Goal: Task Accomplishment & Management: Manage account settings

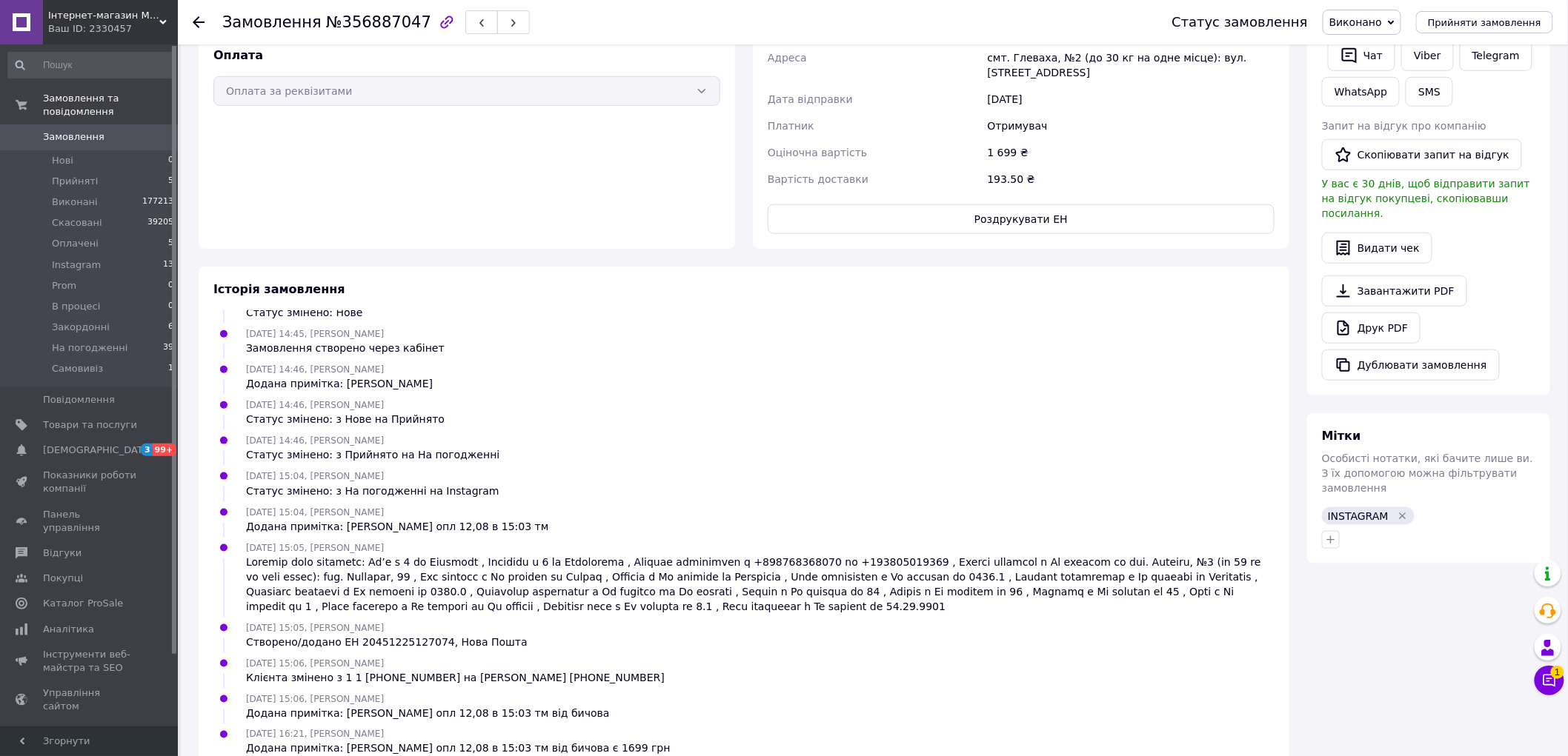
scroll to position [459, 0]
click at [1355, 315] on link "Друк PDF" at bounding box center [1372, 326] width 99 height 31
click at [76, 130] on span "Замовлення" at bounding box center [74, 137] width 62 height 13
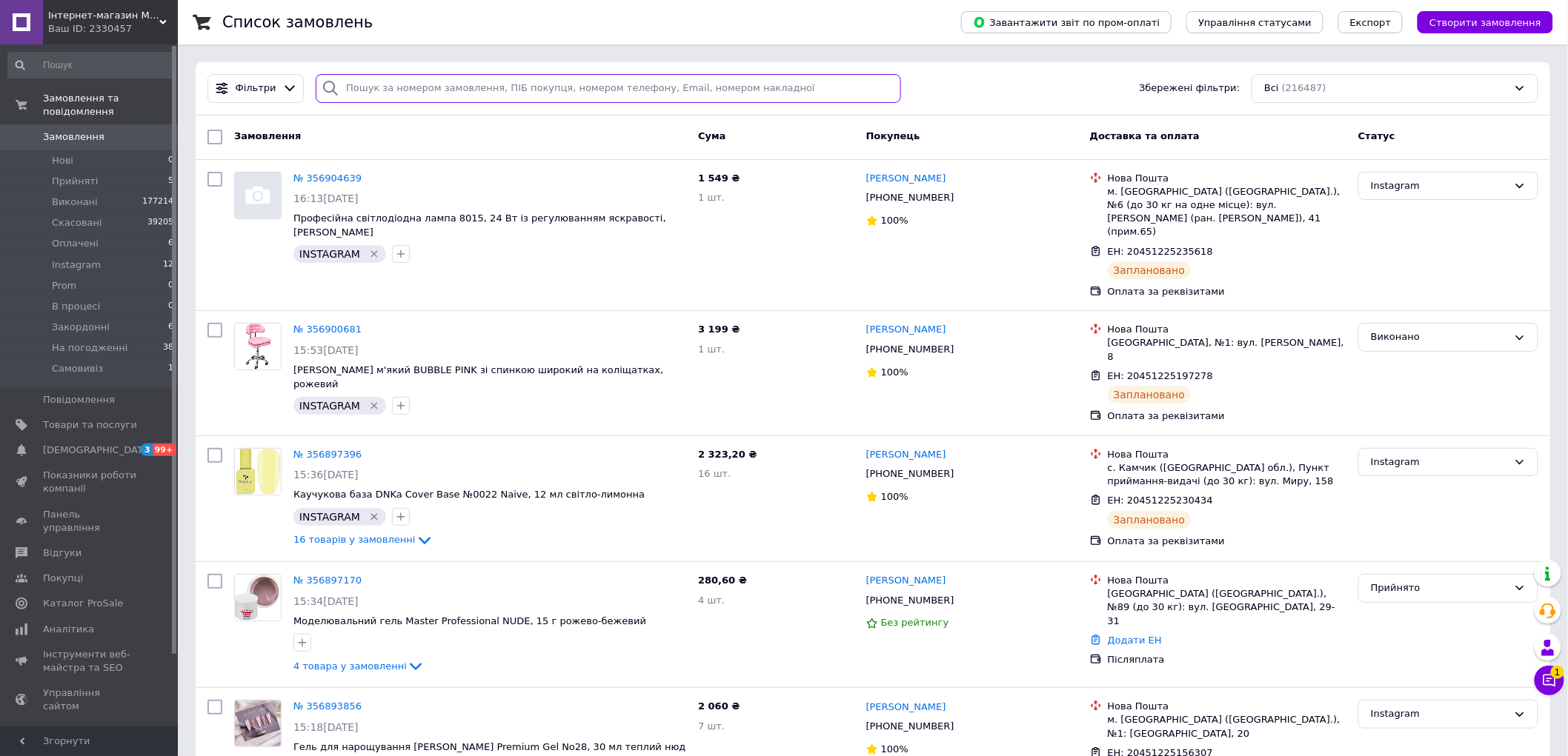
click at [522, 88] on input "search" at bounding box center [608, 89] width 584 height 29
paste input "Васькова"
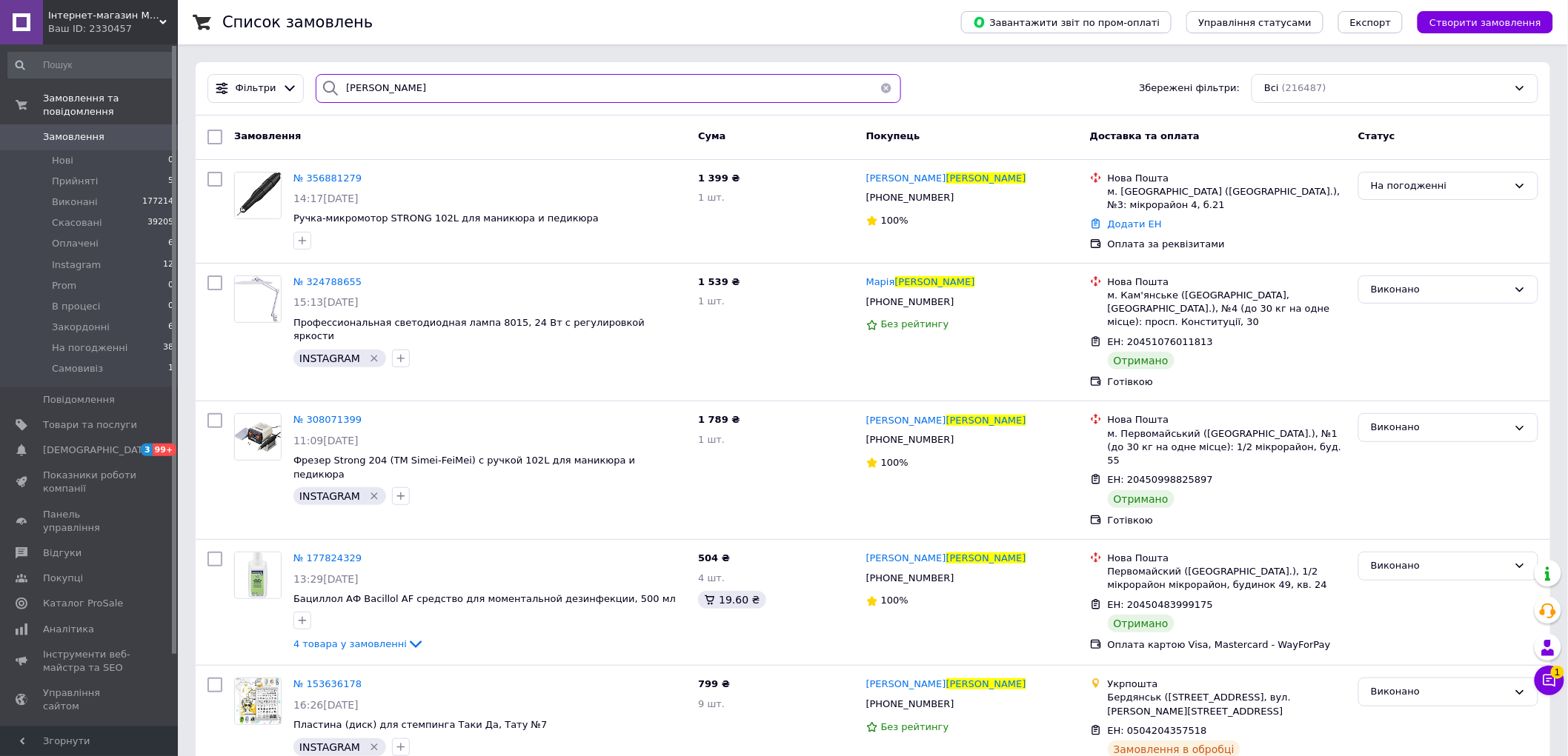
type input "Васькова"
click at [85, 255] on li "Instagram 12" at bounding box center [91, 265] width 182 height 21
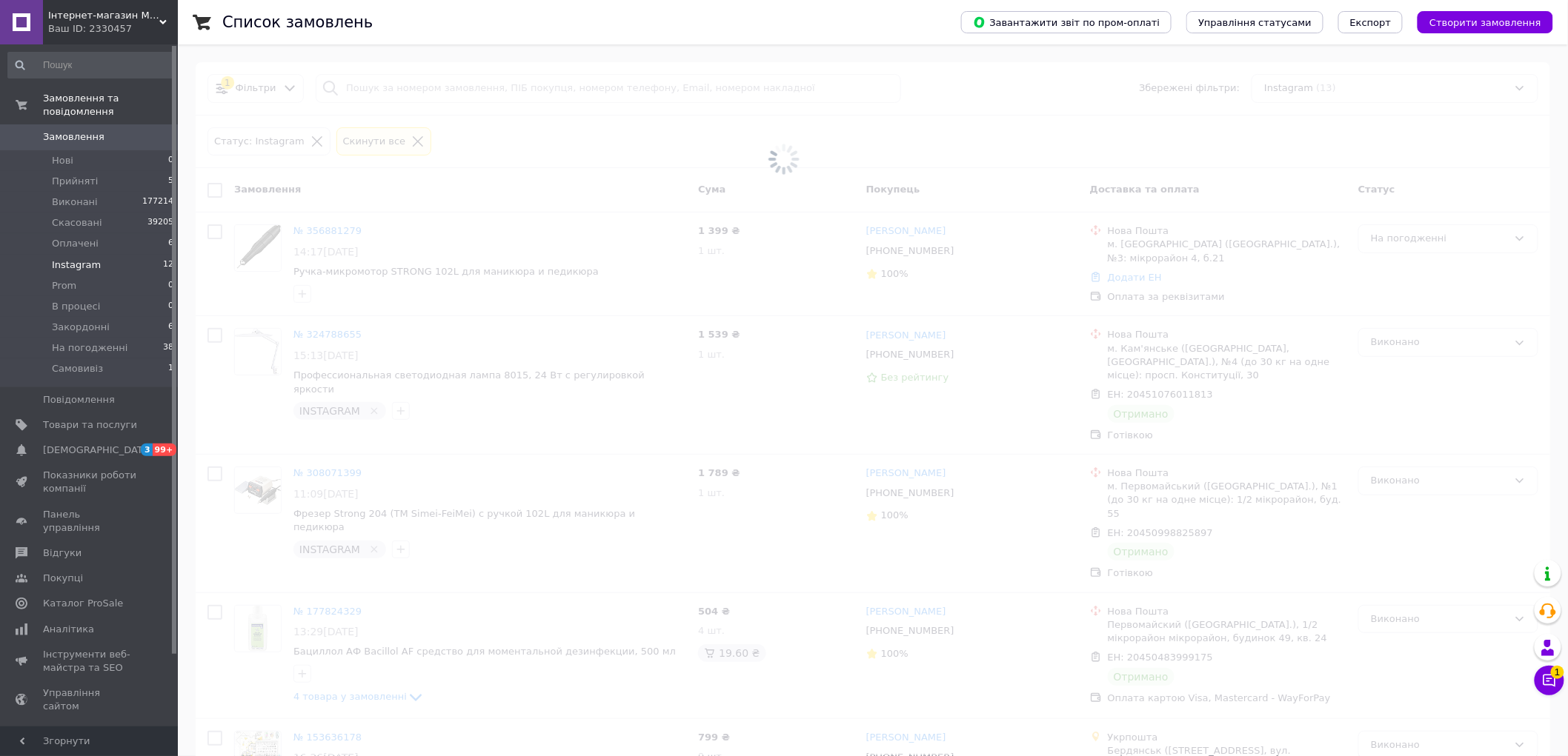
click at [107, 255] on li "Instagram 12" at bounding box center [91, 265] width 182 height 21
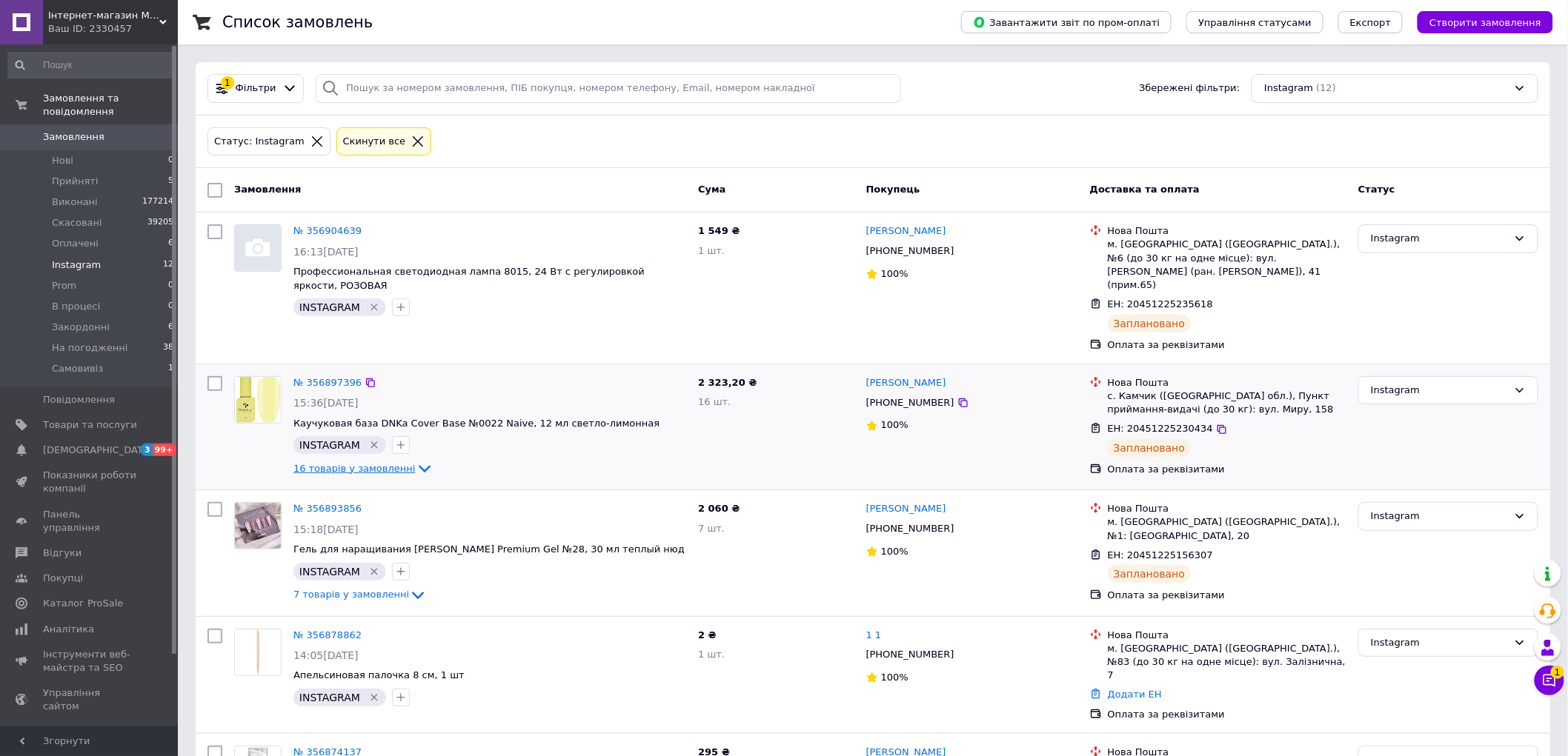
click at [335, 463] on span "16 товарів у замовленні" at bounding box center [354, 468] width 122 height 11
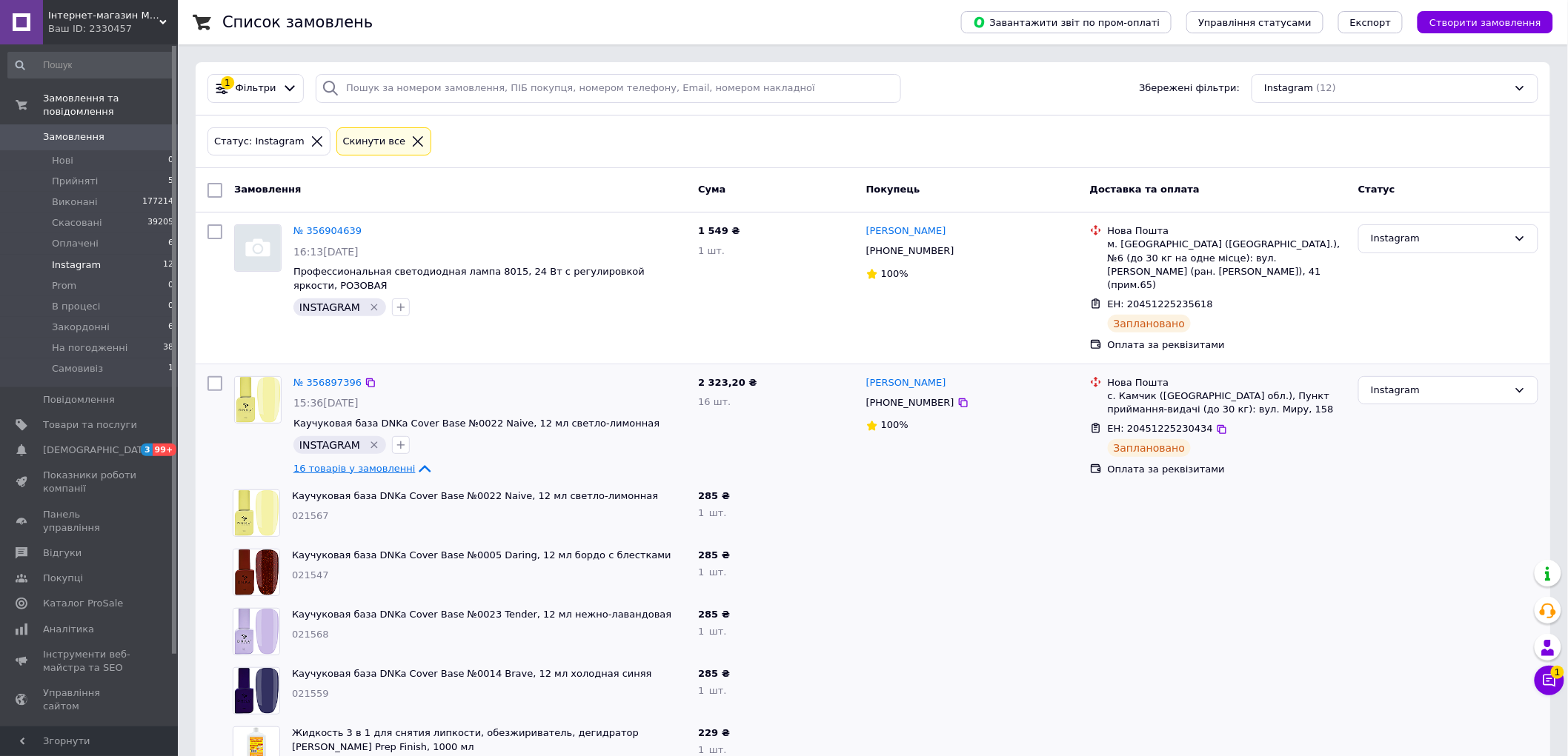
click at [335, 463] on span "16 товарів у замовленні" at bounding box center [354, 468] width 122 height 11
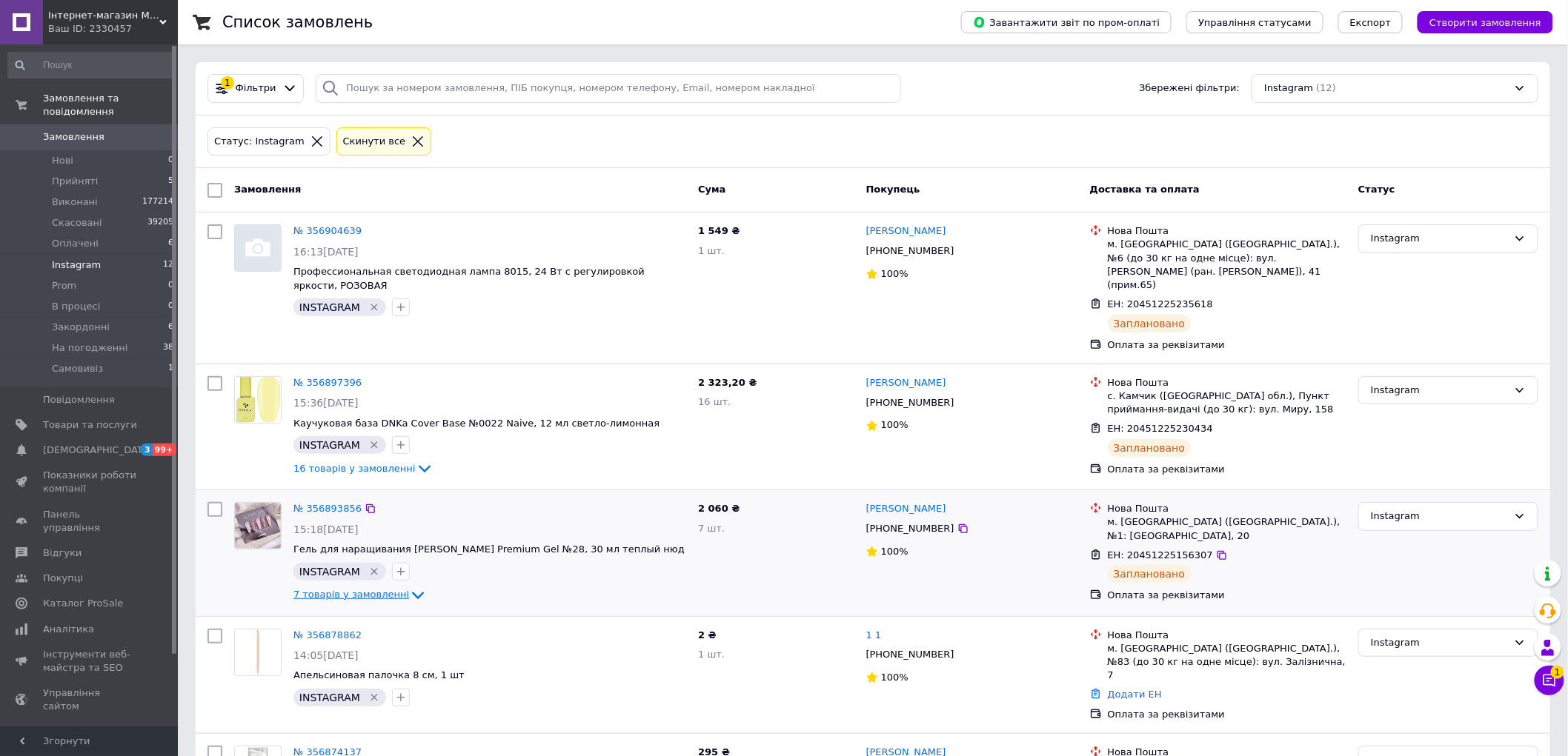
click at [342, 589] on span "7 товарів у замовленні" at bounding box center [351, 594] width 115 height 11
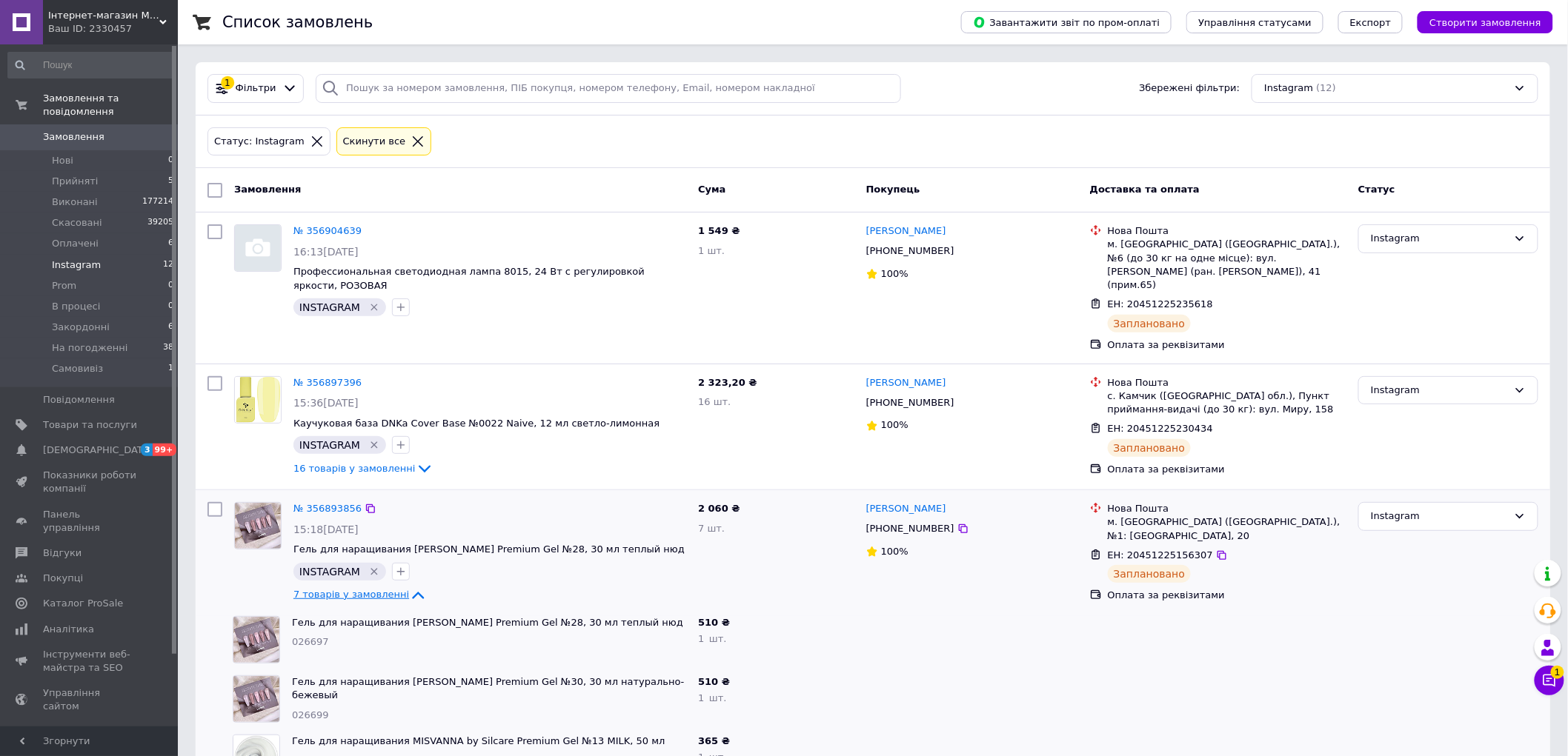
click at [342, 589] on span "7 товарів у замовленні" at bounding box center [351, 594] width 115 height 11
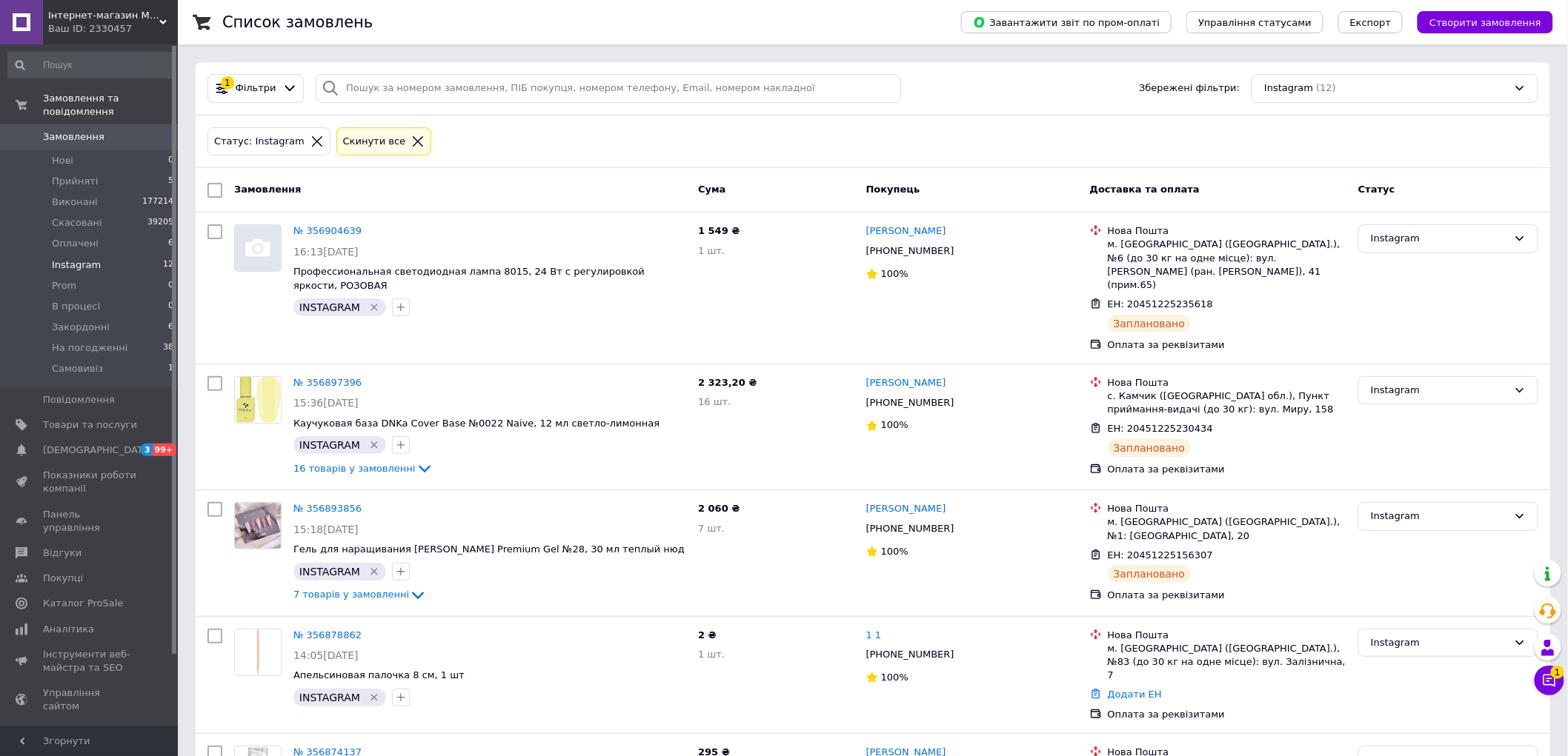
click at [109, 130] on span "Замовлення" at bounding box center [89, 137] width 94 height 13
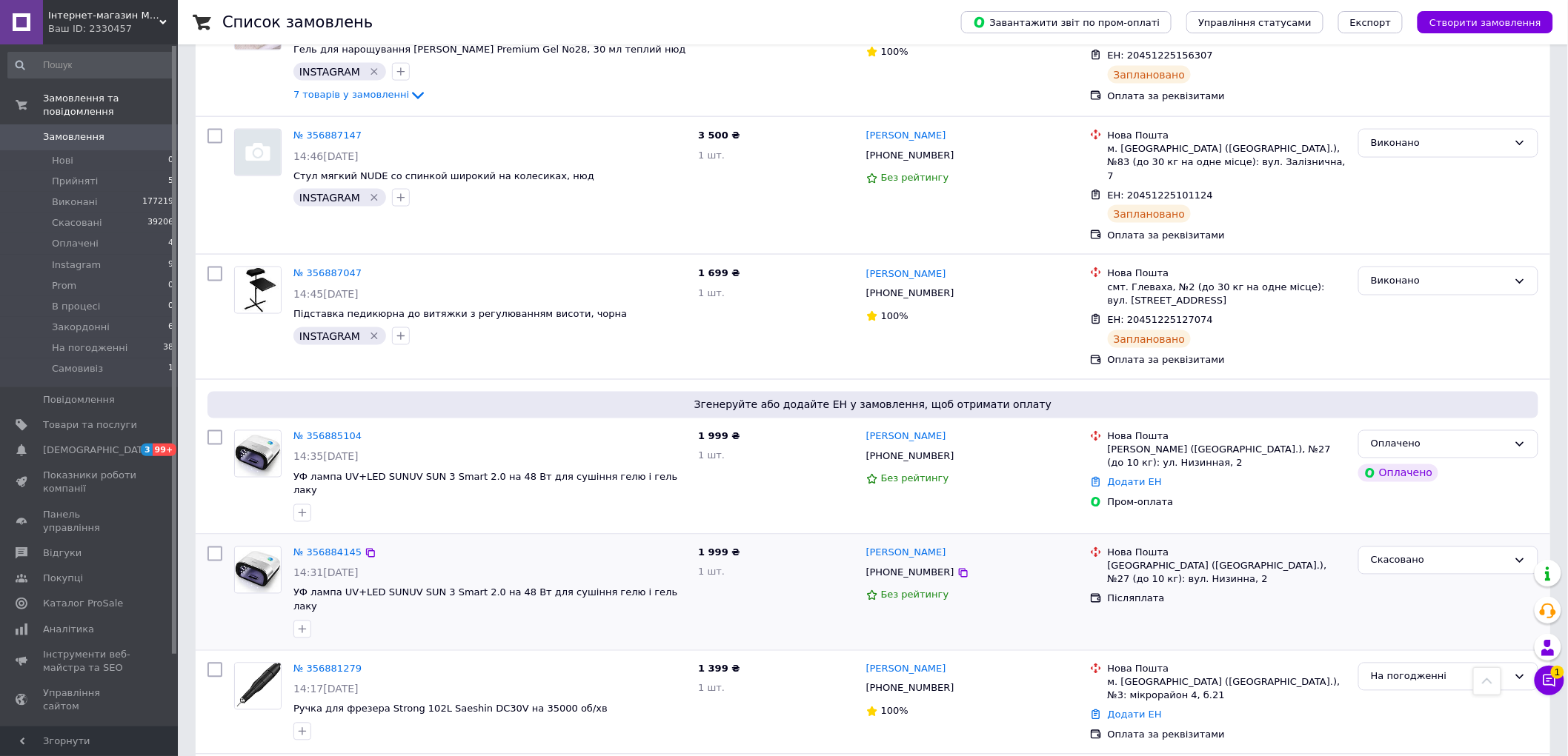
scroll to position [987, 0]
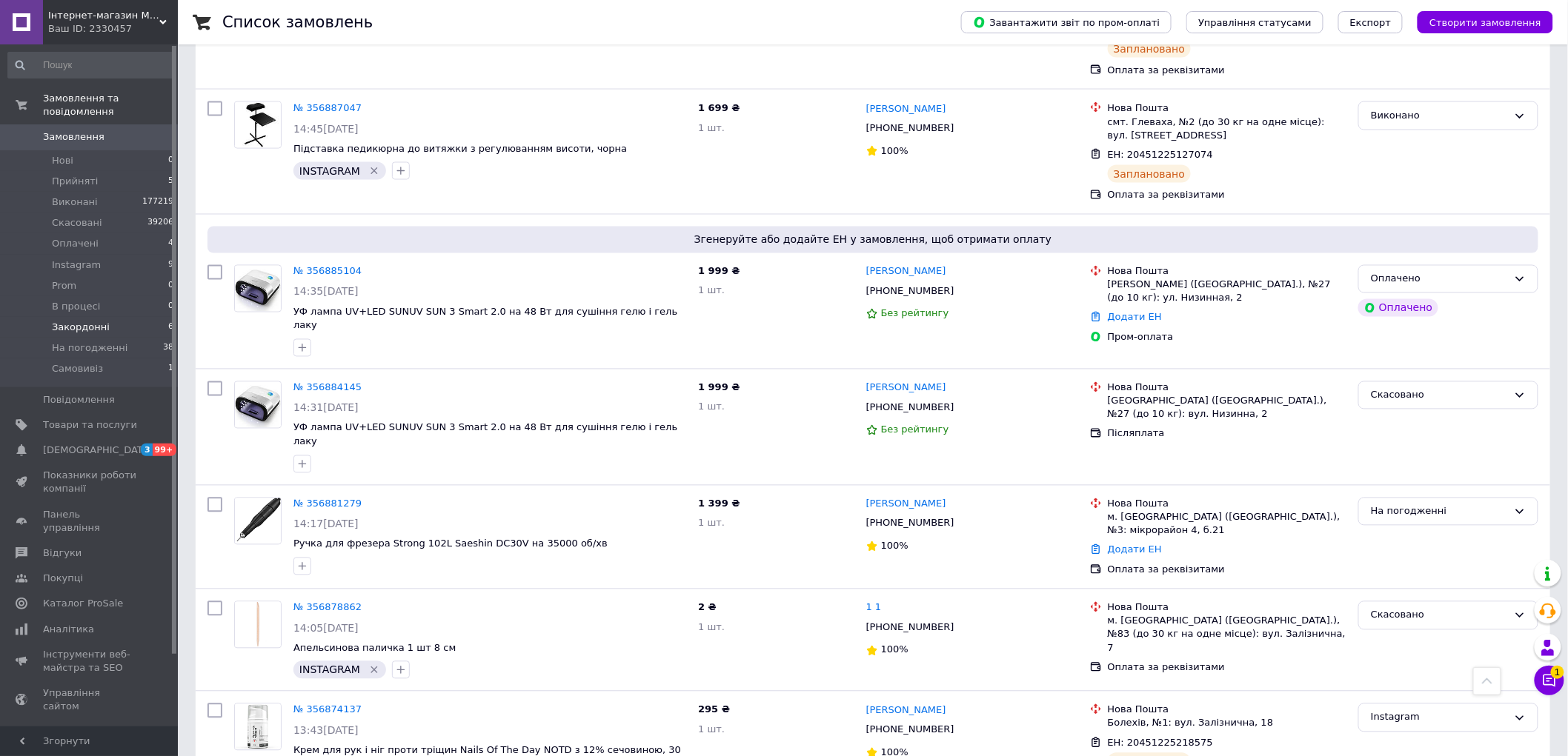
click at [109, 317] on li "Закордонні 6" at bounding box center [91, 327] width 182 height 21
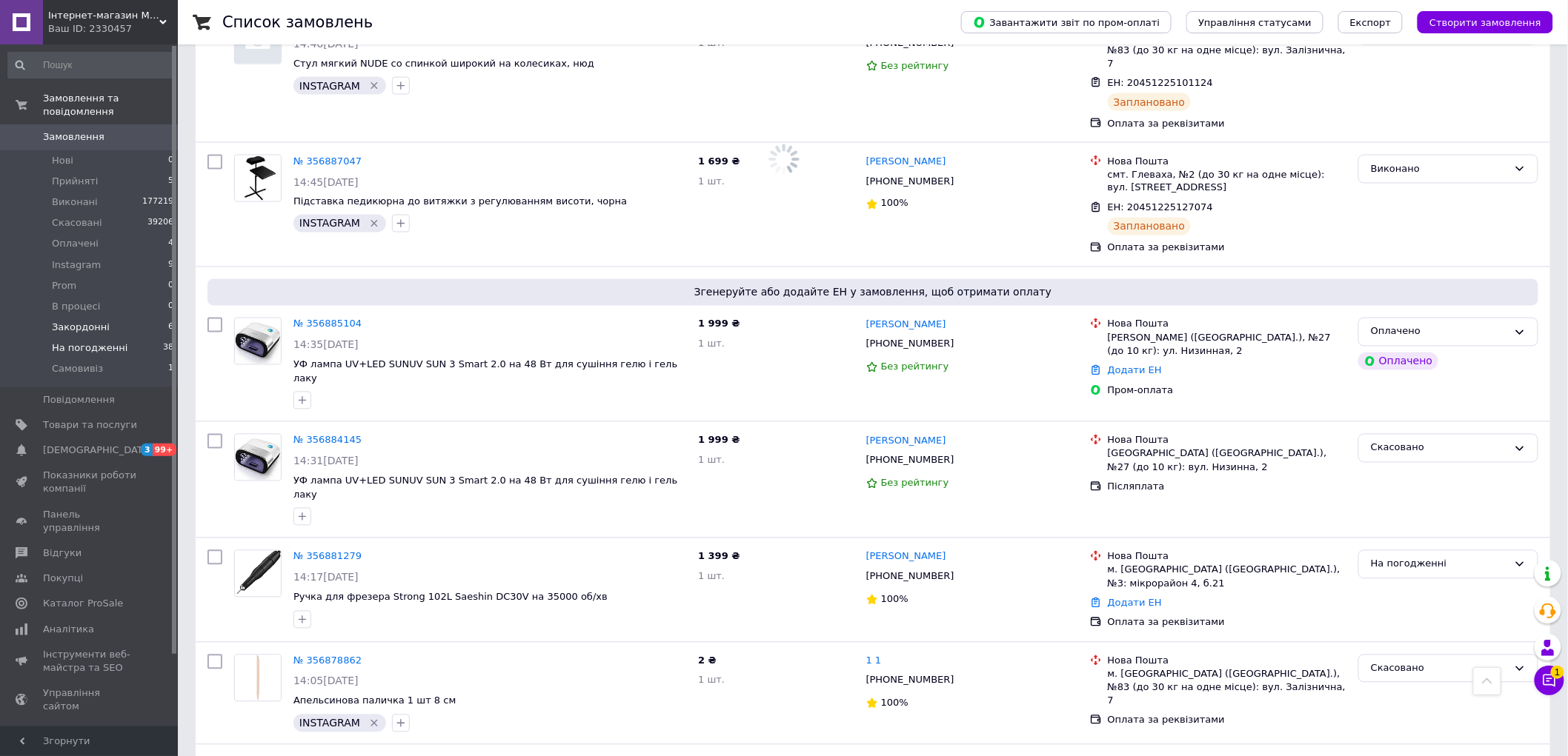
scroll to position [1041, 0]
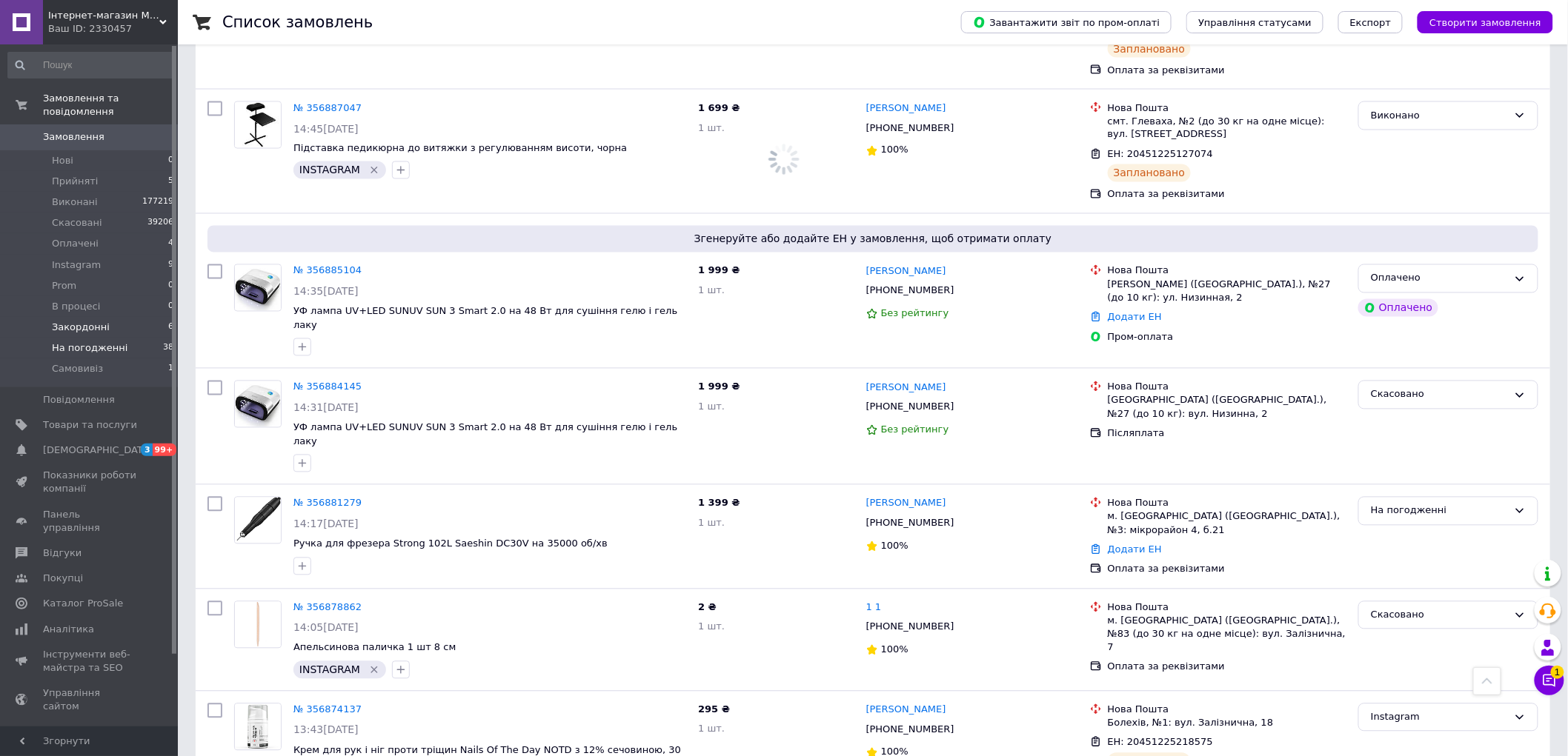
click at [115, 342] on span "На погодженні" at bounding box center [89, 348] width 75 height 13
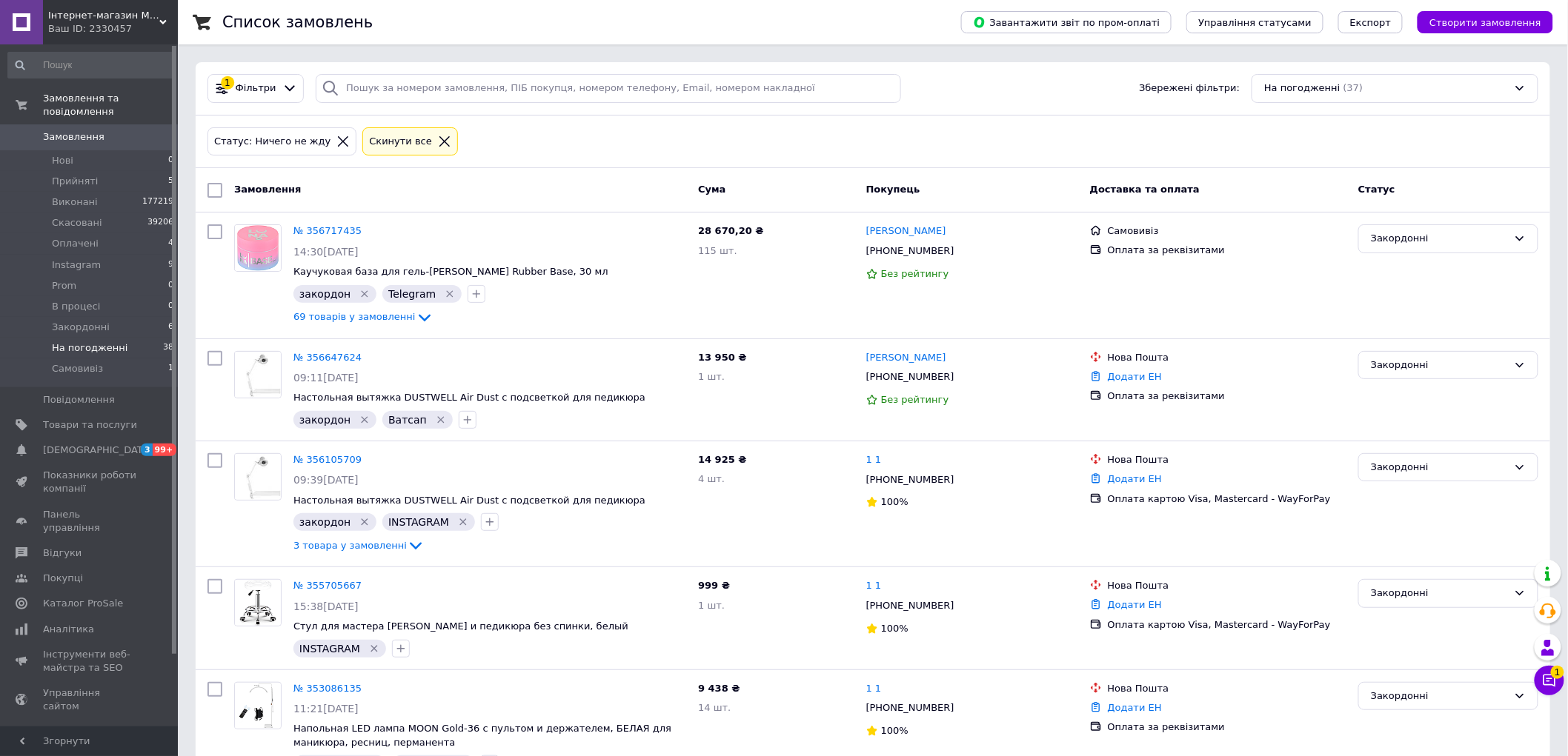
click at [115, 342] on span "На погодженні" at bounding box center [89, 348] width 75 height 13
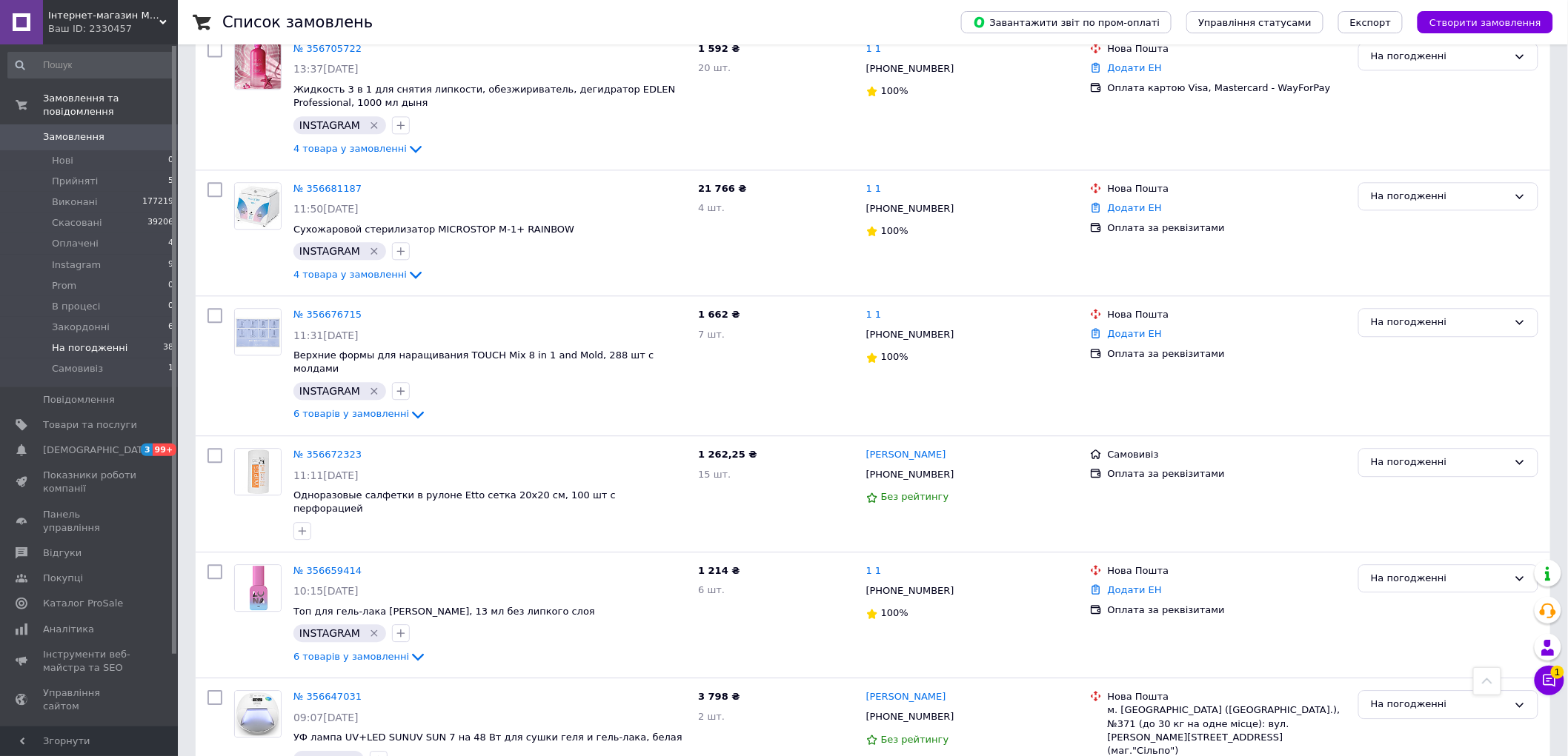
scroll to position [1646, 0]
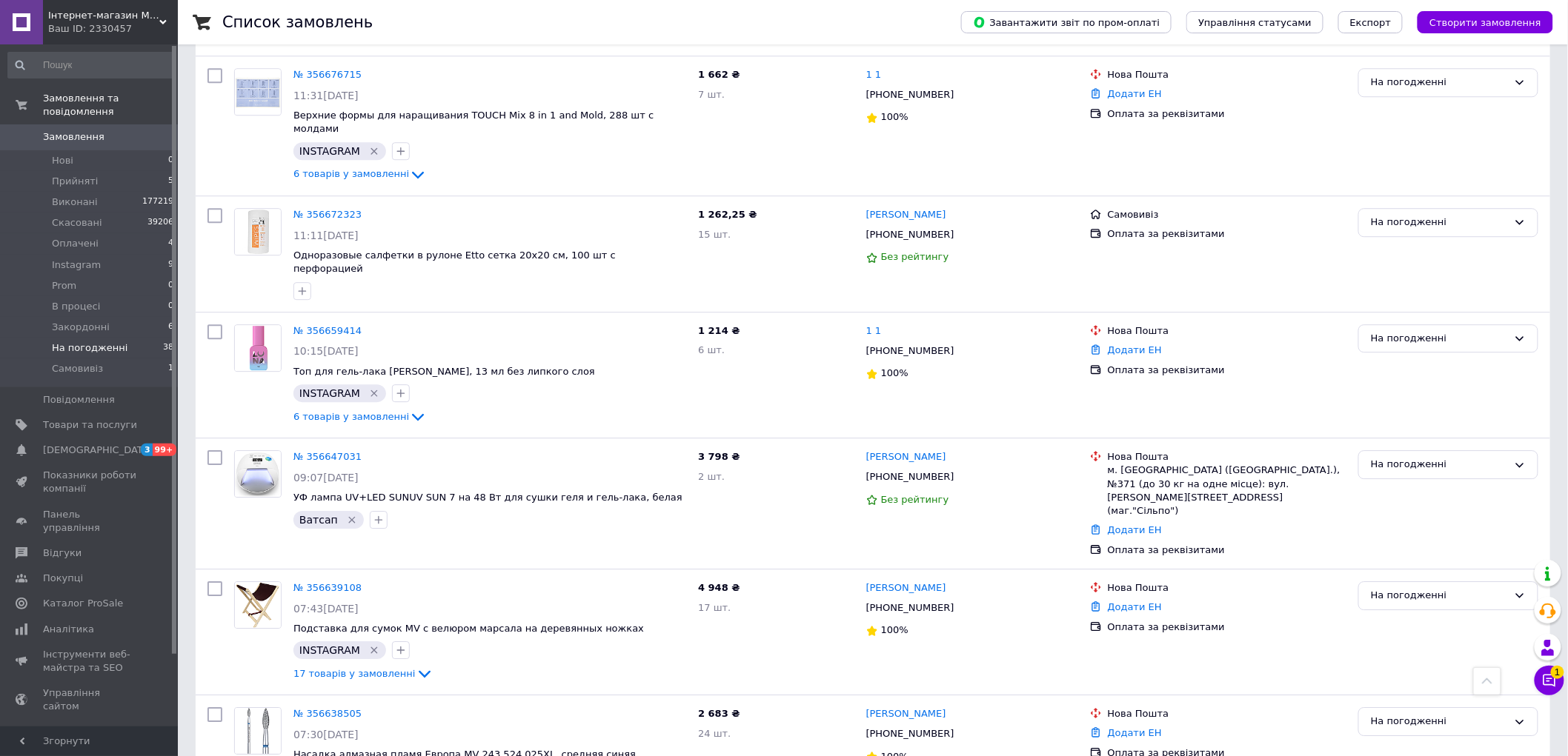
click at [92, 342] on span "На погодженні" at bounding box center [89, 348] width 75 height 13
click at [93, 237] on span "Оплачені" at bounding box center [75, 244] width 47 height 13
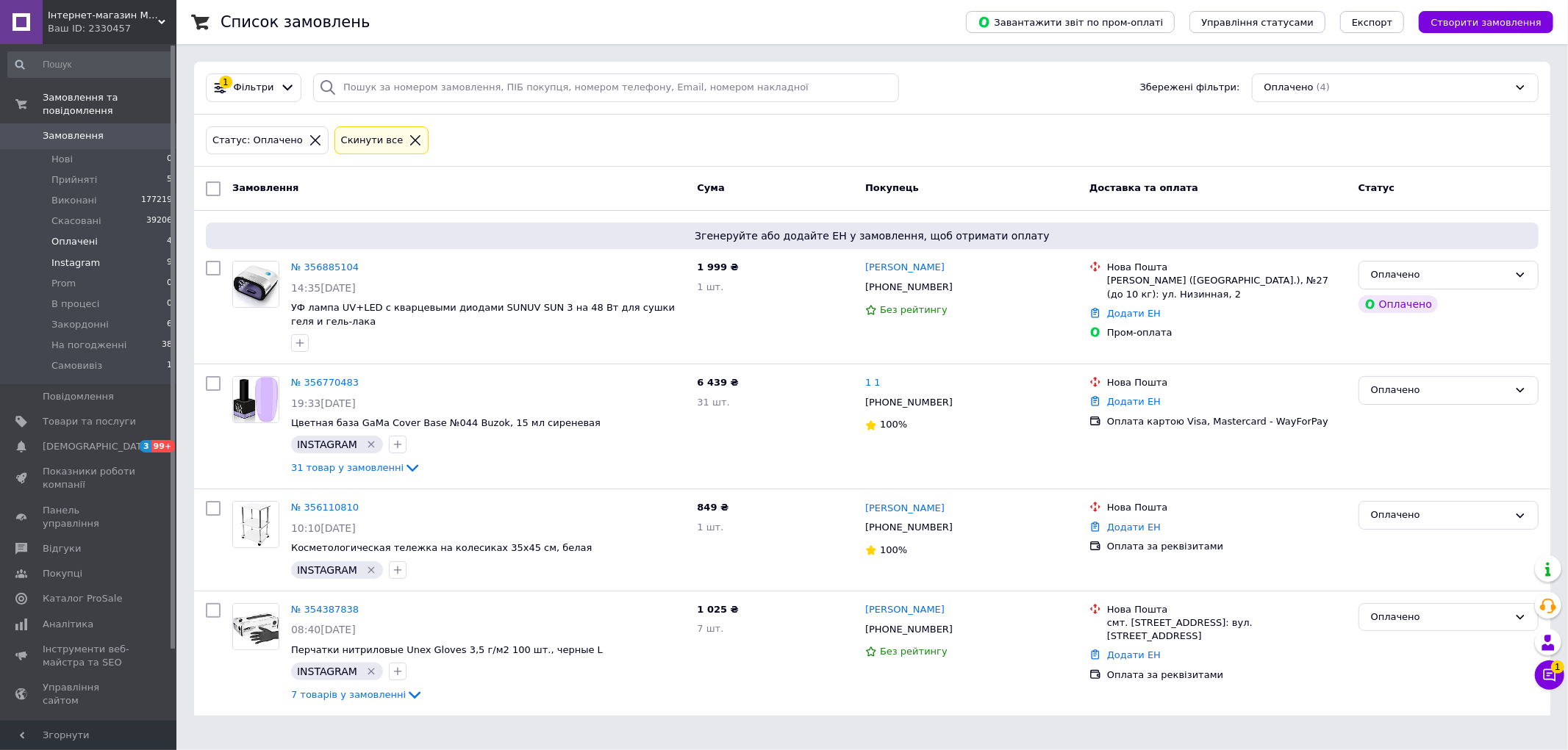
click at [90, 256] on span "Instagram" at bounding box center [75, 263] width 49 height 13
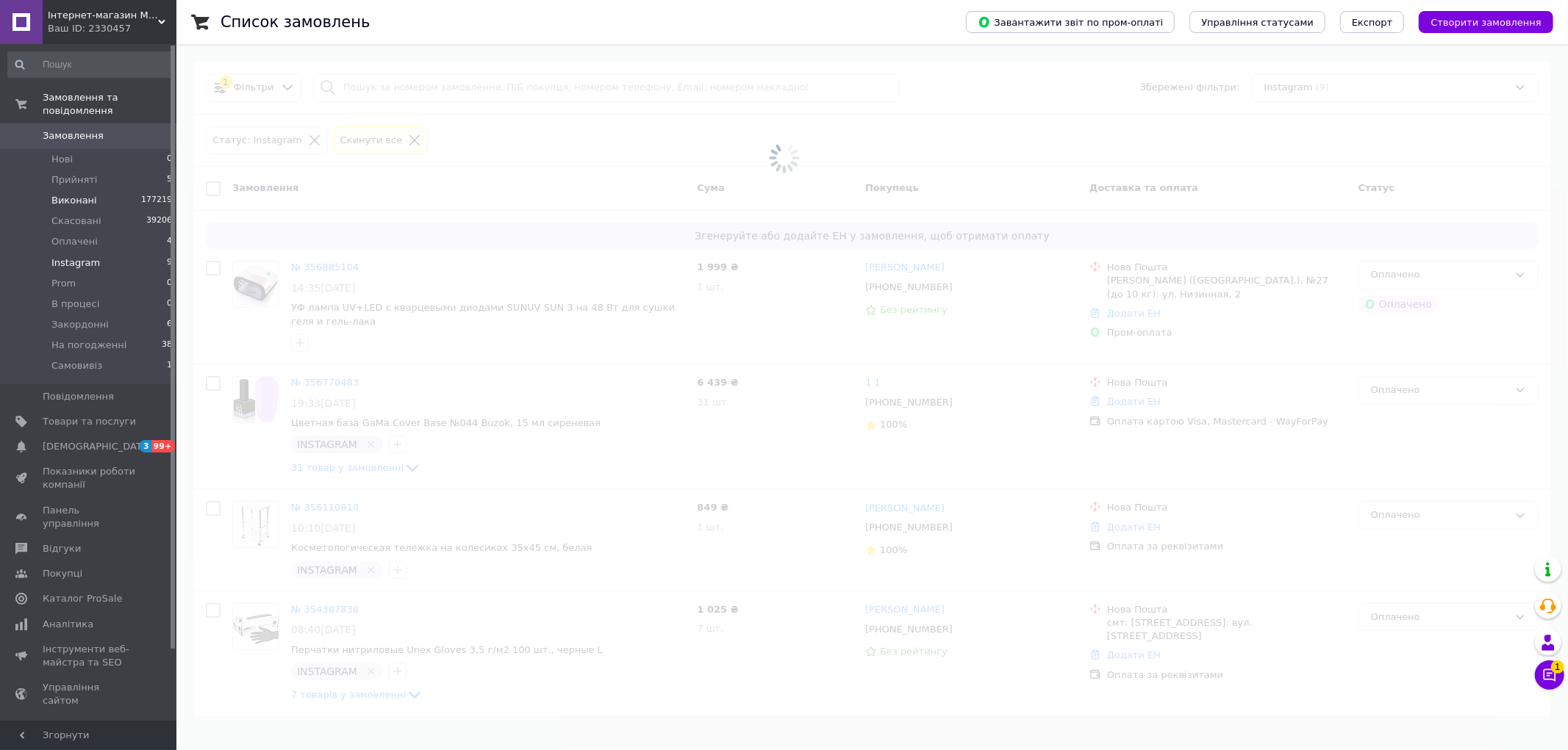
click at [66, 194] on span "Виконані" at bounding box center [74, 201] width 46 height 13
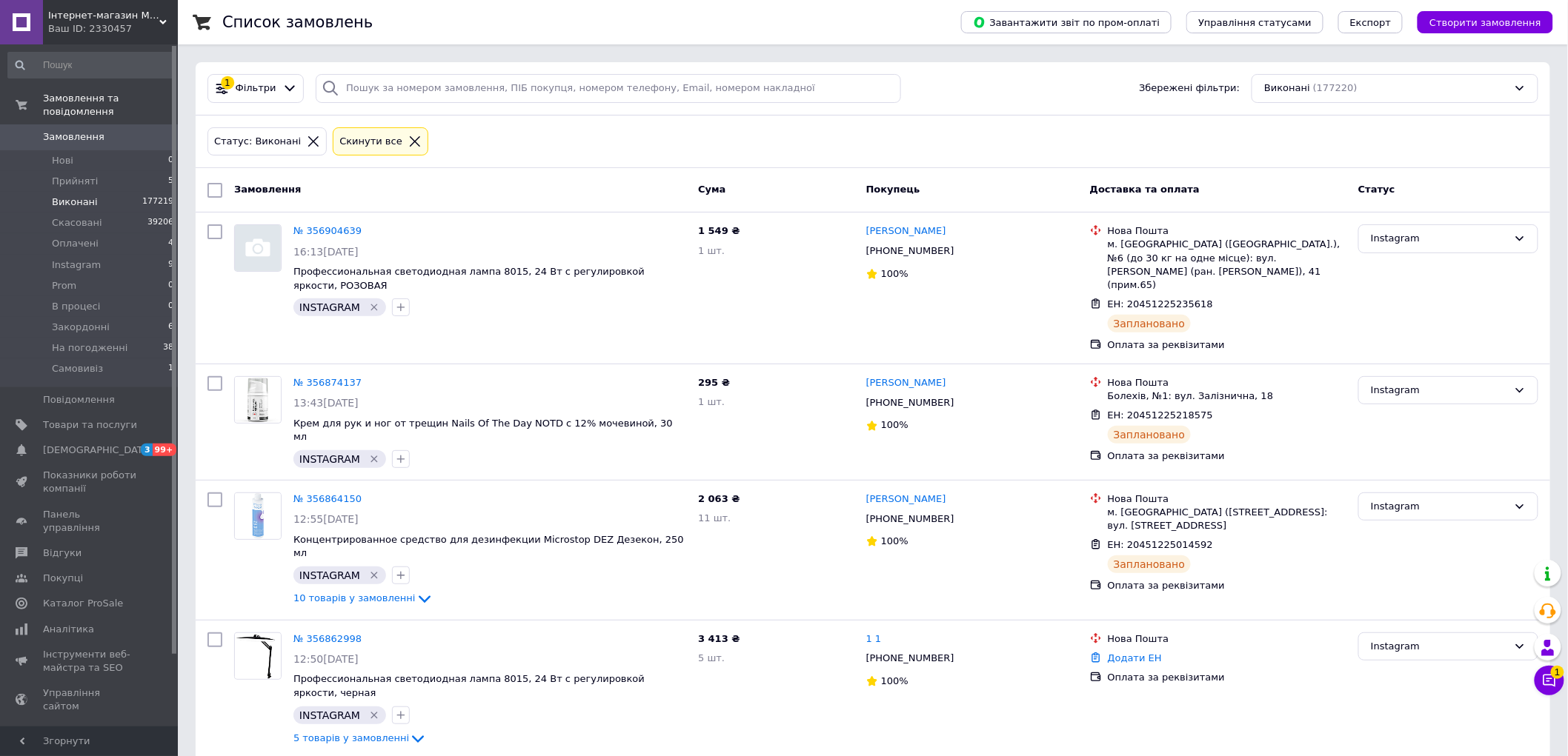
click at [82, 195] on span "Виконані" at bounding box center [74, 202] width 46 height 13
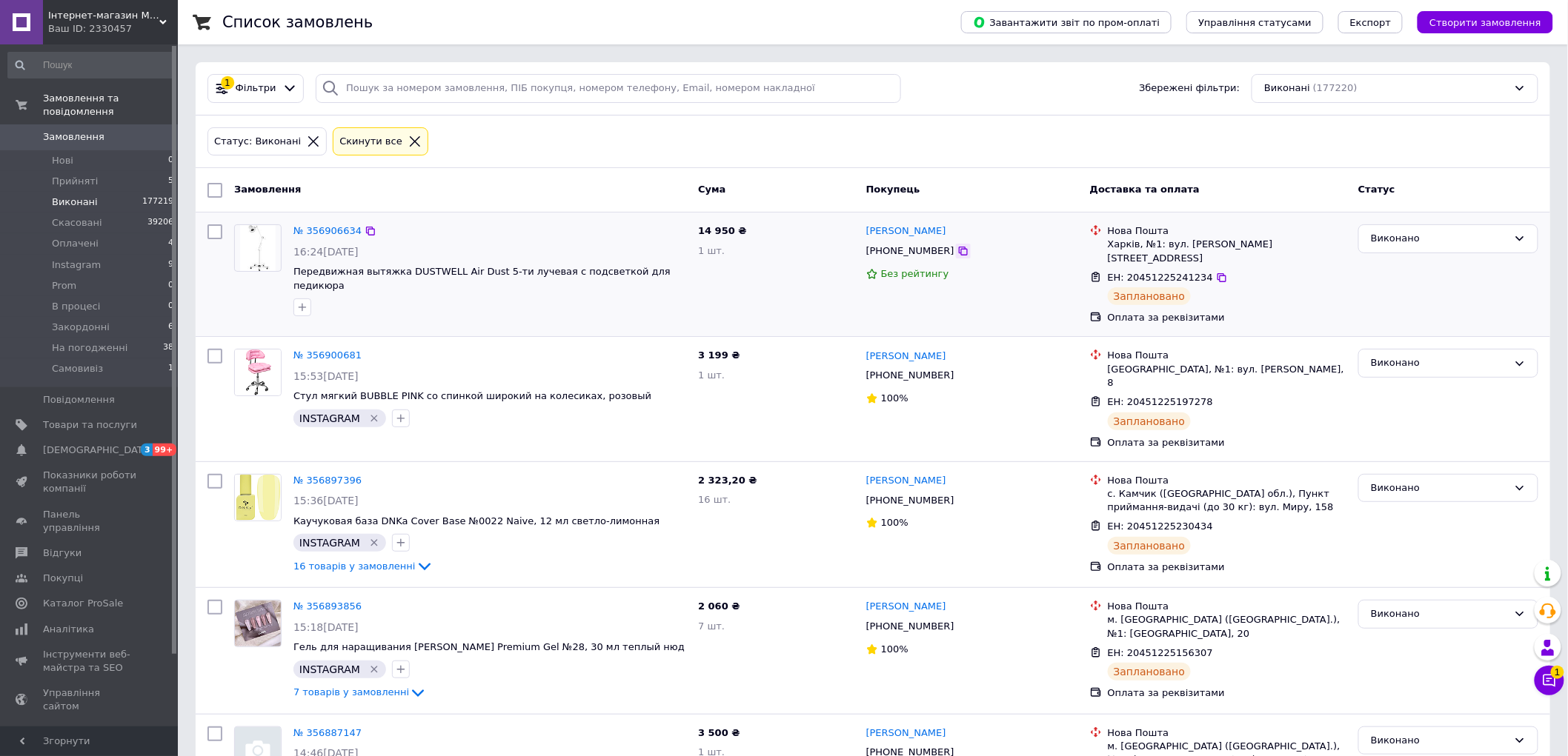
click at [959, 249] on icon at bounding box center [963, 251] width 9 height 9
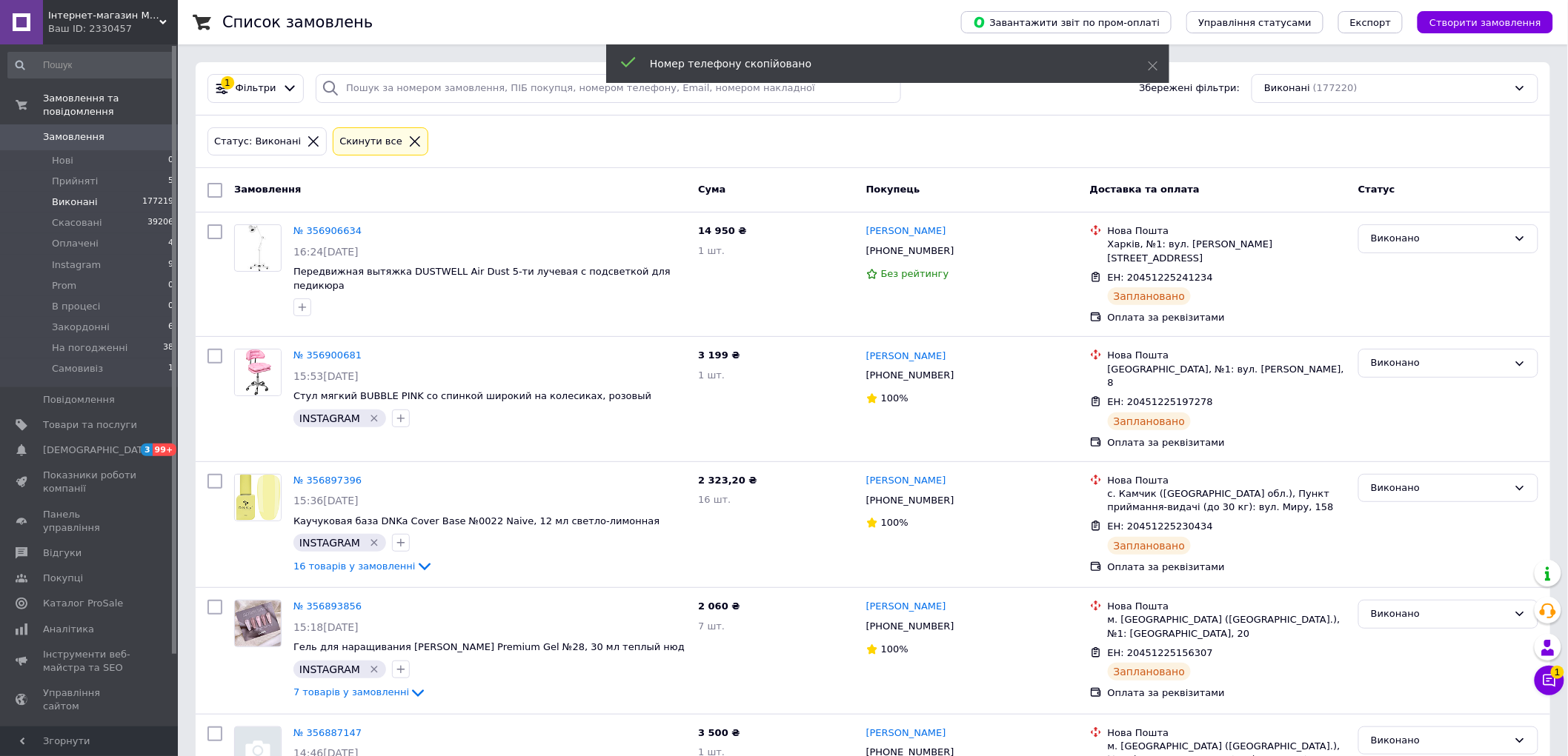
click at [79, 130] on span "Замовлення" at bounding box center [74, 137] width 62 height 13
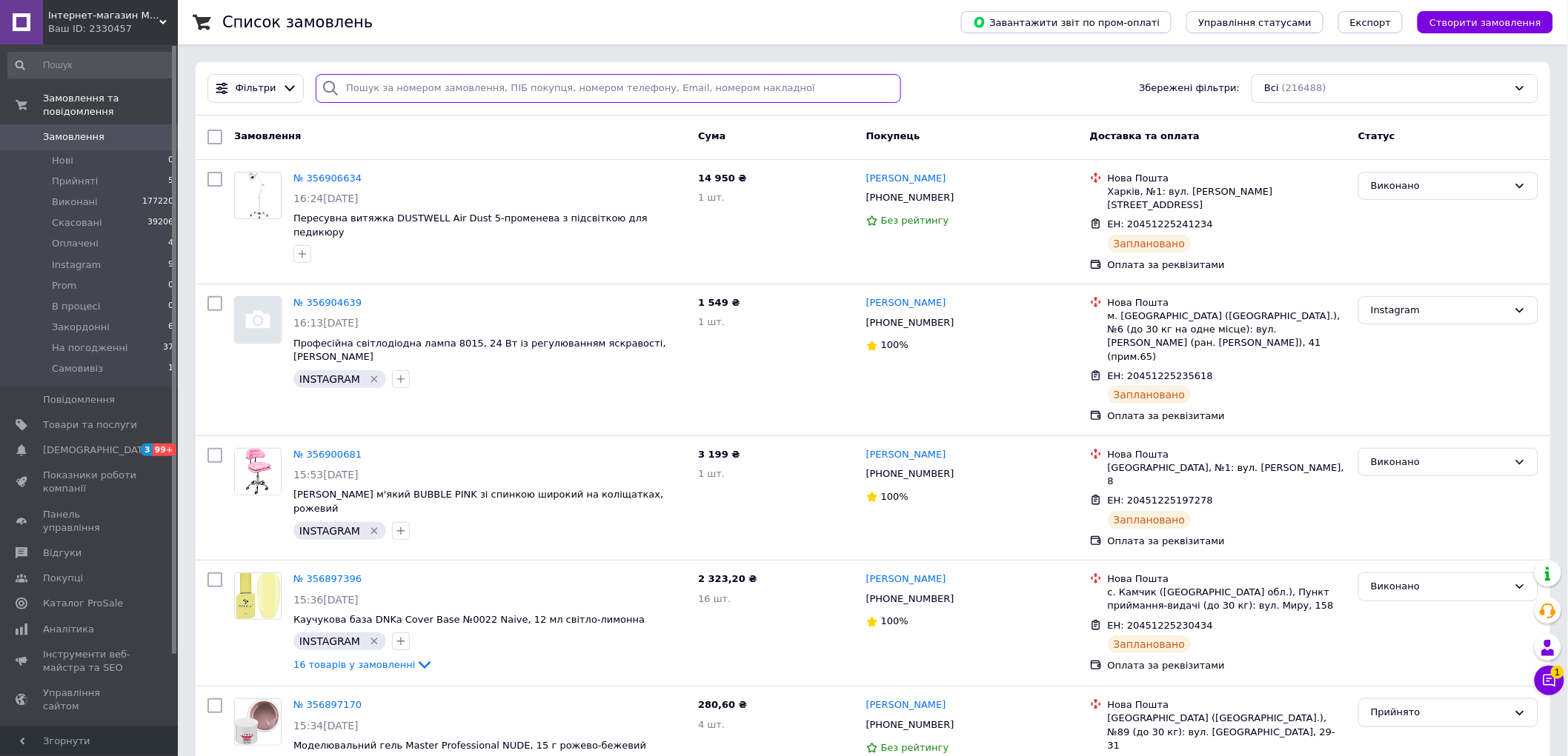
click at [365, 99] on input "search" at bounding box center [608, 89] width 584 height 29
paste input "[PHONE_NUMBER]"
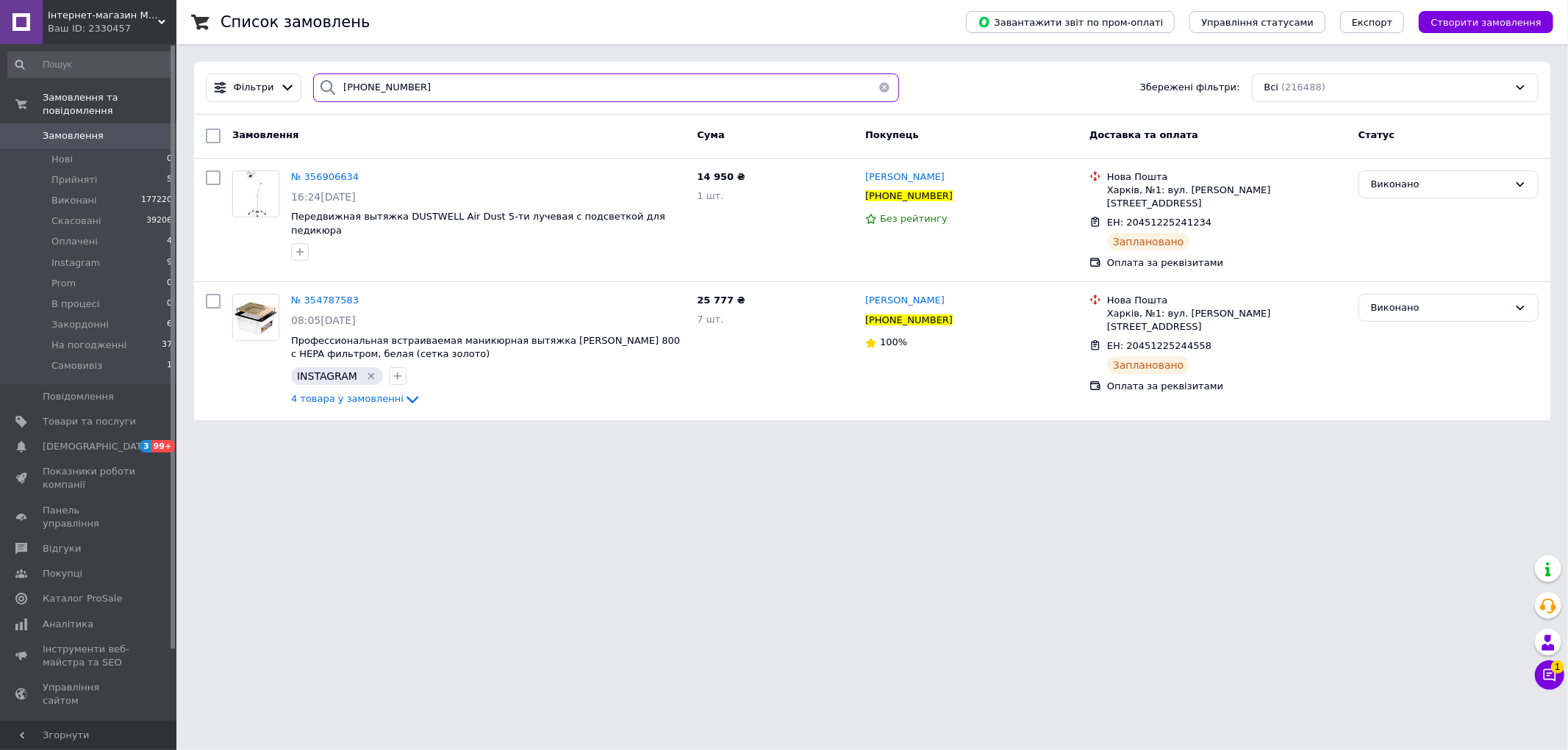
type input "[PHONE_NUMBER]"
click at [510, 438] on html "Інтернет-магазин MISVANNA Ваш ID: 2330457 Сайт Інтернет-магазин MISVANNA Кабіне…" at bounding box center [784, 219] width 1568 height 438
click at [381, 438] on html "Інтернет-магазин MISVANNA Ваш ID: 2330457 Сайт Інтернет-магазин MISVANNA Кабіне…" at bounding box center [784, 219] width 1568 height 438
click at [327, 295] on span "№ 354787583" at bounding box center [325, 300] width 68 height 11
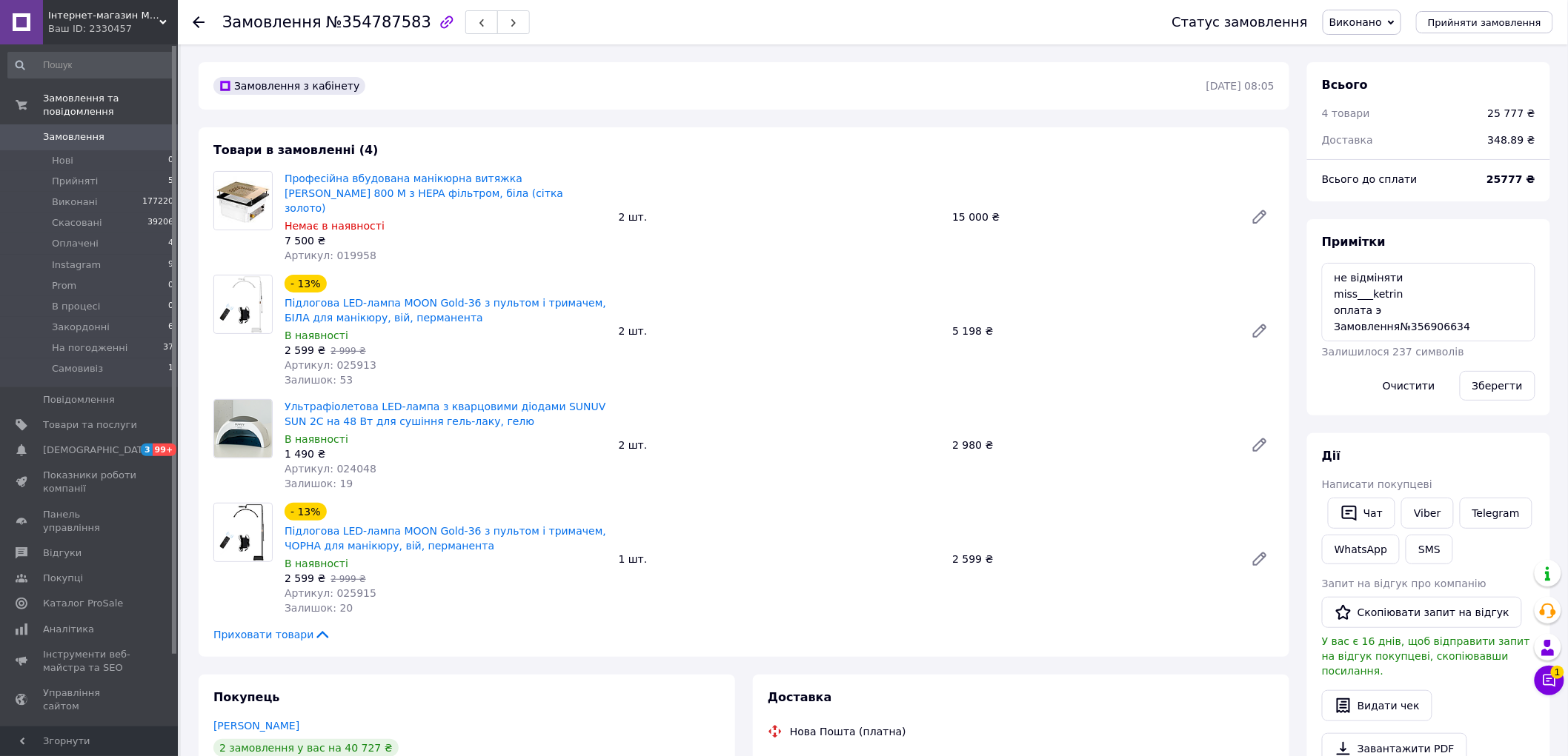
scroll to position [341, 0]
drag, startPoint x: 113, startPoint y: 321, endPoint x: 150, endPoint y: 318, distance: 37.1
click at [114, 319] on li "Закордонні 6" at bounding box center [91, 327] width 182 height 21
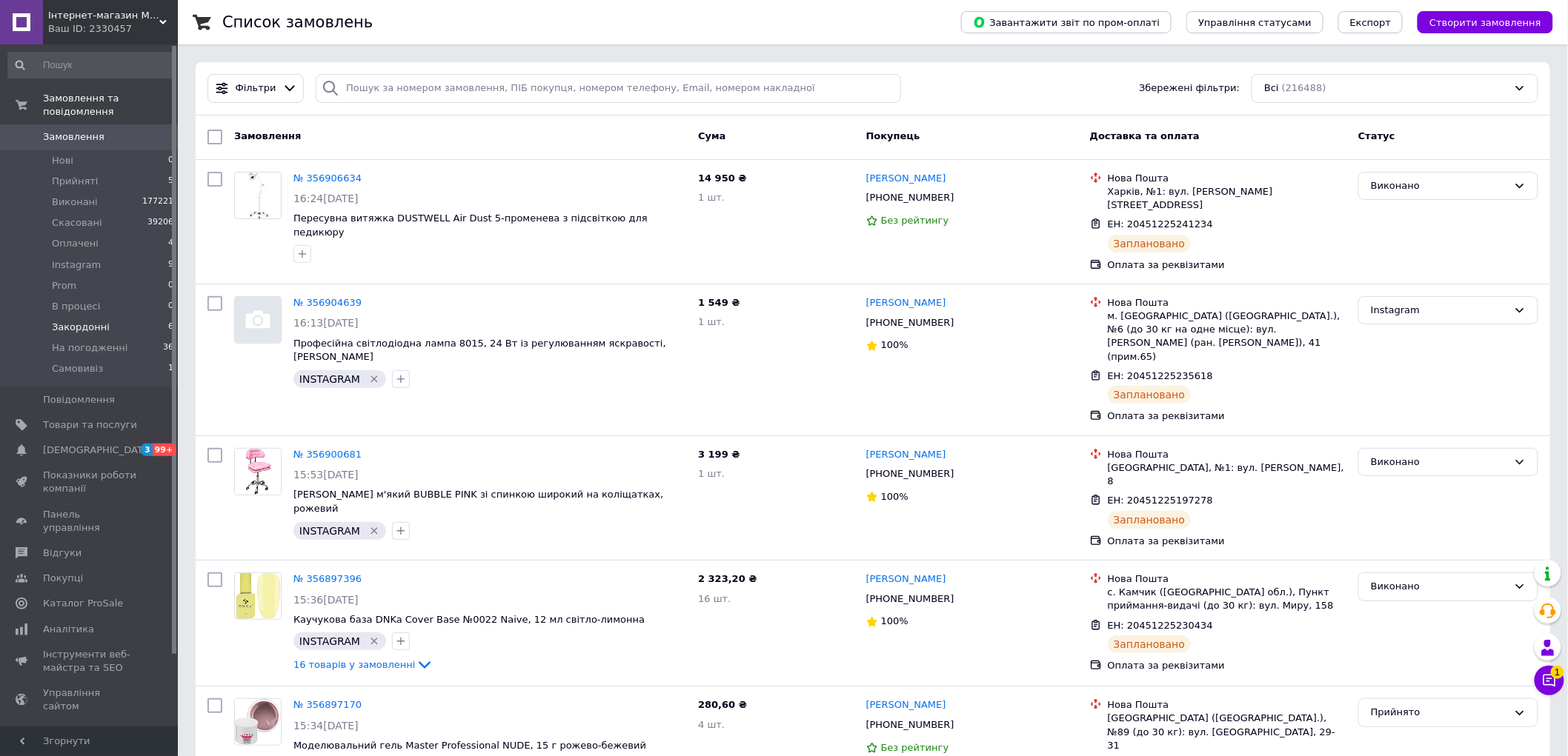
click at [123, 318] on li "Закордонні 6" at bounding box center [91, 327] width 182 height 21
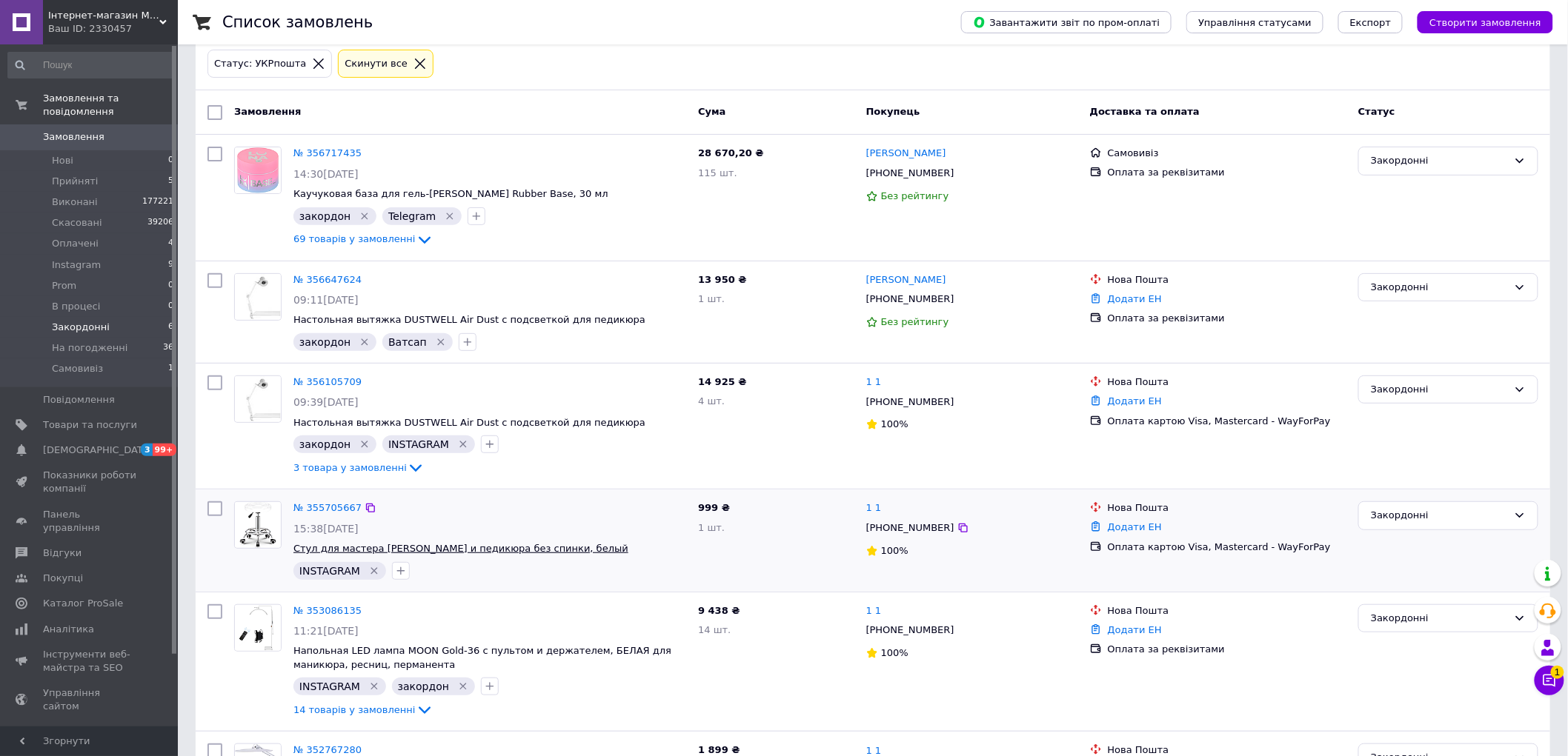
scroll to position [173, 0]
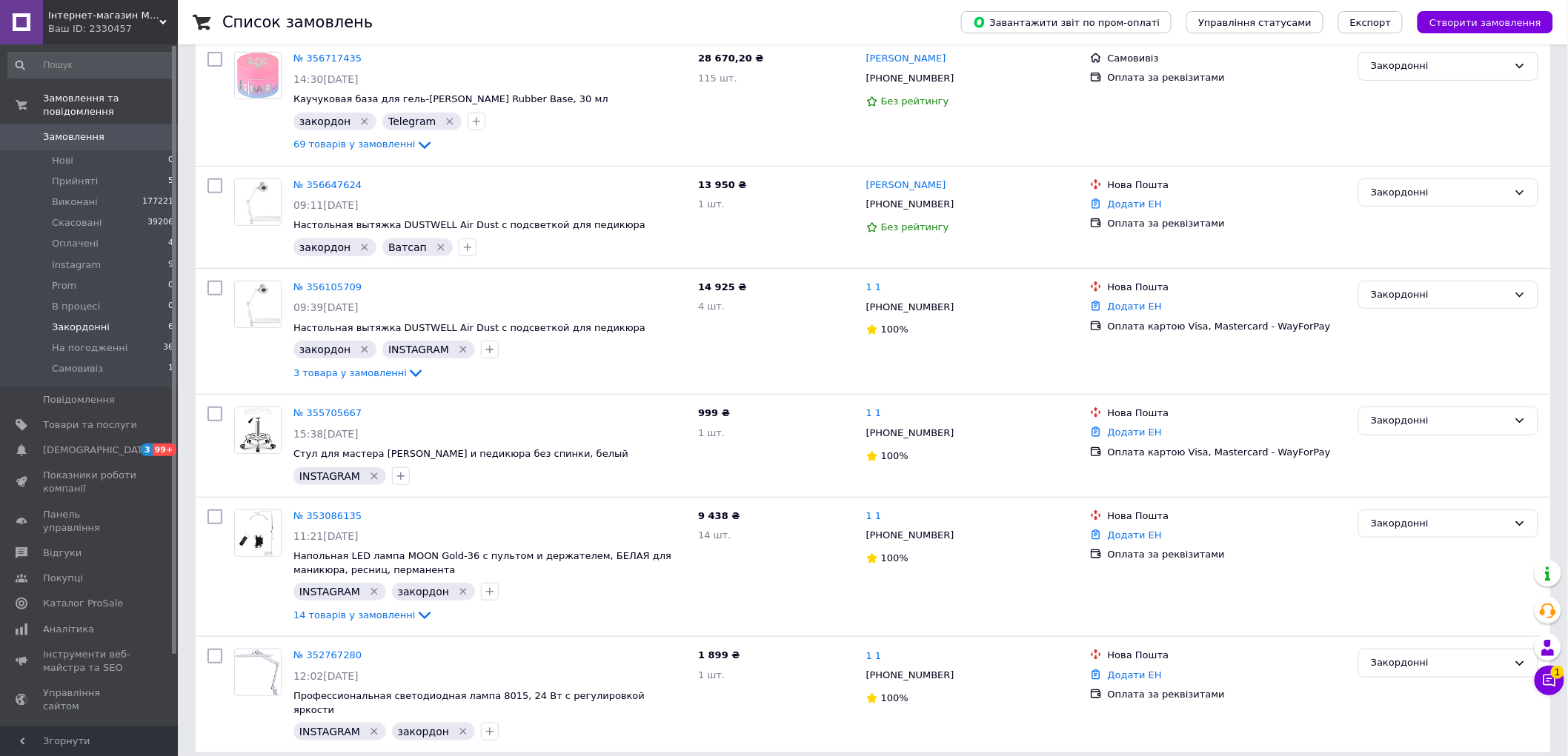
click at [92, 124] on link "Замовлення 0" at bounding box center [91, 137] width 182 height 25
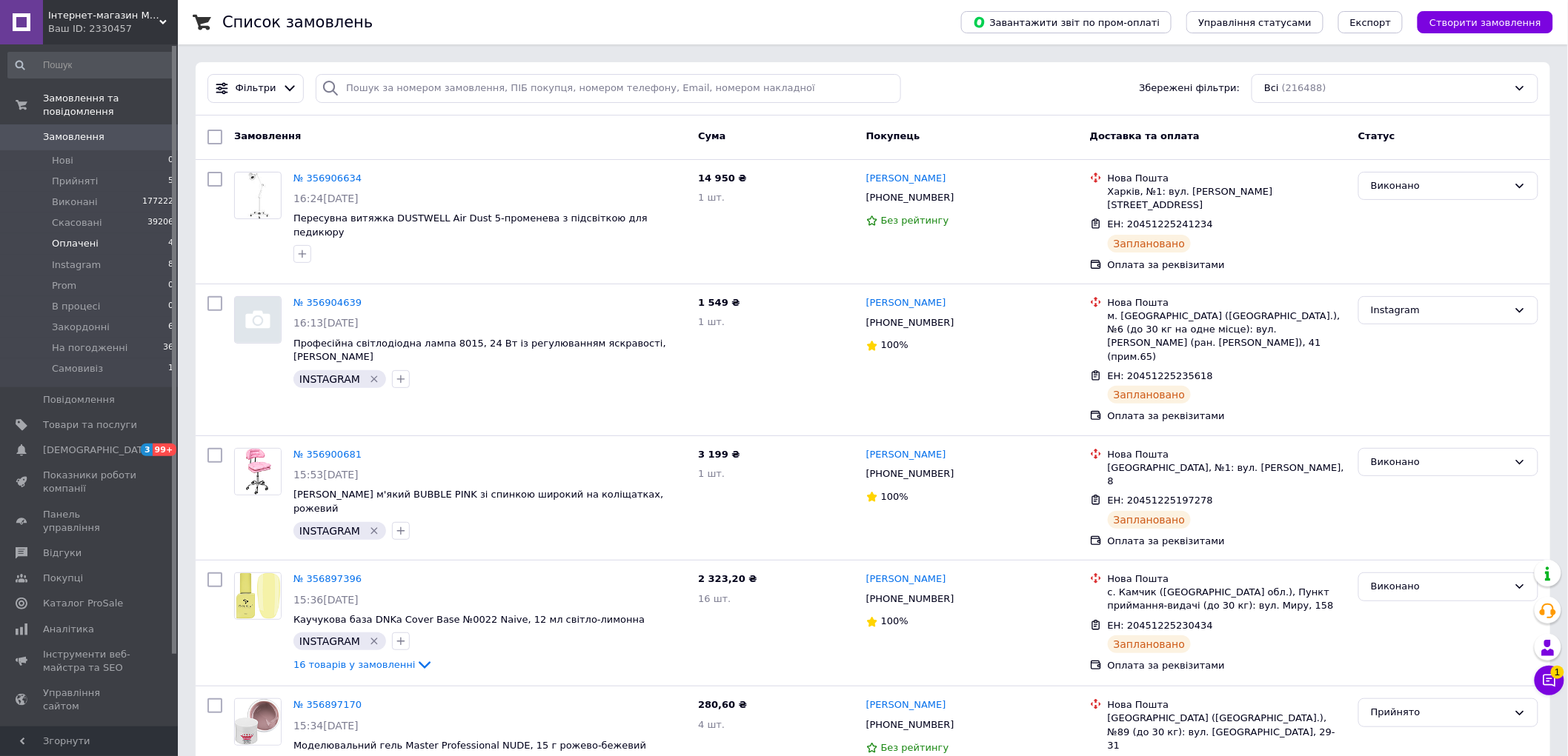
click at [119, 233] on li "Оплачені 4" at bounding box center [91, 243] width 182 height 21
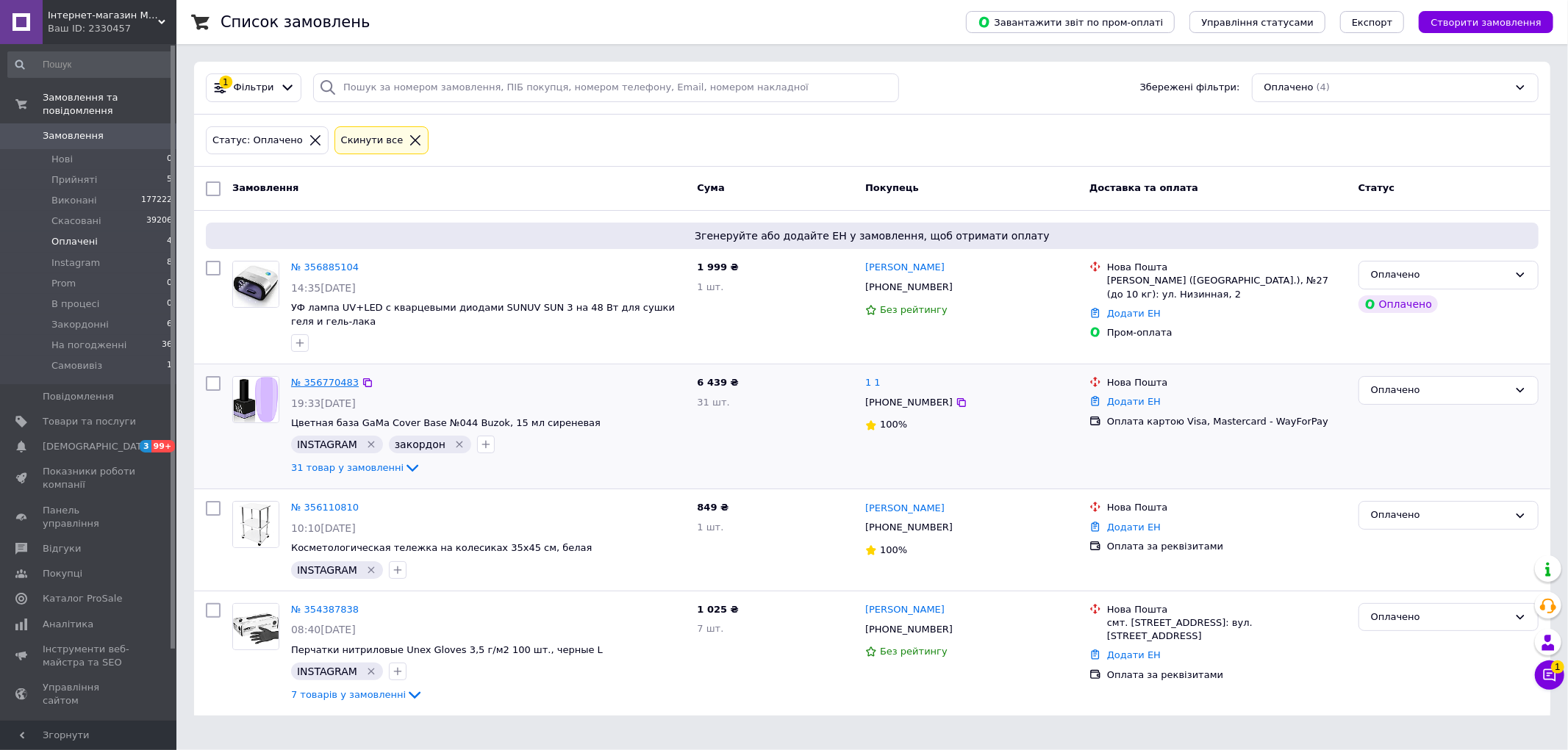
click at [316, 380] on link "№ 356770483" at bounding box center [325, 382] width 68 height 11
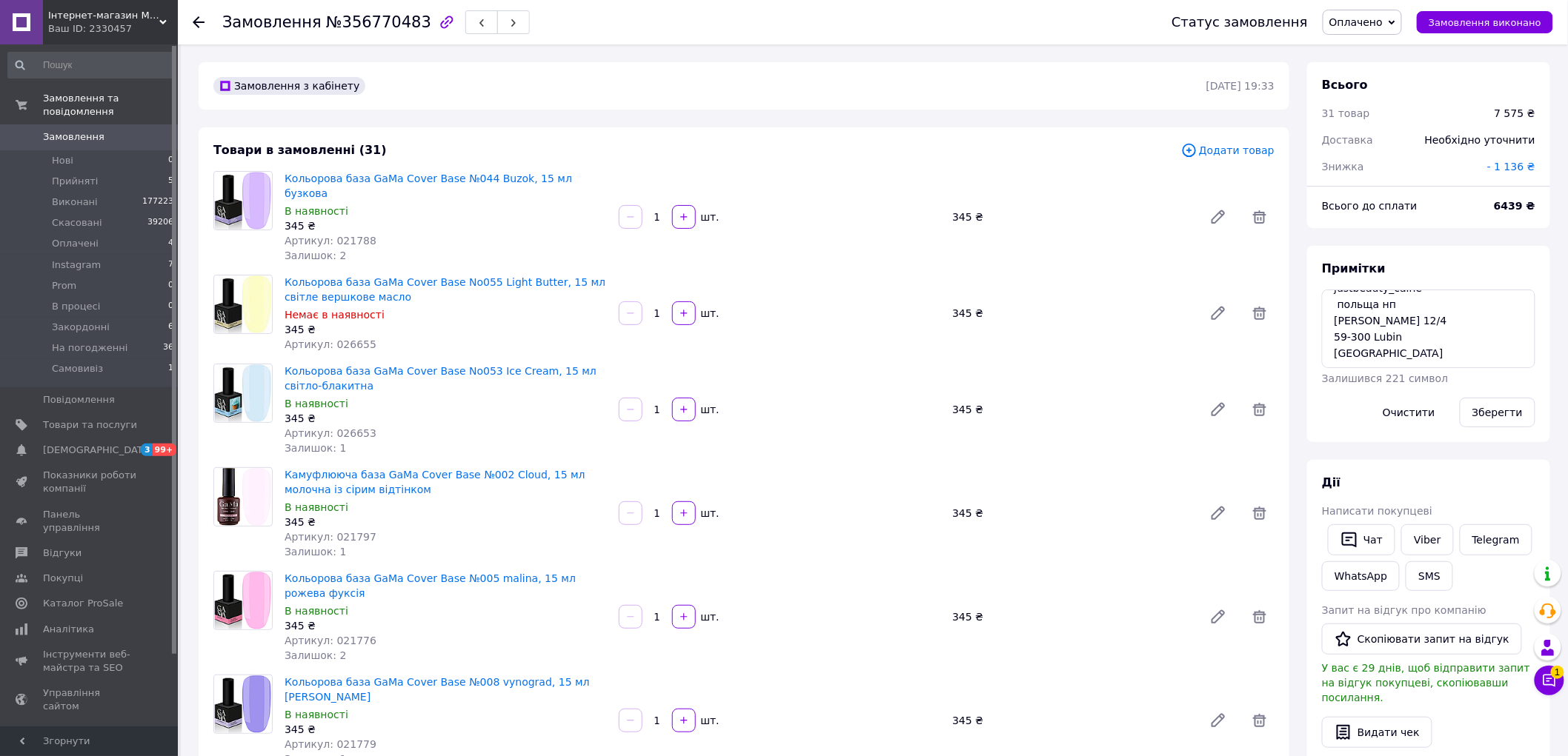
scroll to position [33, 0]
click at [1441, 346] on textarea "justbeauty_calne польща нп Bogumiła Siudaj Kamienna 12/4 59-300 Lubin Poland" at bounding box center [1428, 329] width 213 height 79
type textarea "justbeauty_calne польща нп Bogumiła Siudaj Kamienna 12/4 59-300 Lubin Poland РО…"
click at [1499, 414] on button "Зберегти" at bounding box center [1497, 412] width 75 height 29
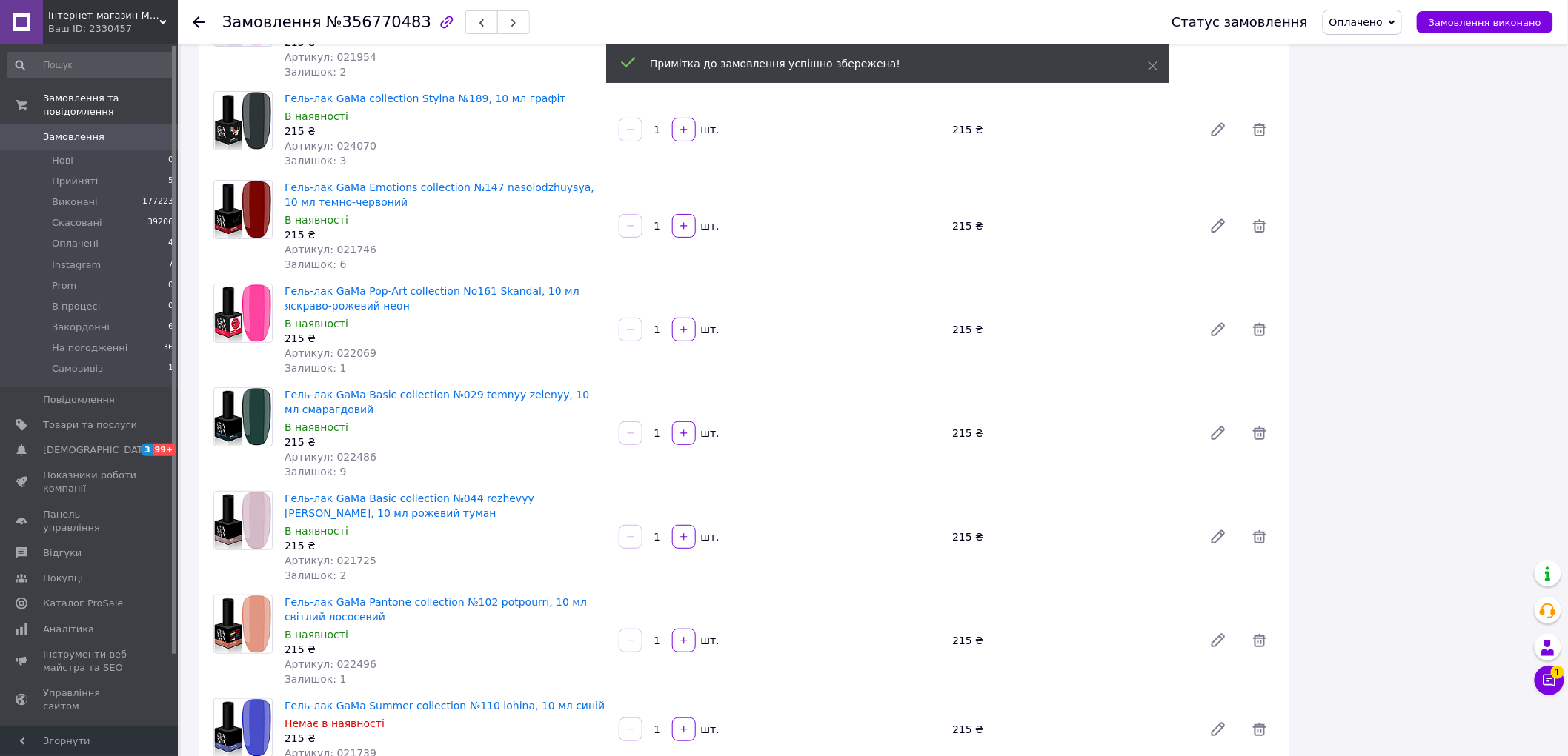
scroll to position [2633, 0]
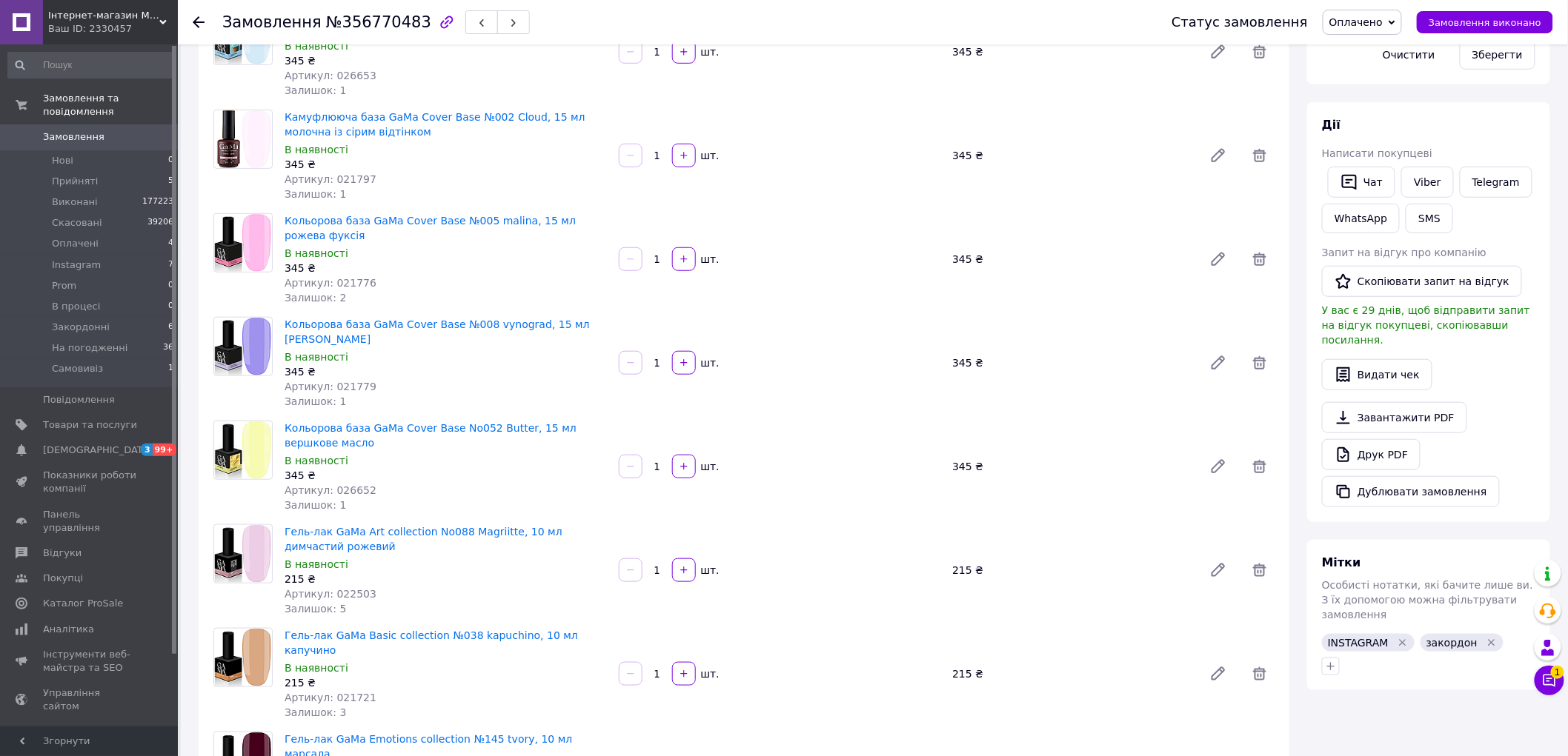
scroll to position [576, 0]
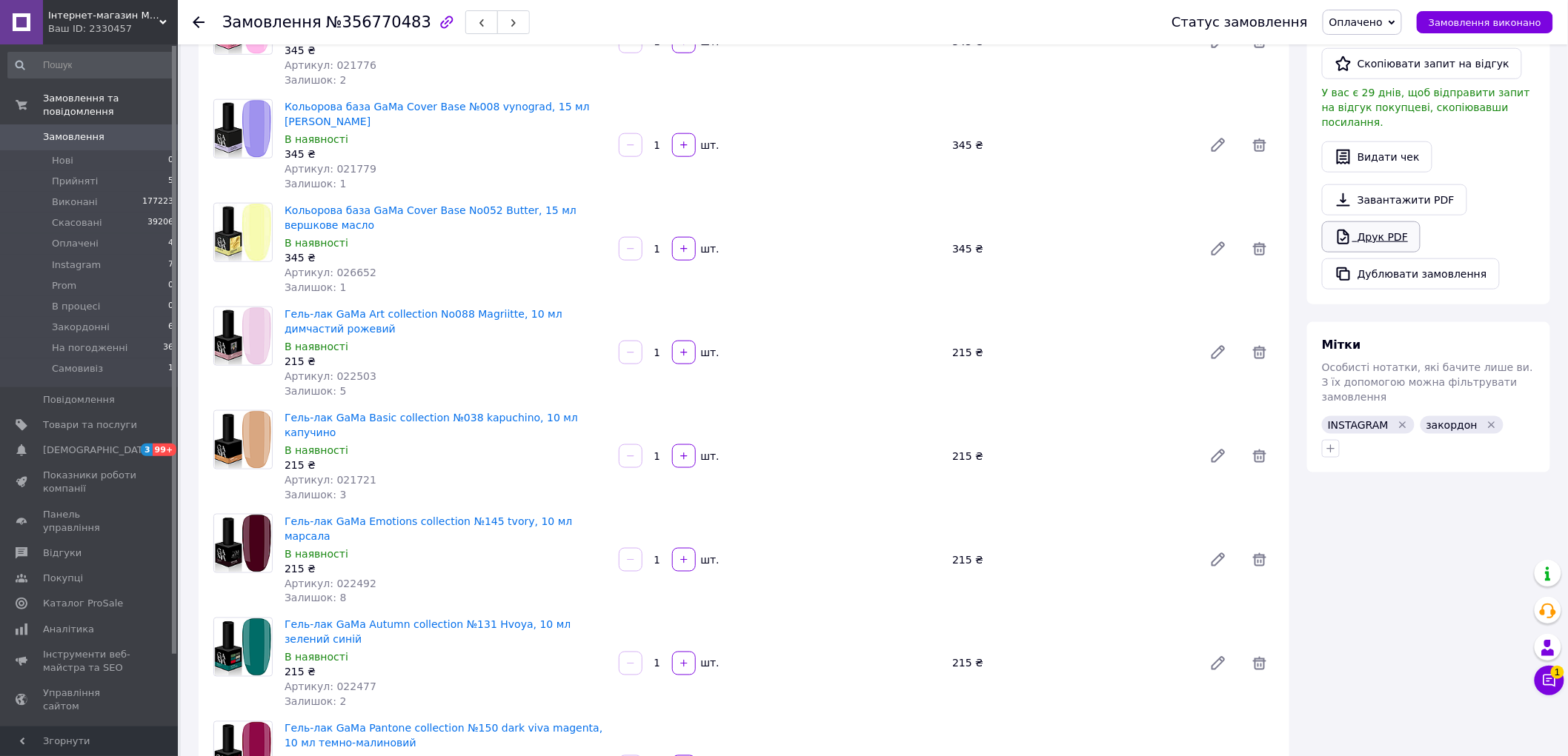
click at [1388, 227] on link "Друк PDF" at bounding box center [1372, 236] width 99 height 31
click at [84, 130] on link "Замовлення 0" at bounding box center [91, 137] width 182 height 25
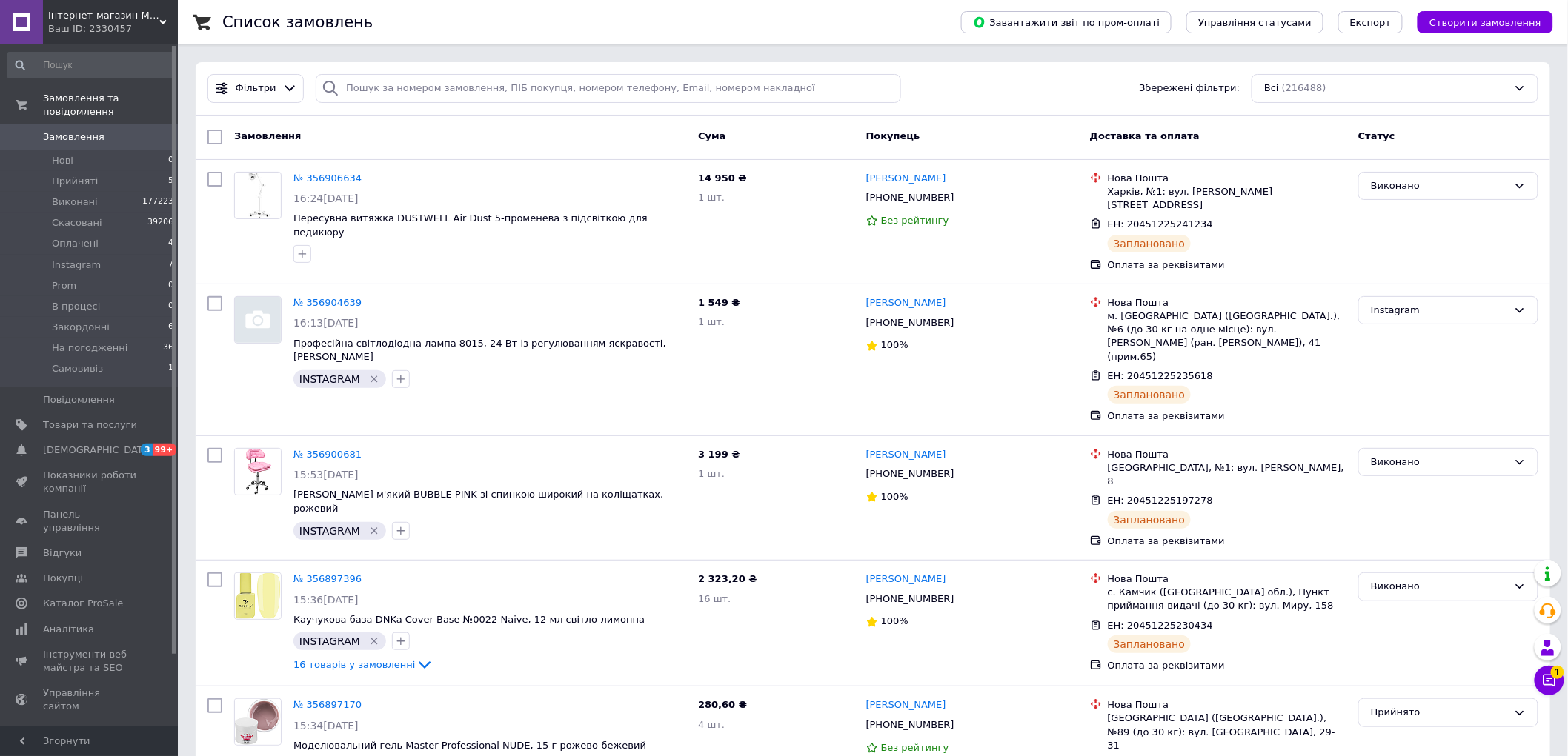
click at [130, 130] on span "Замовлення" at bounding box center [89, 137] width 94 height 13
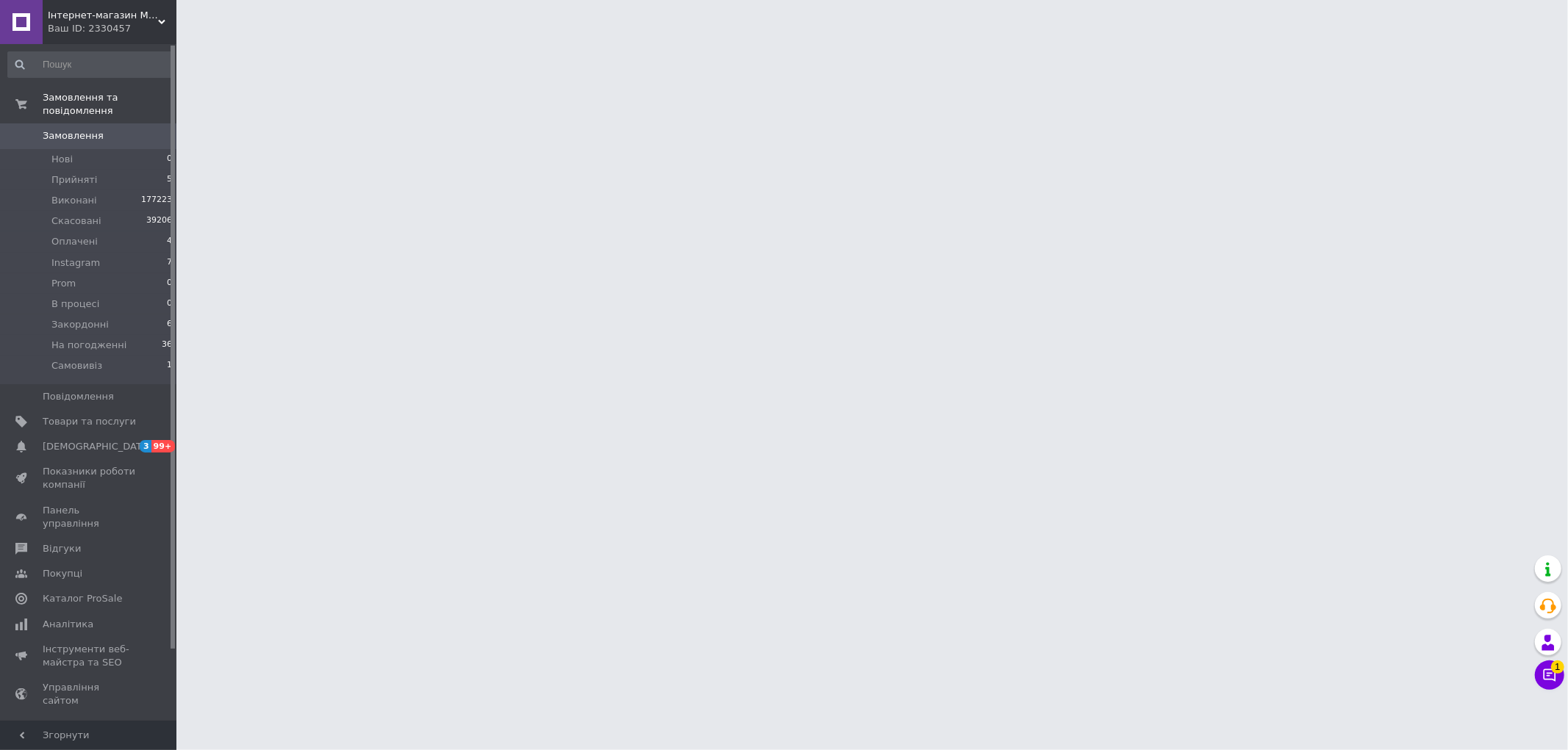
click at [94, 129] on span "Замовлення" at bounding box center [73, 136] width 61 height 13
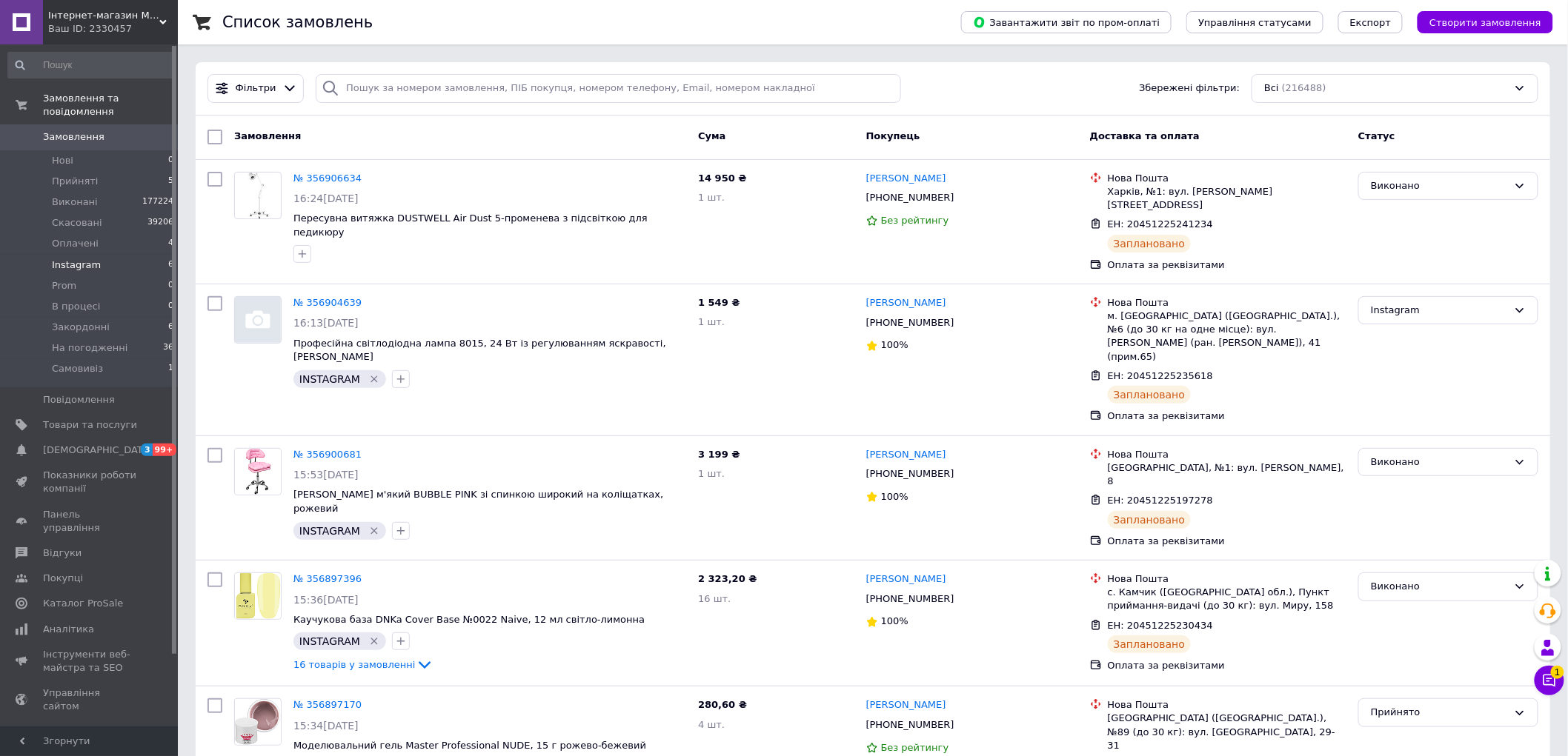
click at [102, 255] on li "Instagram 6" at bounding box center [91, 265] width 182 height 21
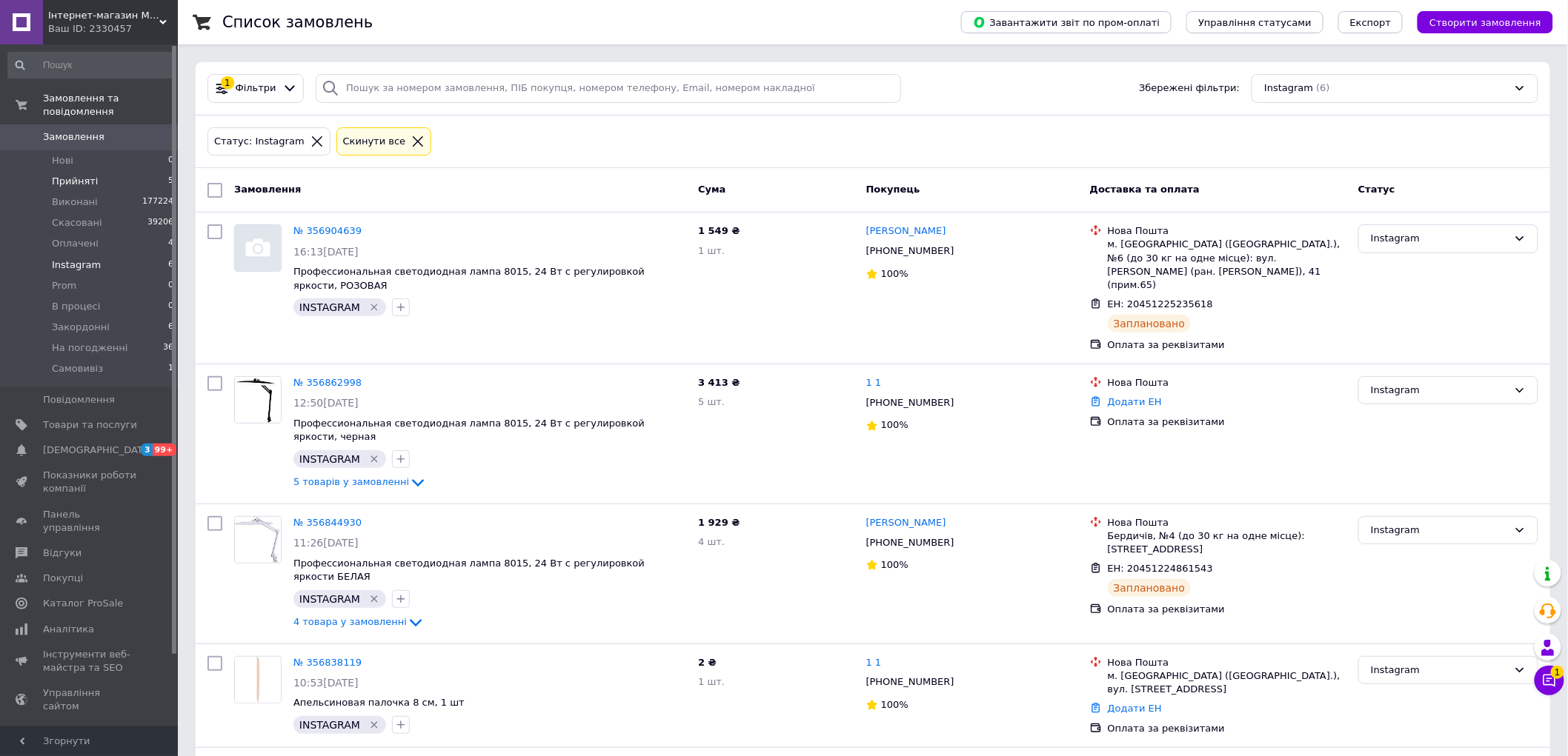
click at [79, 176] on li "Прийняті 5" at bounding box center [91, 181] width 182 height 21
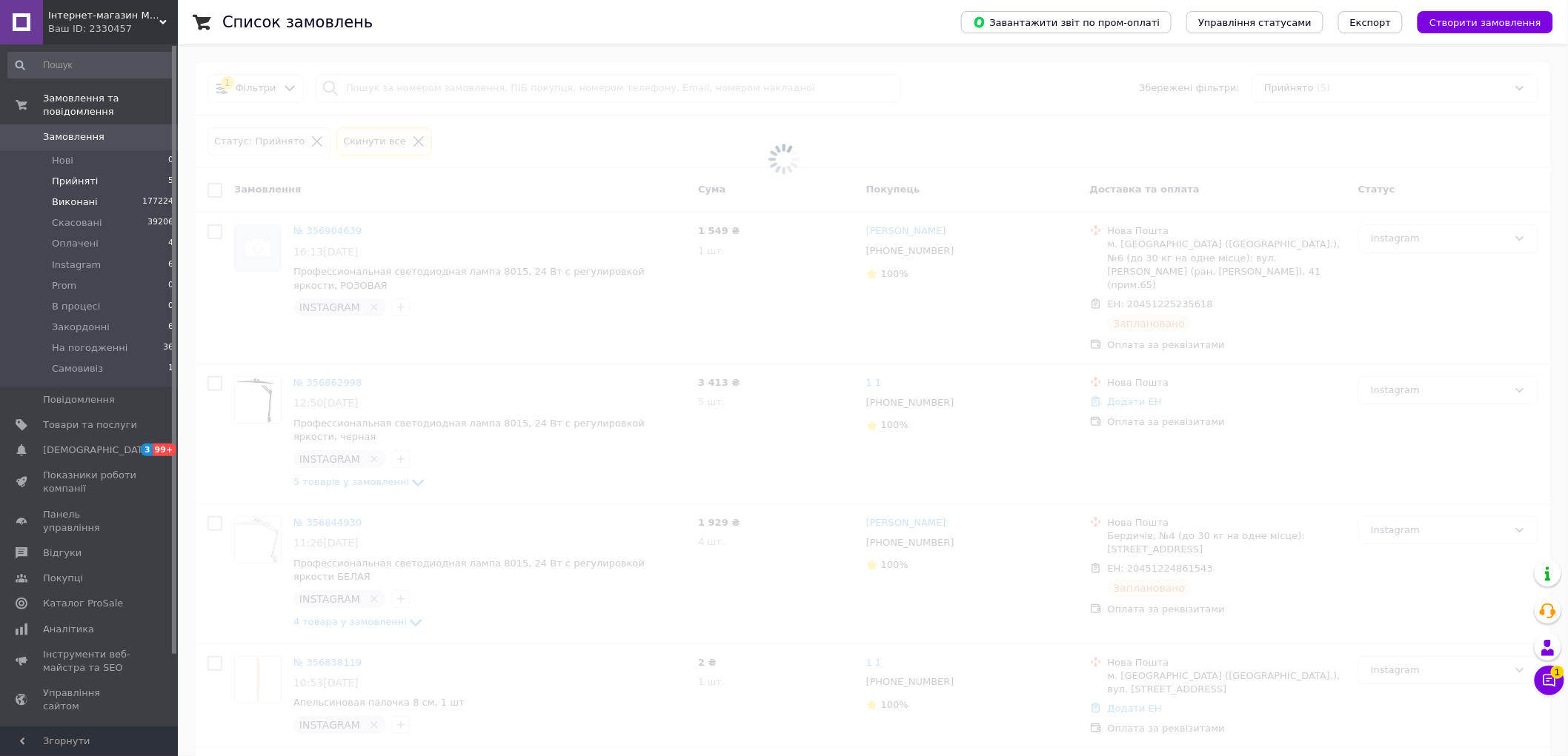
click at [78, 195] on span "Виконані" at bounding box center [74, 202] width 46 height 13
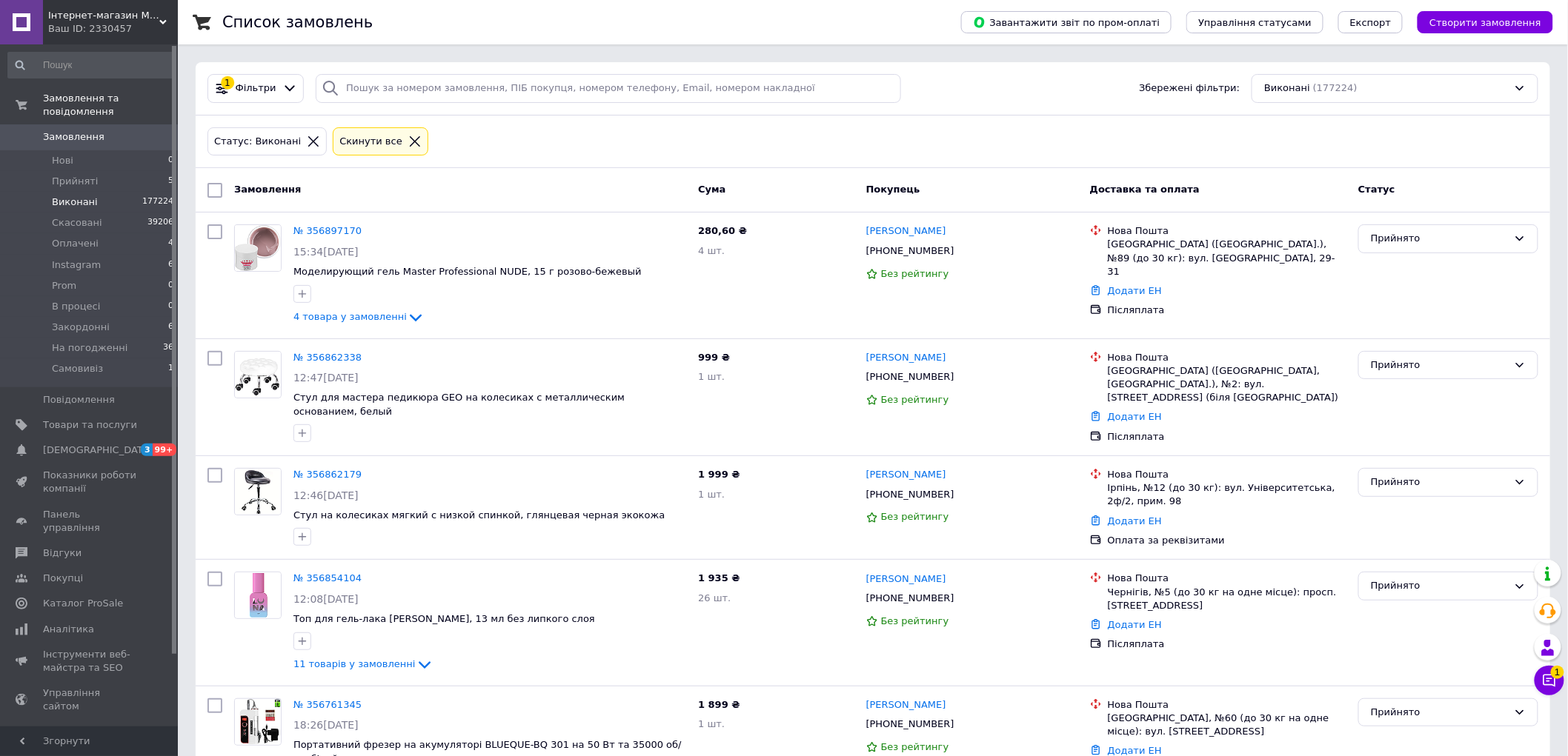
click at [91, 195] on span "Виконані" at bounding box center [74, 202] width 46 height 13
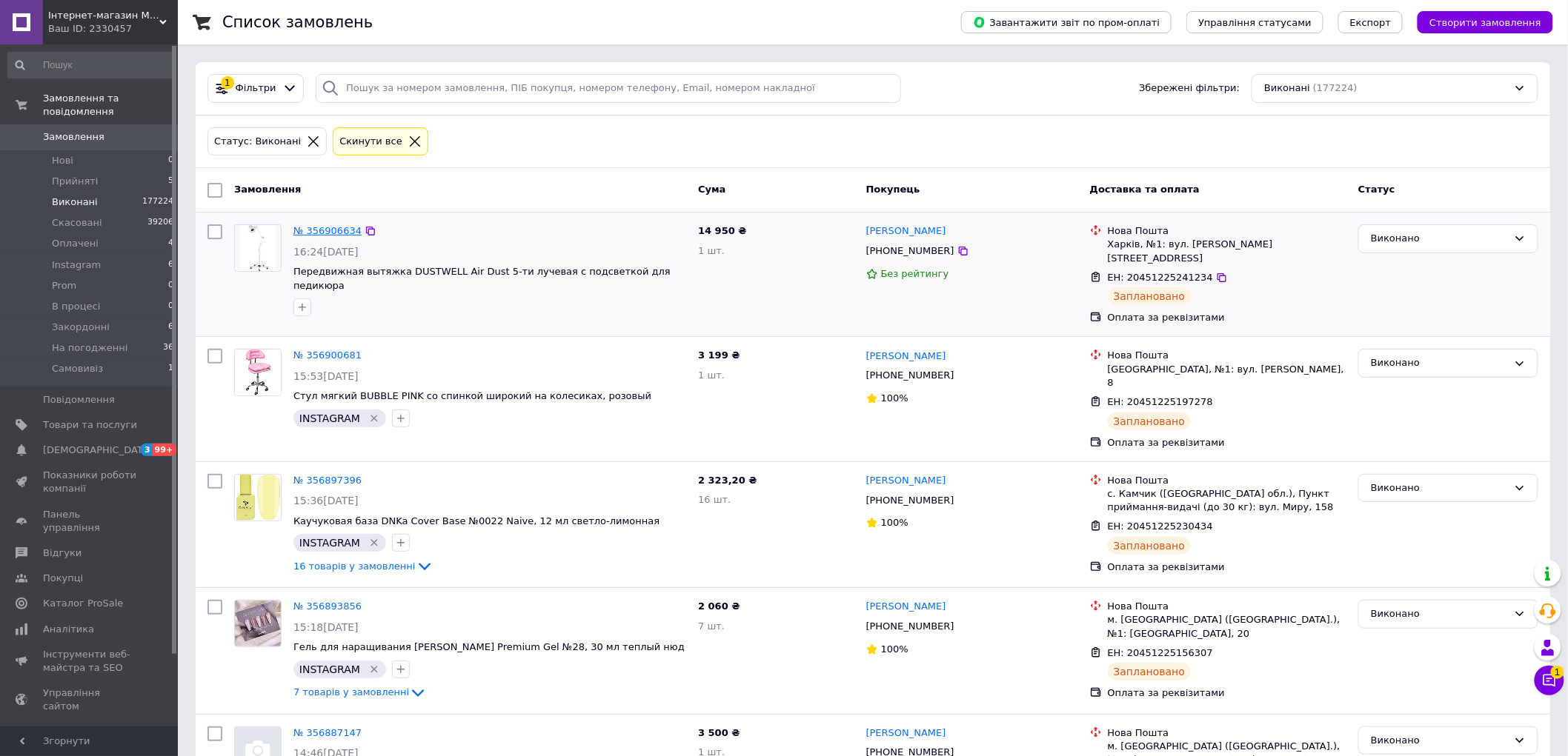
click at [323, 228] on link "№ 356906634" at bounding box center [328, 231] width 69 height 11
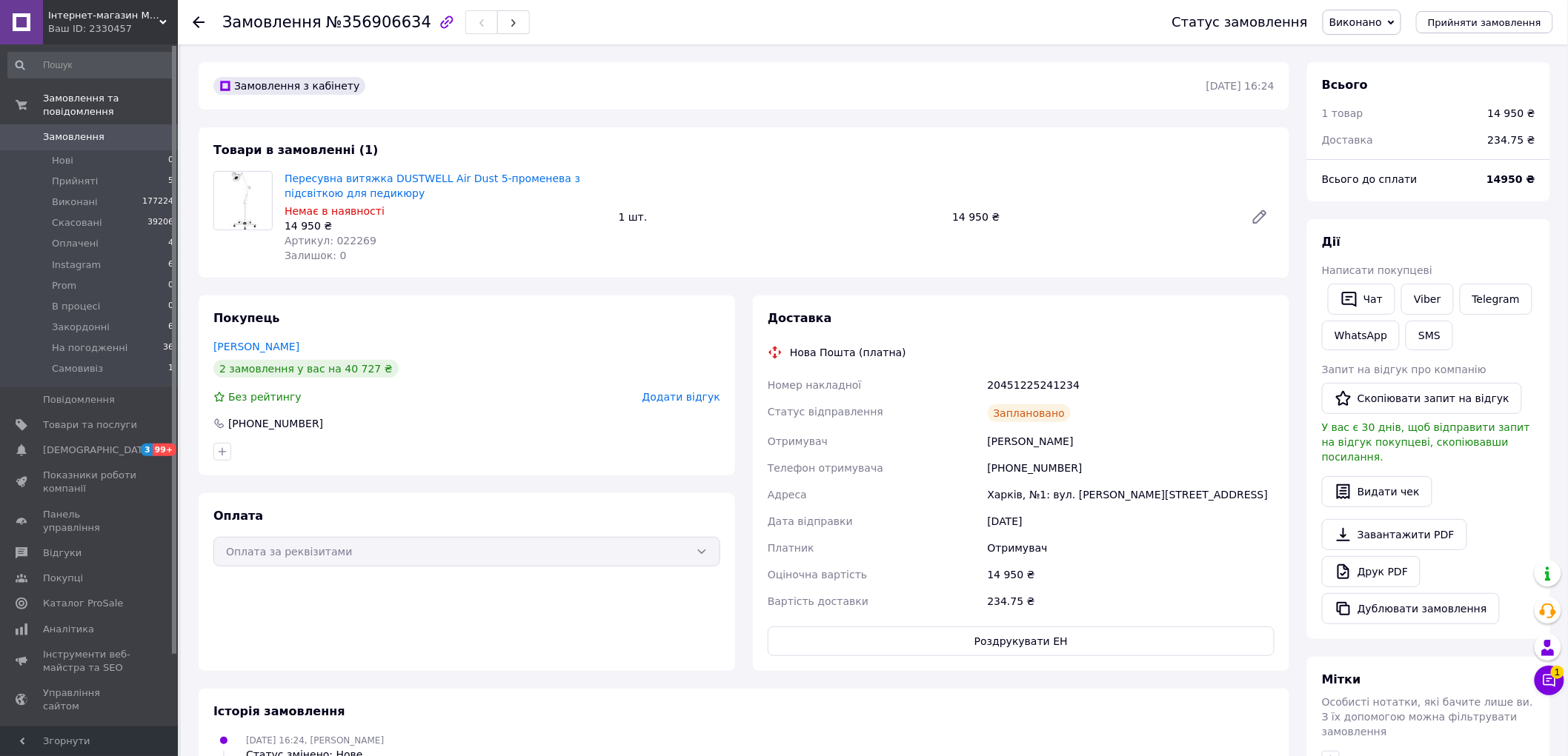
click at [89, 130] on span "Замовлення" at bounding box center [74, 137] width 62 height 13
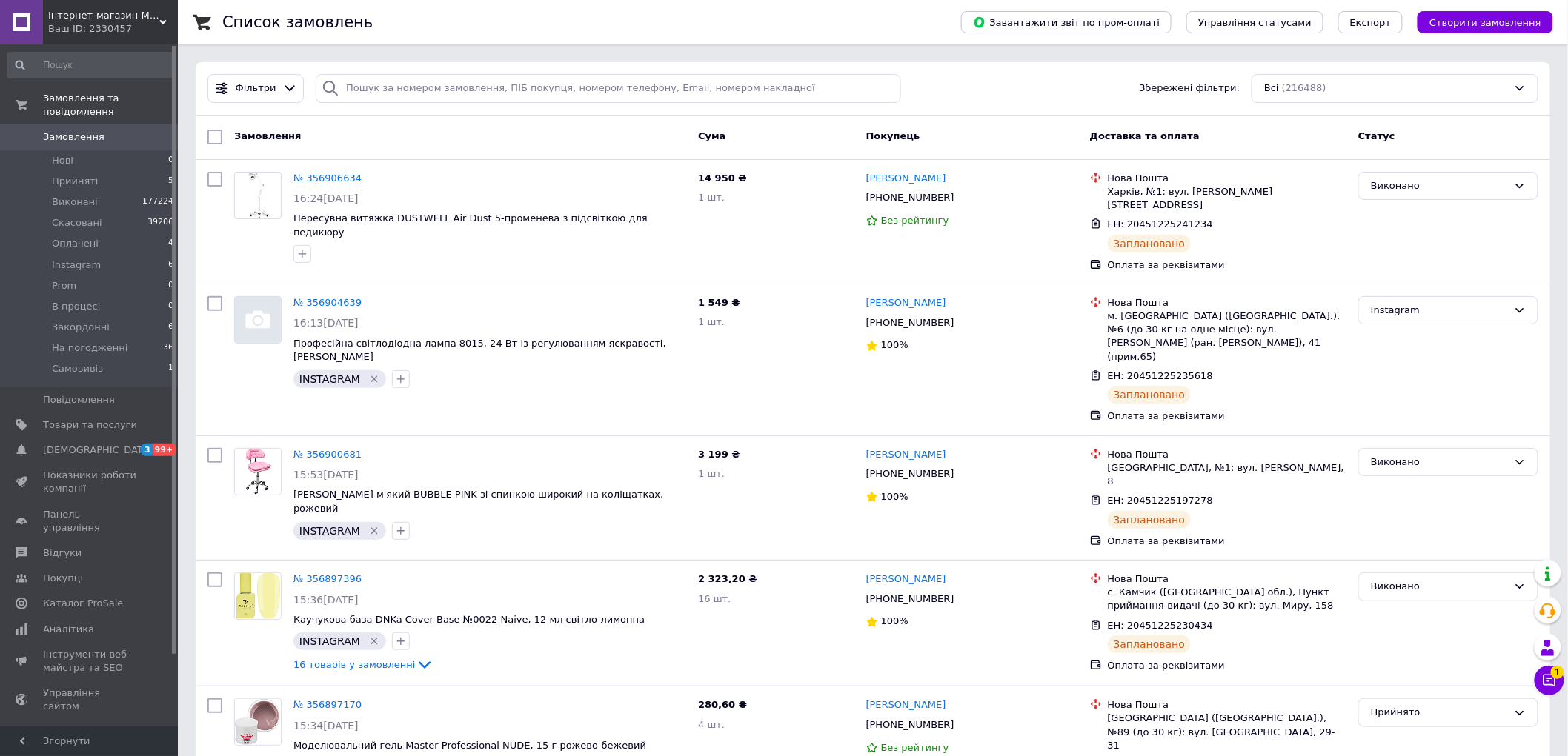
click at [64, 130] on span "Замовлення" at bounding box center [74, 137] width 62 height 13
click at [126, 132] on link "Замовлення 0" at bounding box center [91, 137] width 182 height 25
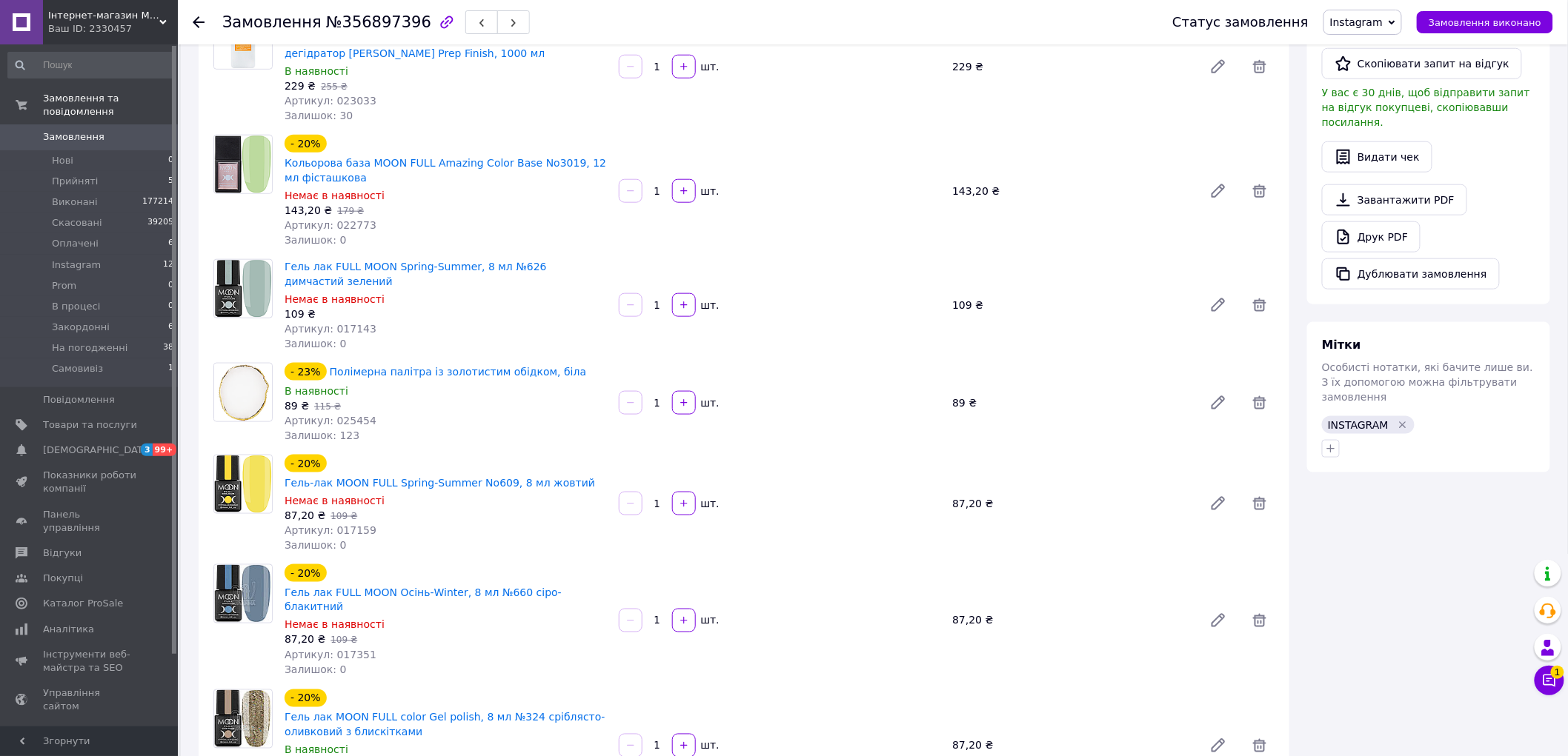
scroll to position [1234, 0]
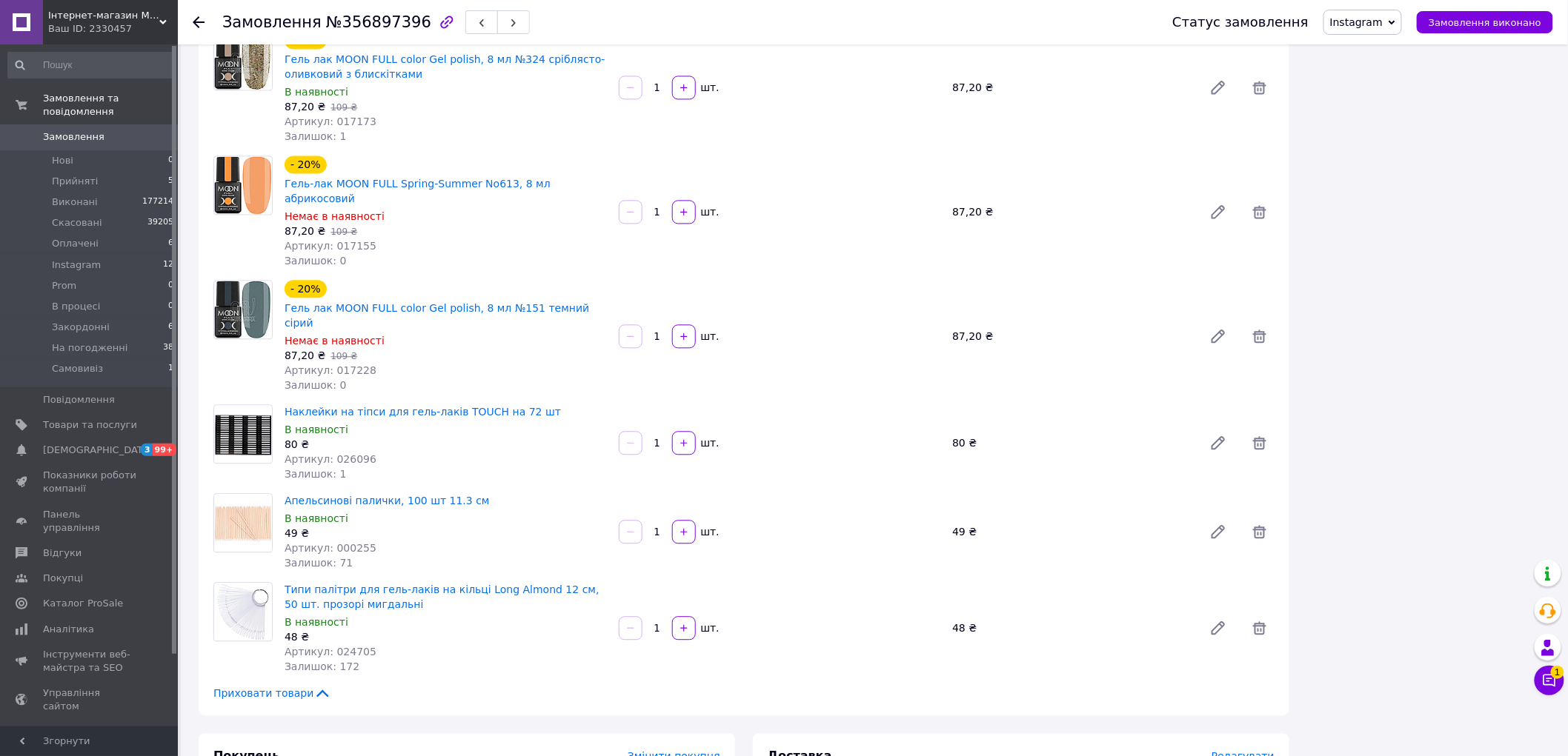
click at [83, 130] on span "Замовлення" at bounding box center [74, 137] width 62 height 13
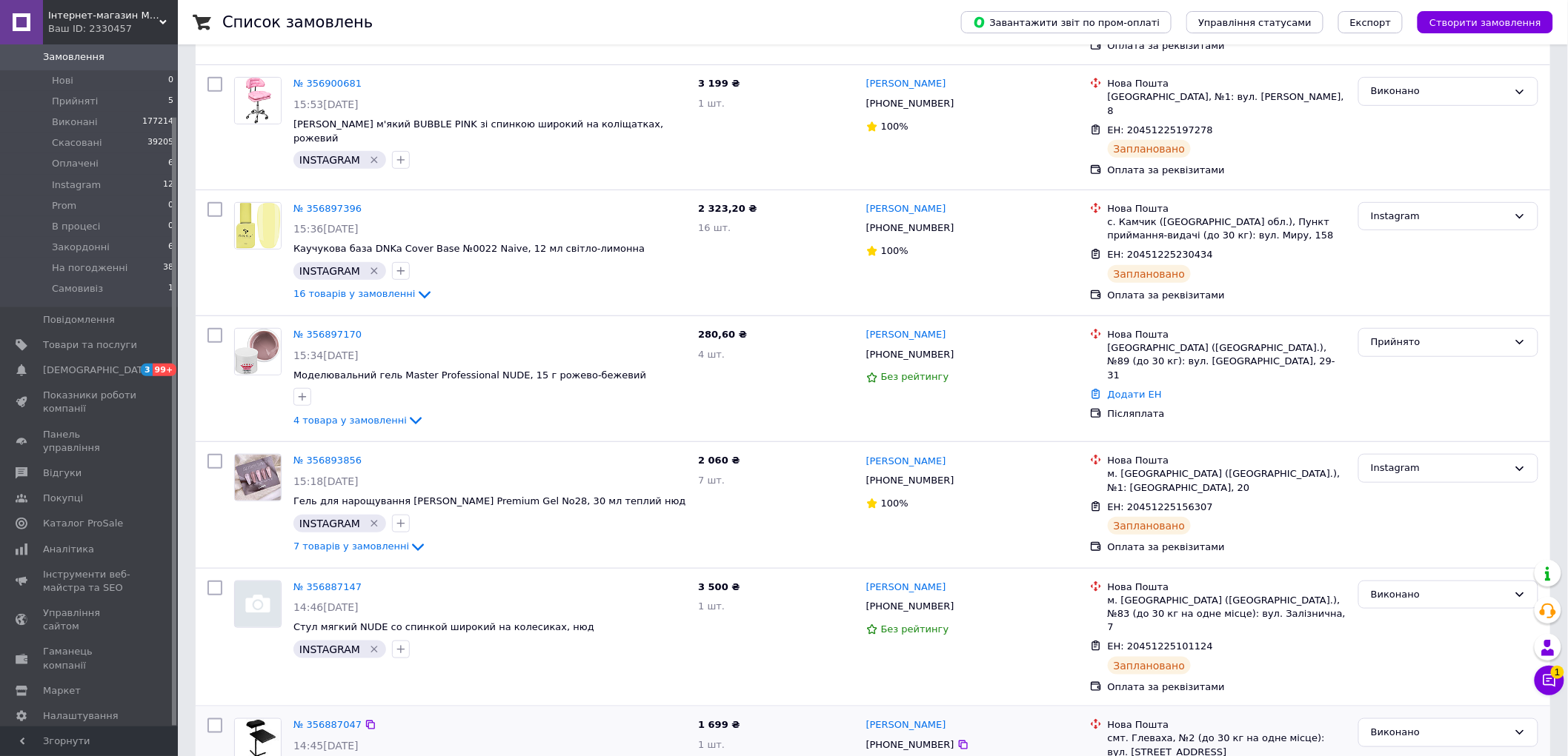
scroll to position [493, 0]
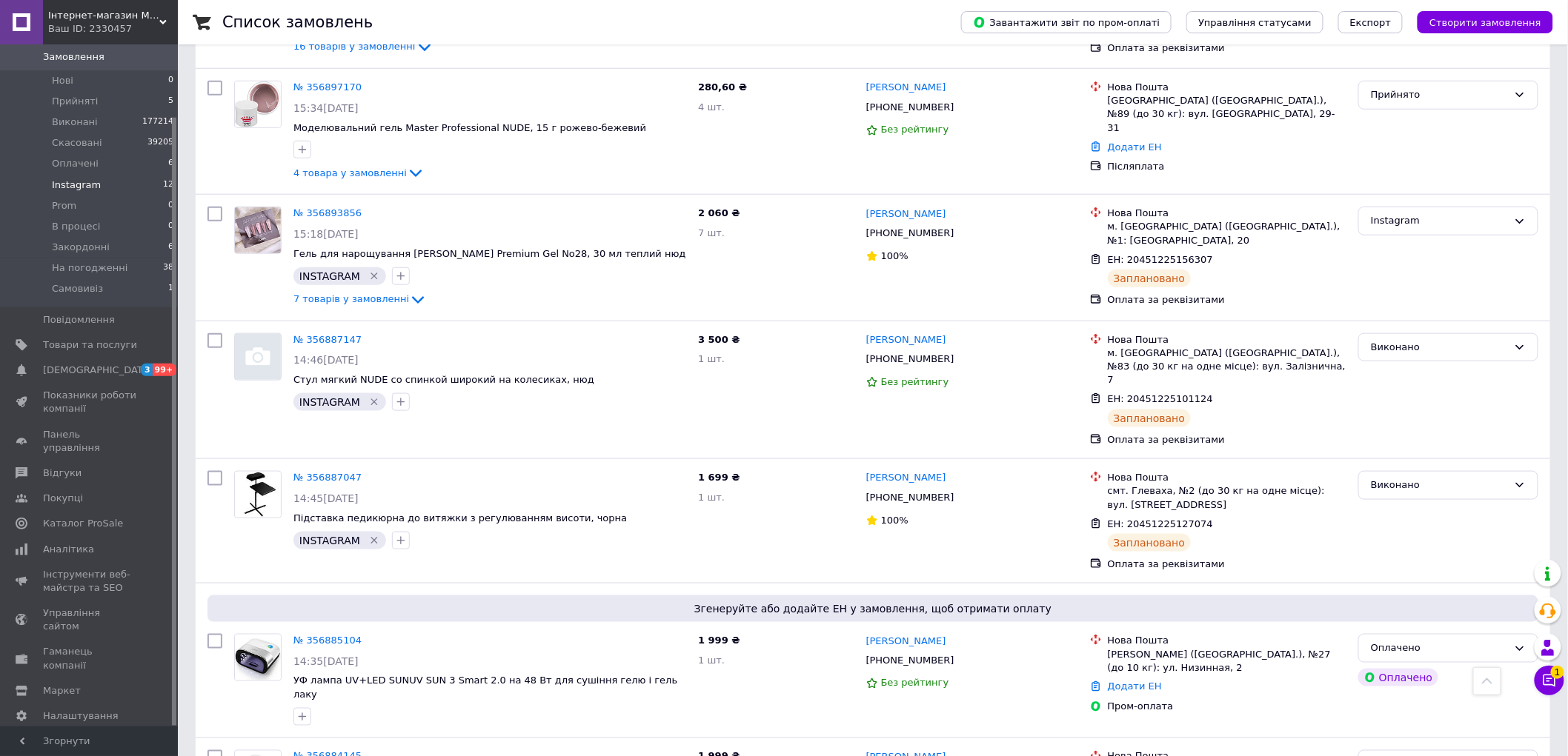
click at [89, 179] on span "Instagram" at bounding box center [76, 185] width 49 height 13
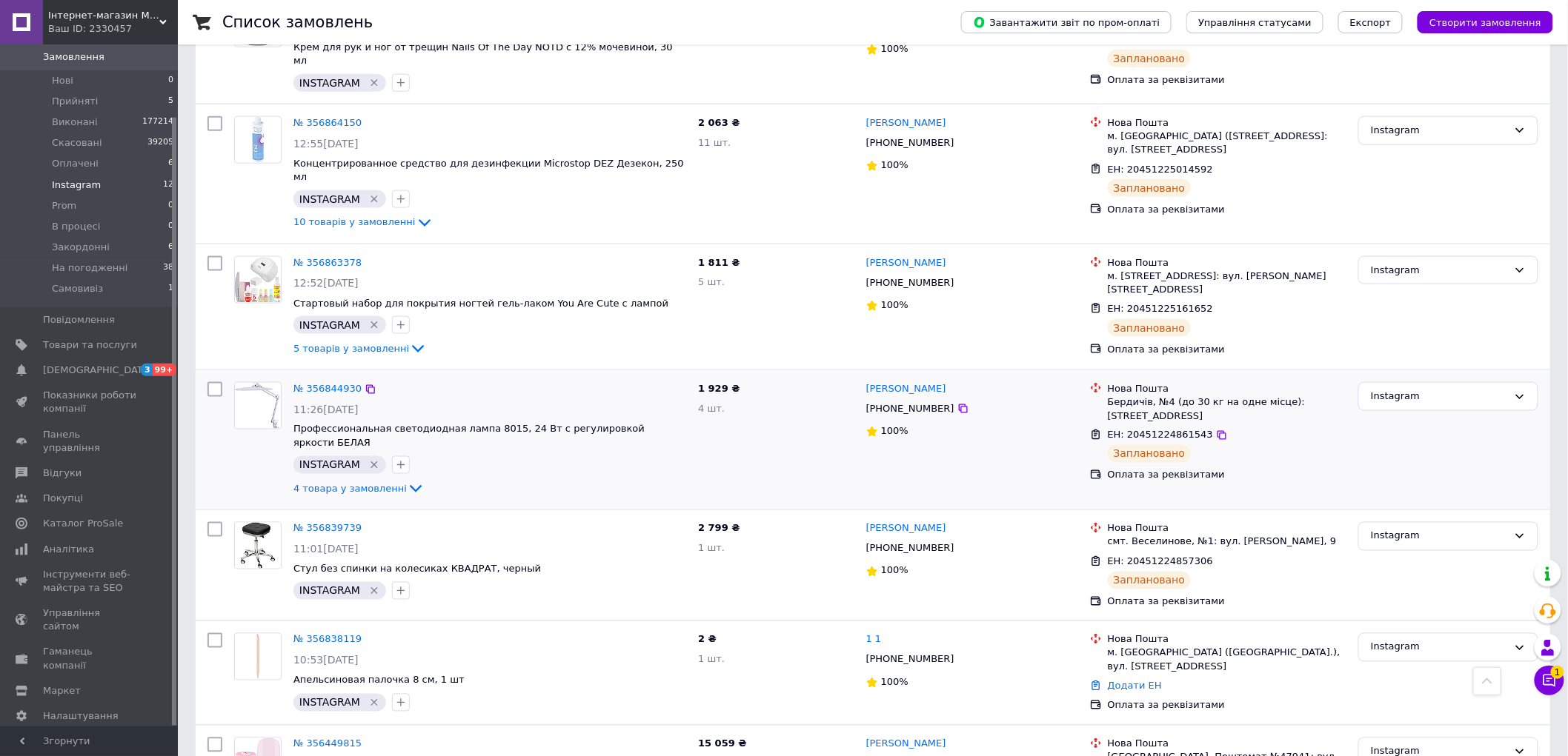
scroll to position [741, 0]
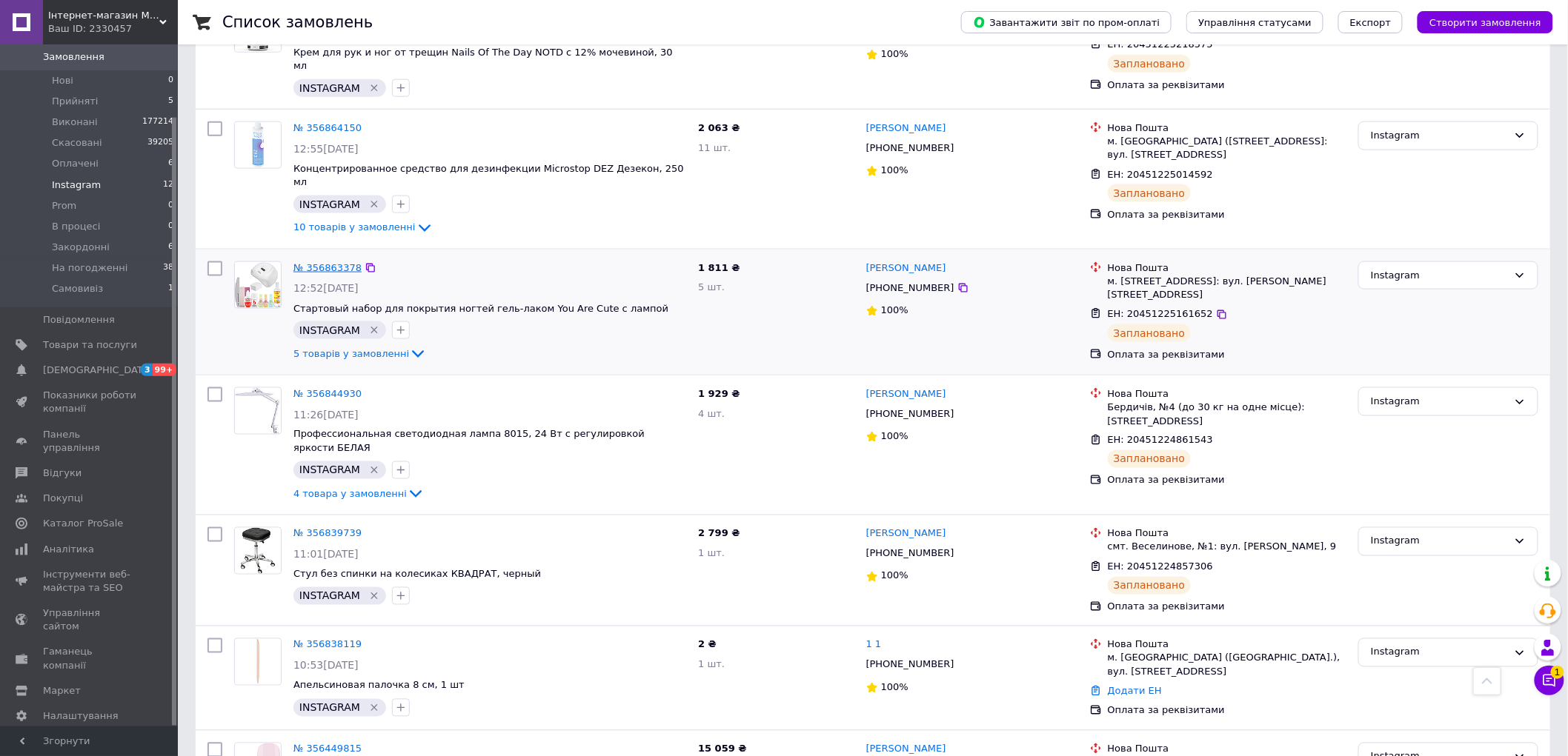
click at [322, 249] on link "№ 356863378" at bounding box center [328, 254] width 69 height 11
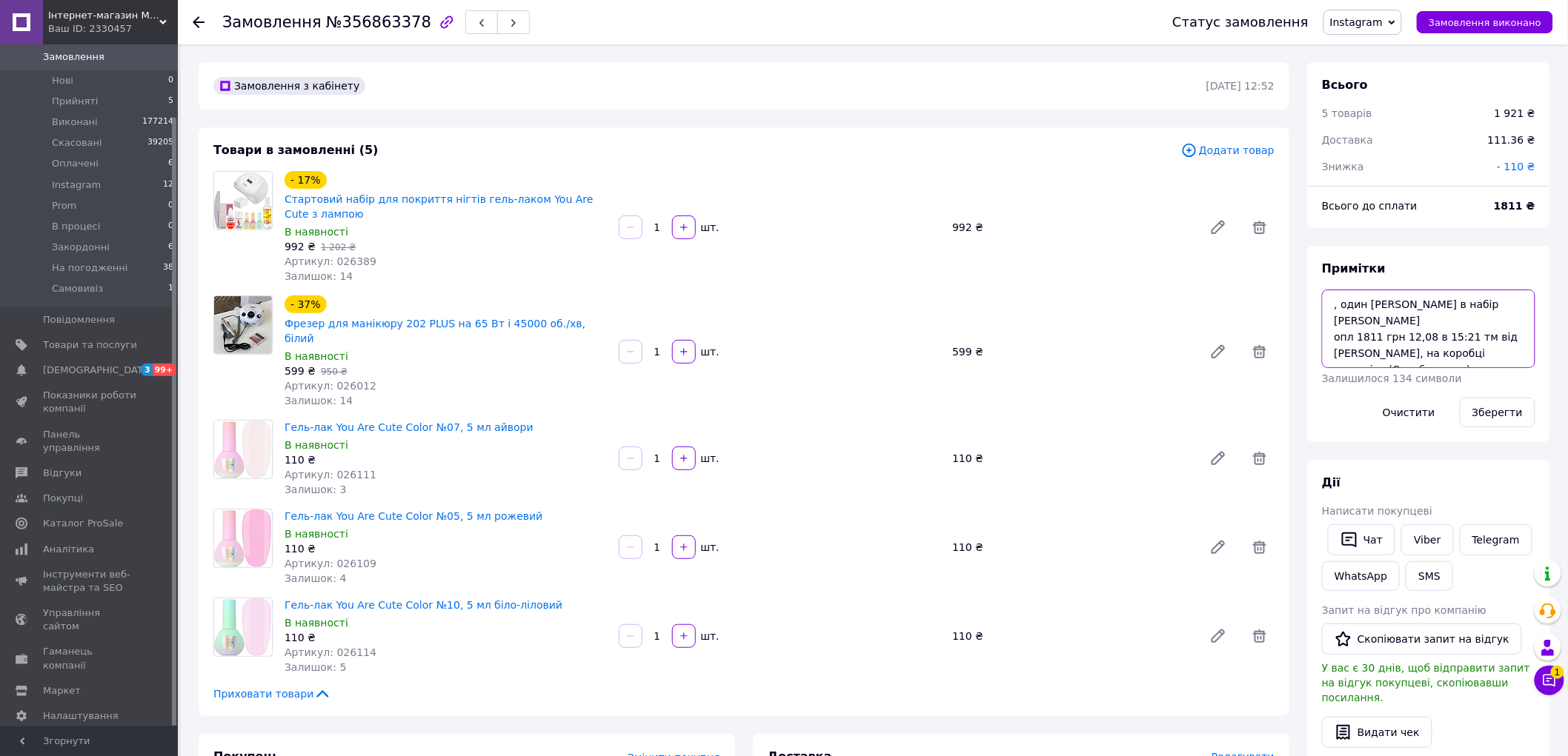
drag, startPoint x: 1438, startPoint y: 316, endPoint x: 1305, endPoint y: 319, distance: 133.0
drag, startPoint x: 1413, startPoint y: 347, endPoint x: 1413, endPoint y: 364, distance: 17.0
click at [1413, 348] on textarea ", один [PERSON_NAME] в набір [PERSON_NAME] опл 1811 грн 12,08 в 15:21 тм від [P…" at bounding box center [1428, 329] width 213 height 79
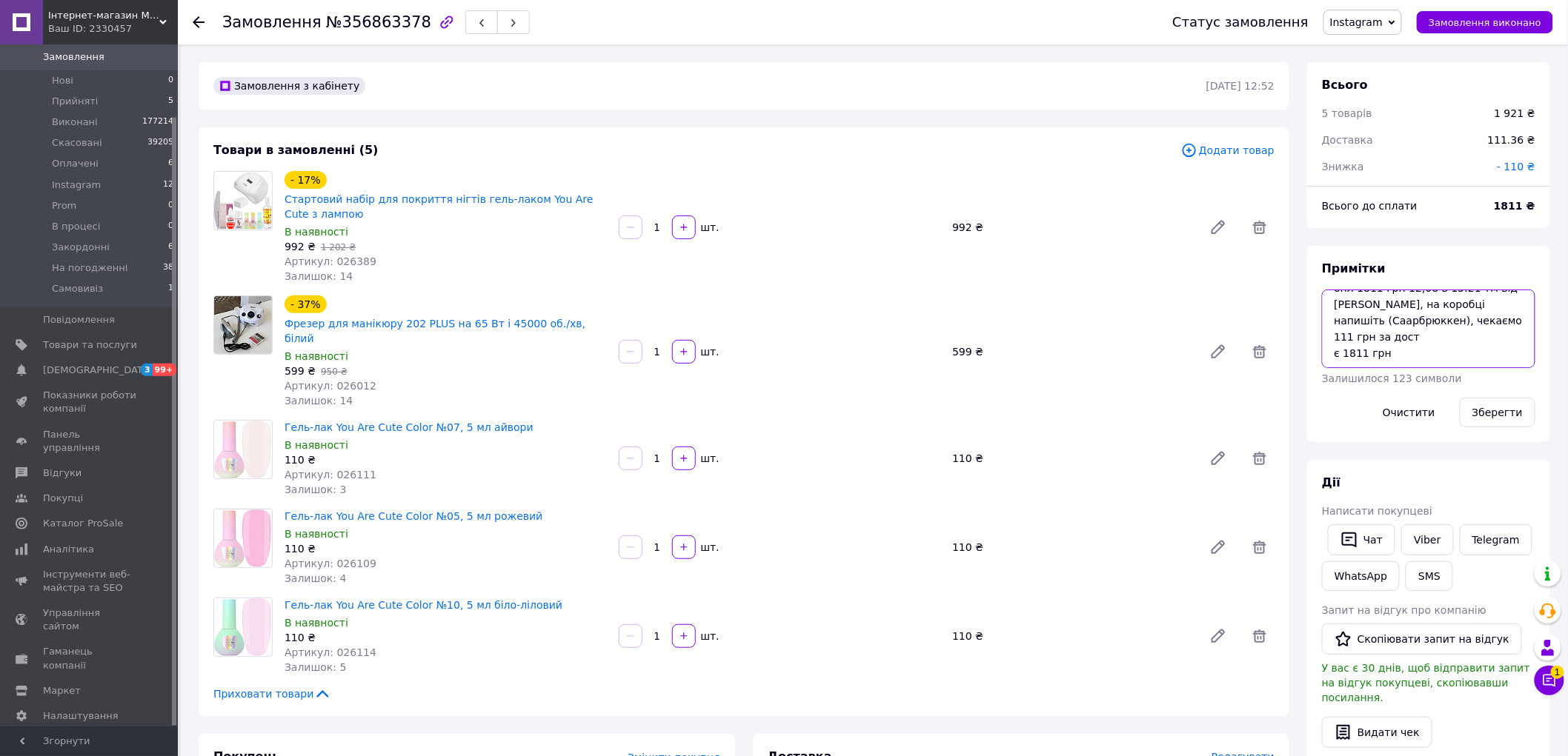
scroll to position [75, 0]
type textarea ", один [PERSON_NAME] в набір [PERSON_NAME] опл 1811 грн 12,08 в 15:21 тм від [P…"
click at [1482, 416] on button "Зберегти" at bounding box center [1497, 412] width 75 height 29
click at [1402, 308] on textarea ", один [PERSON_NAME] в набір [PERSON_NAME] опл 1811 грн 12,08 в 15:21 тм від [P…" at bounding box center [1428, 329] width 213 height 79
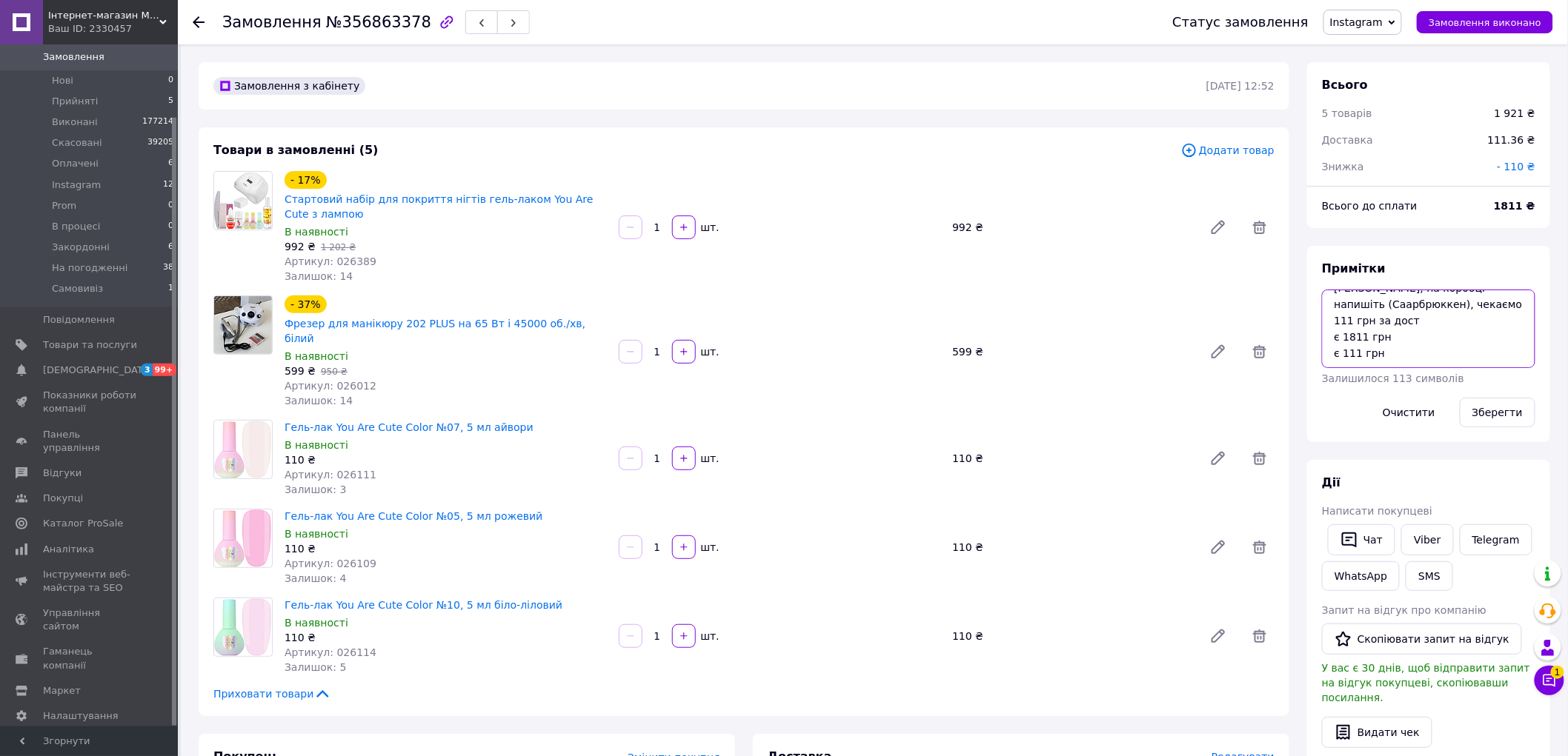
drag, startPoint x: 1403, startPoint y: 308, endPoint x: 1340, endPoint y: 310, distance: 63.0
click at [1340, 310] on textarea ", один [PERSON_NAME] в набір [PERSON_NAME] опл 1811 грн 12,08 в 15:21 тм від [P…" at bounding box center [1428, 329] width 213 height 79
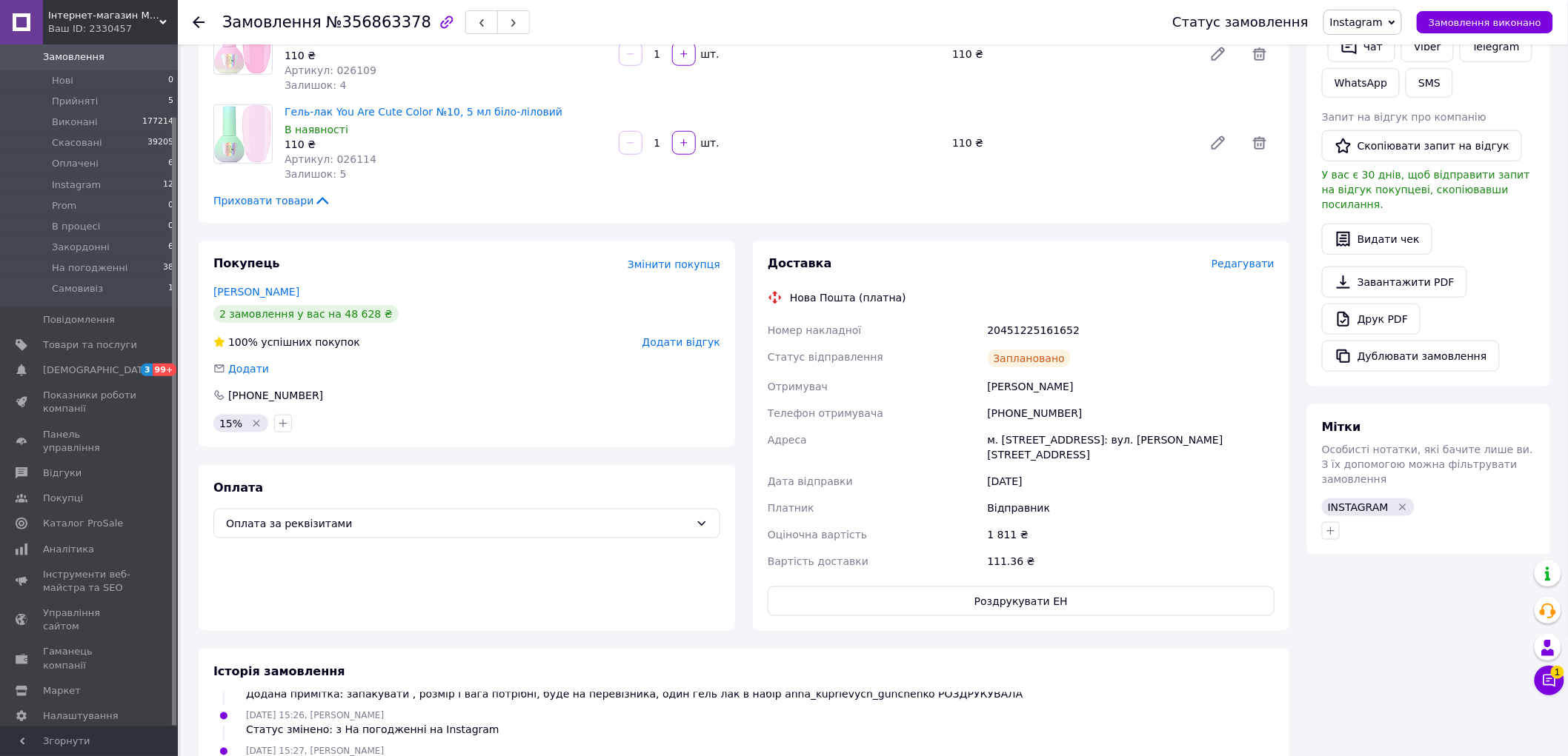
scroll to position [876, 0]
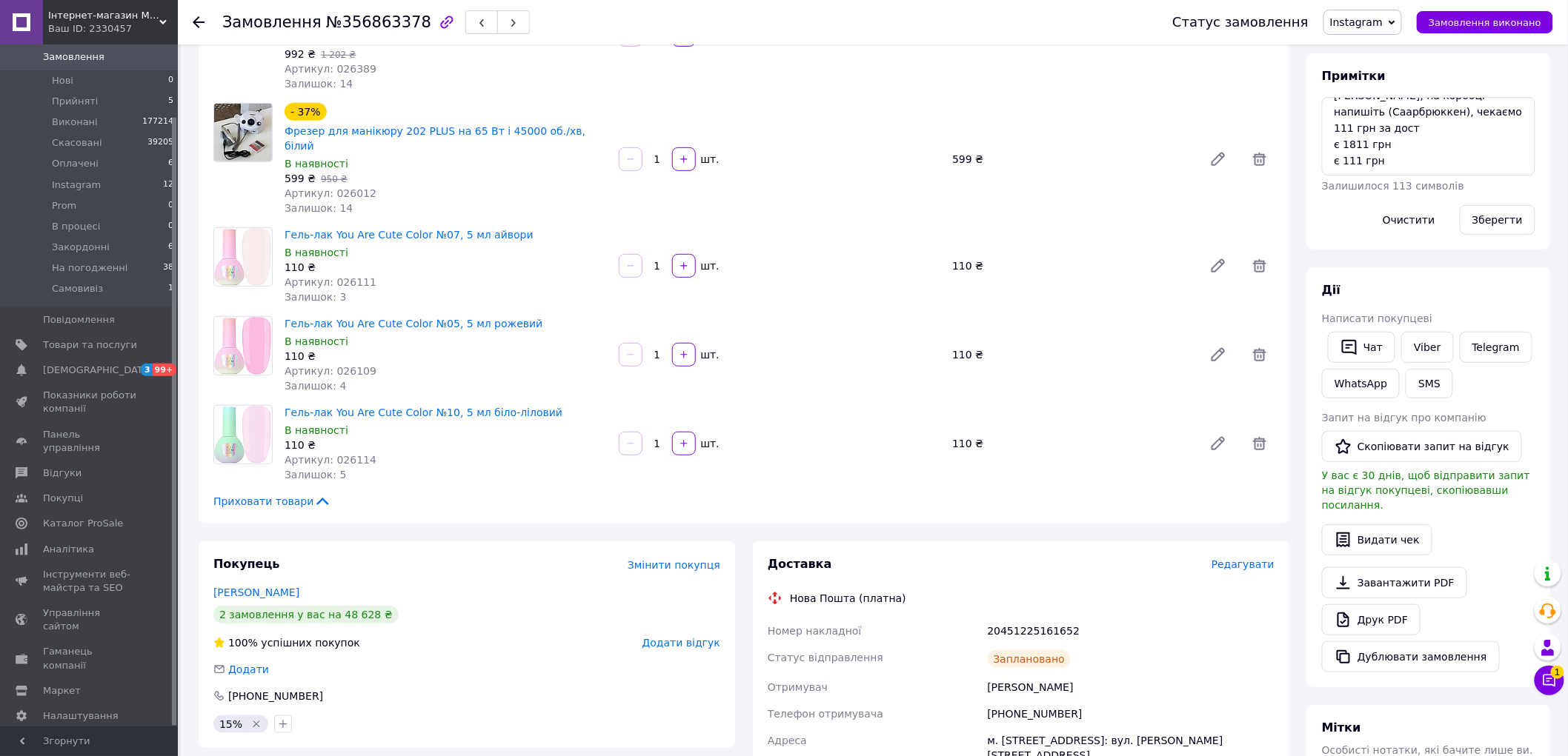
scroll to position [135, 0]
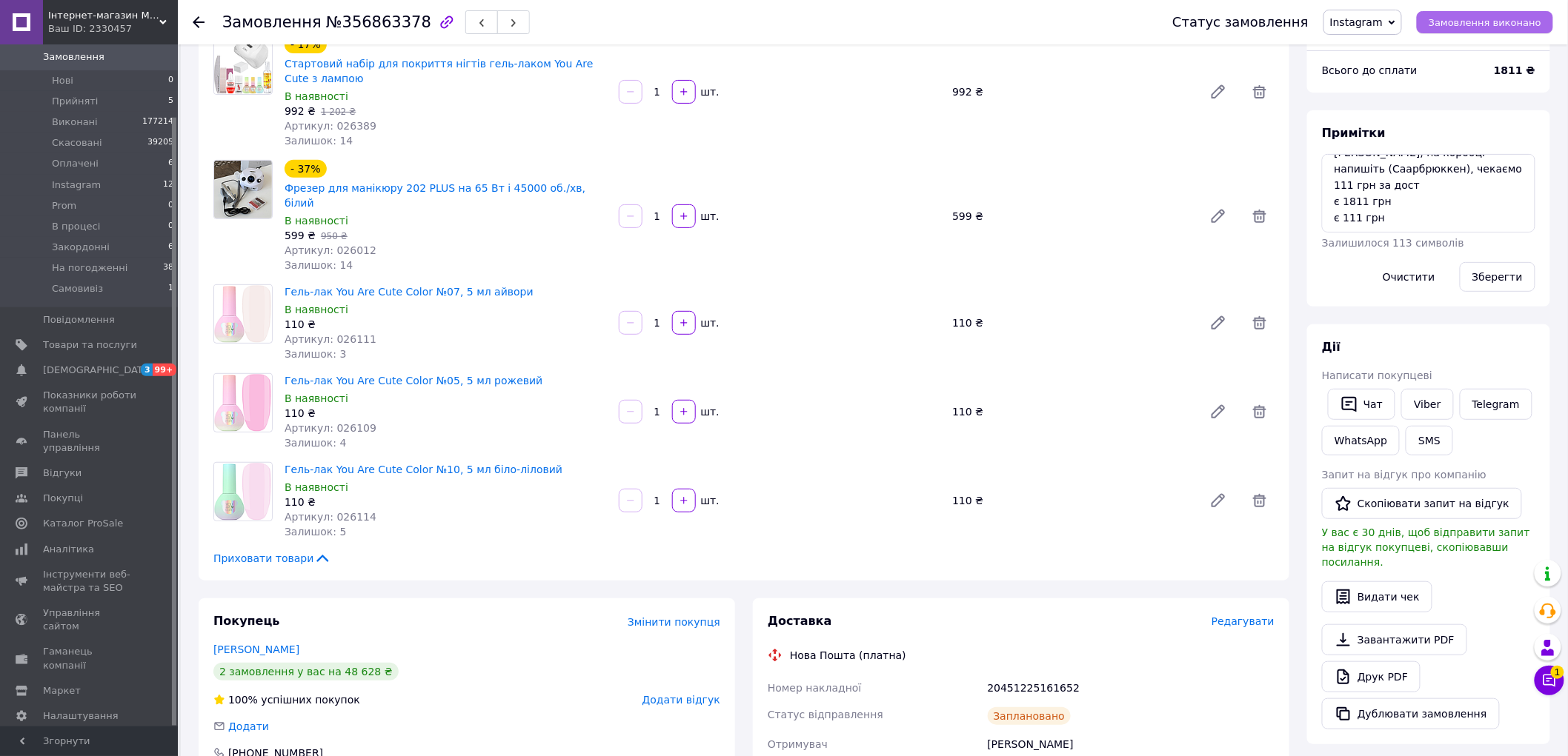
click at [1487, 17] on span "Замовлення виконано" at bounding box center [1484, 22] width 113 height 11
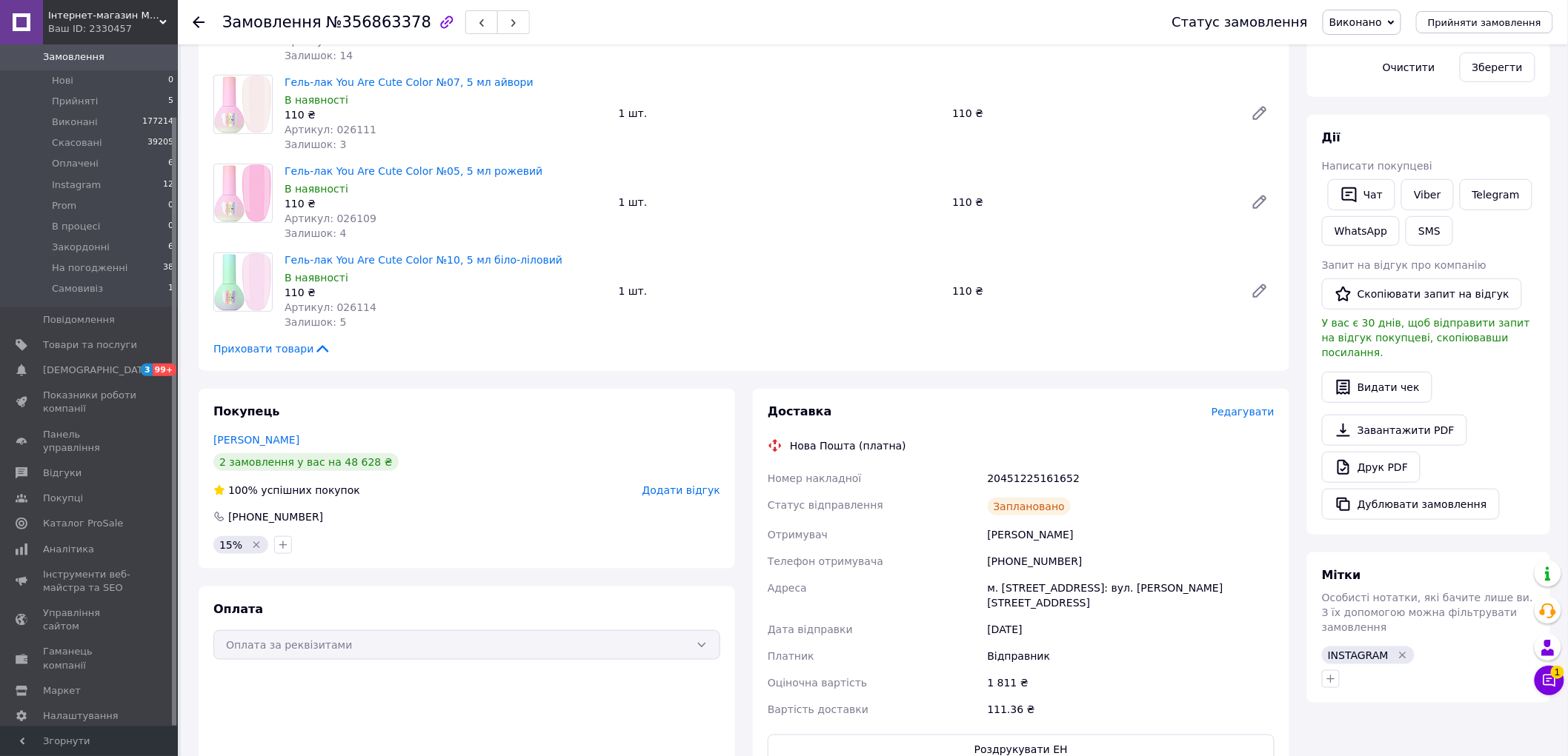
scroll to position [546, 0]
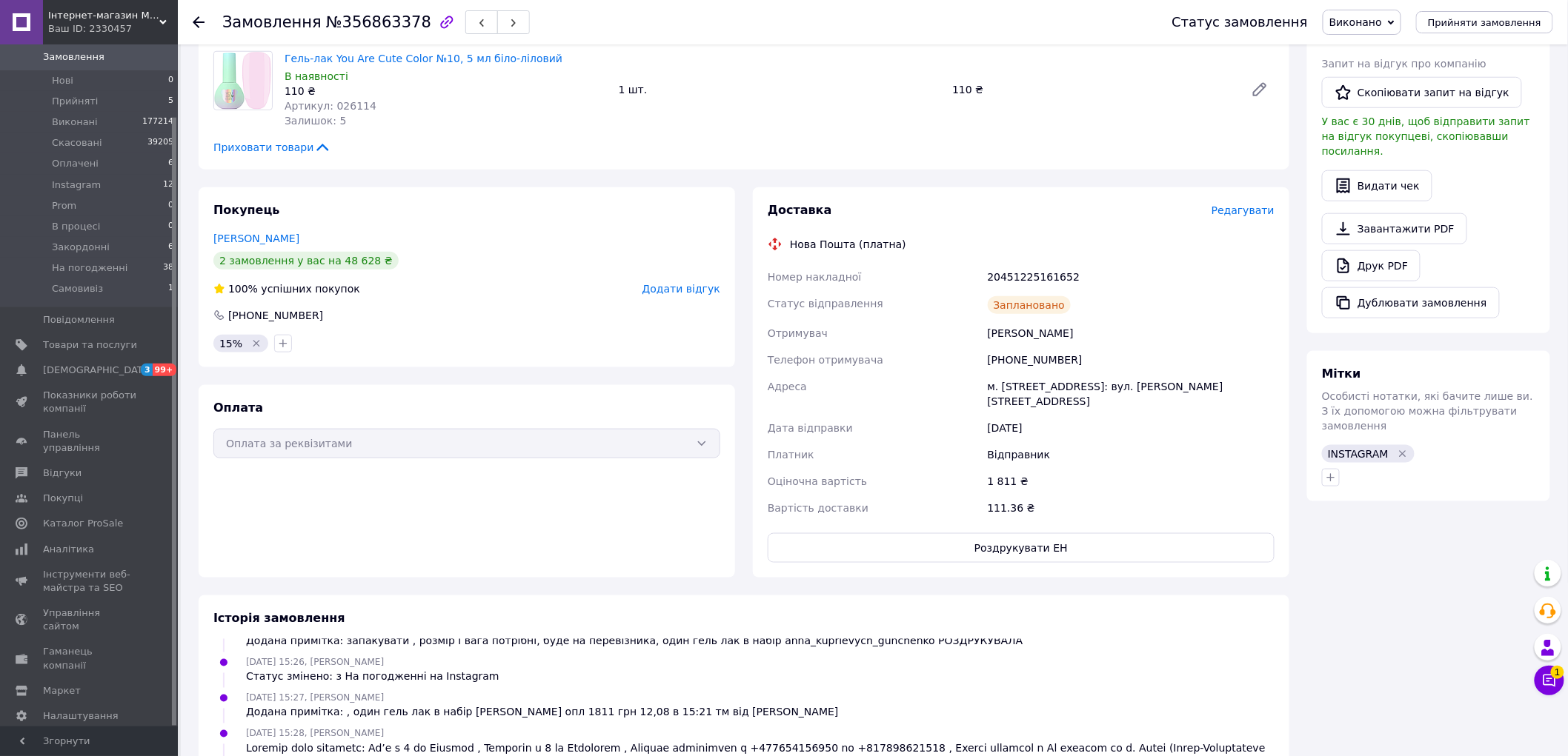
click at [1402, 592] on div "Всього 5 товарів 1 921 ₴ Доставка 111.36 ₴ Знижка - 110 ₴ Всього до сплати 1811…" at bounding box center [1428, 307] width 261 height 1583
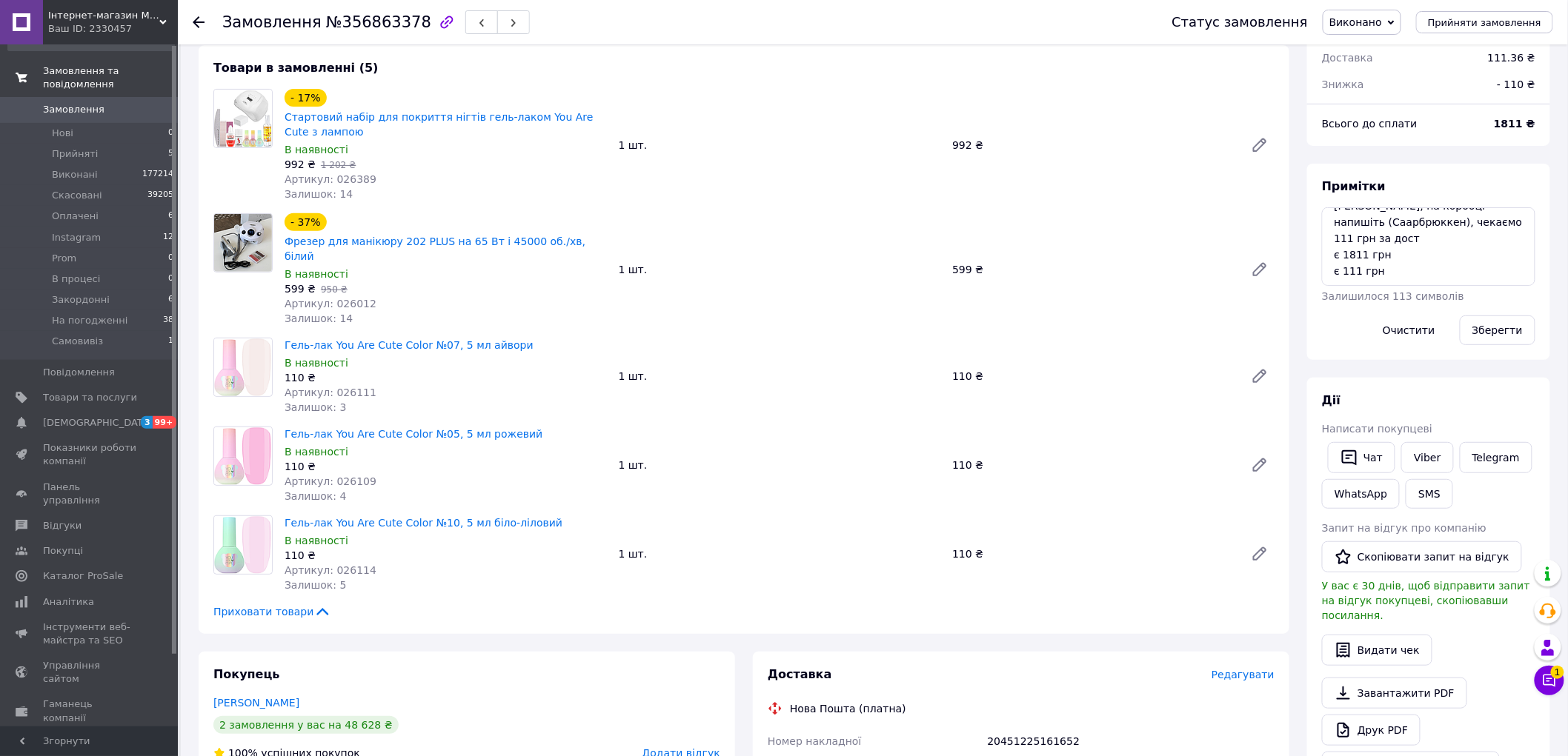
scroll to position [0, 0]
drag, startPoint x: 94, startPoint y: 124, endPoint x: 547, endPoint y: 3, distance: 468.9
click at [97, 130] on span "Замовлення" at bounding box center [89, 137] width 94 height 13
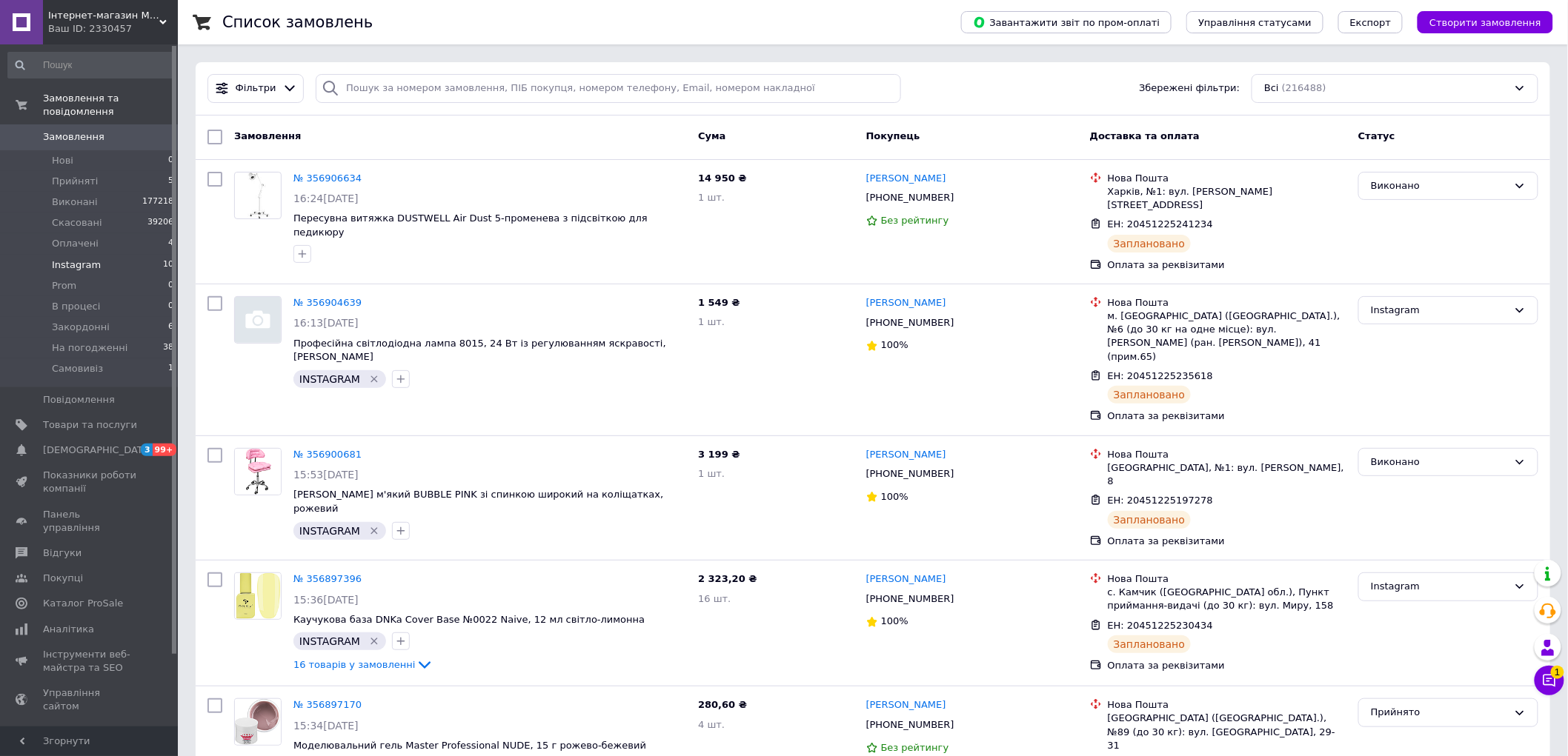
click at [123, 255] on li "Instagram 10" at bounding box center [91, 265] width 182 height 21
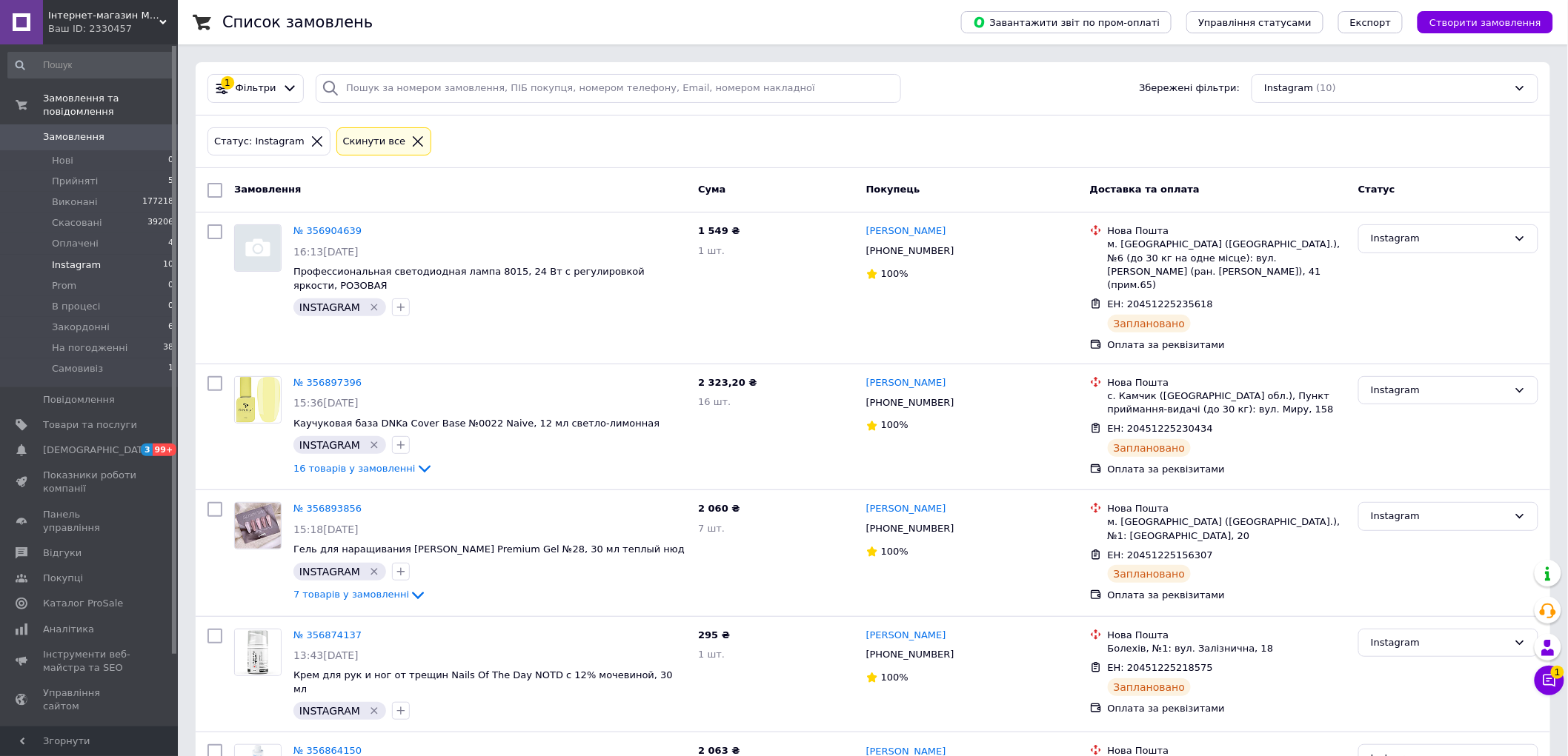
click at [94, 258] on span "Instagram" at bounding box center [76, 265] width 49 height 13
click at [92, 237] on span "Оплачені" at bounding box center [75, 244] width 47 height 13
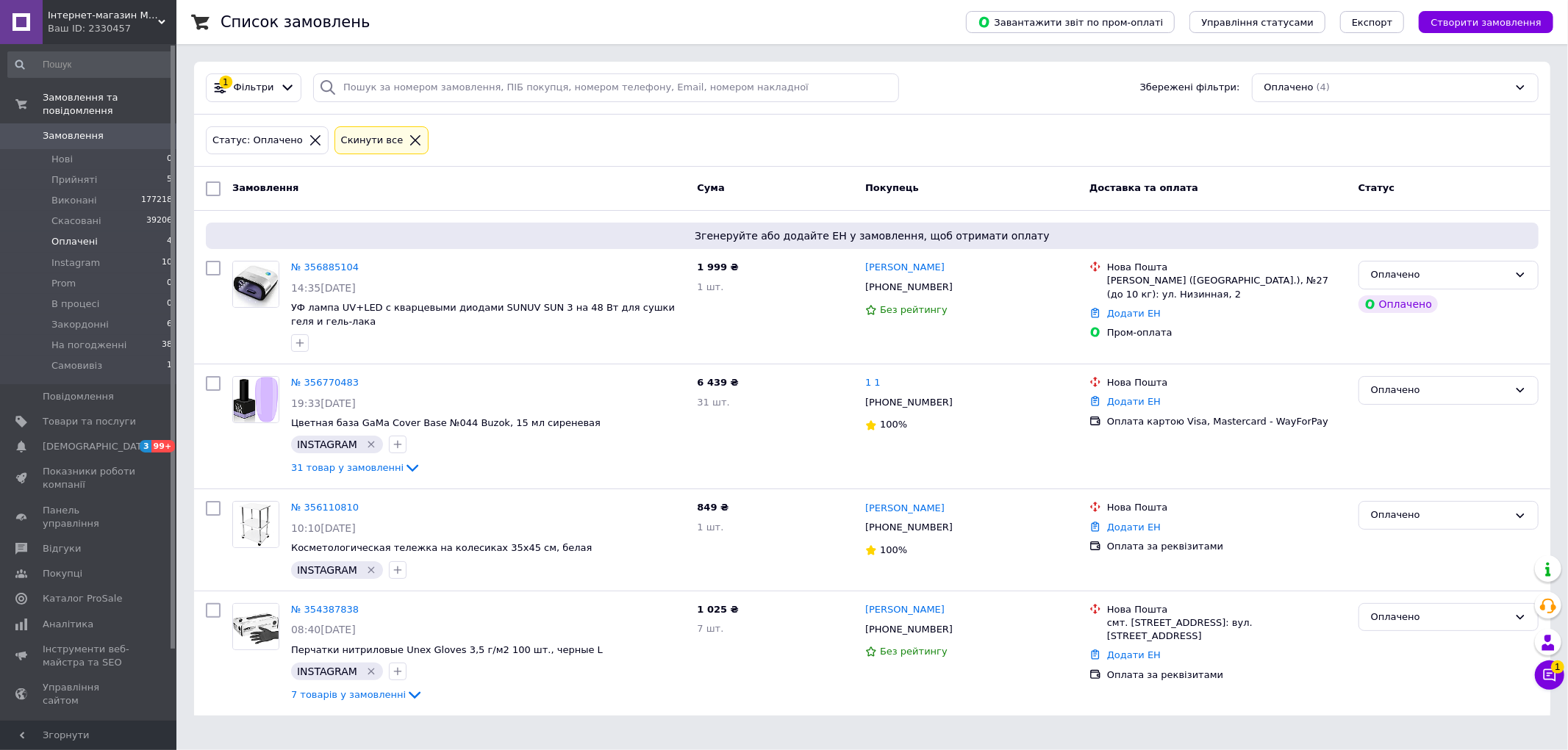
click at [75, 129] on span "Замовлення" at bounding box center [73, 136] width 61 height 13
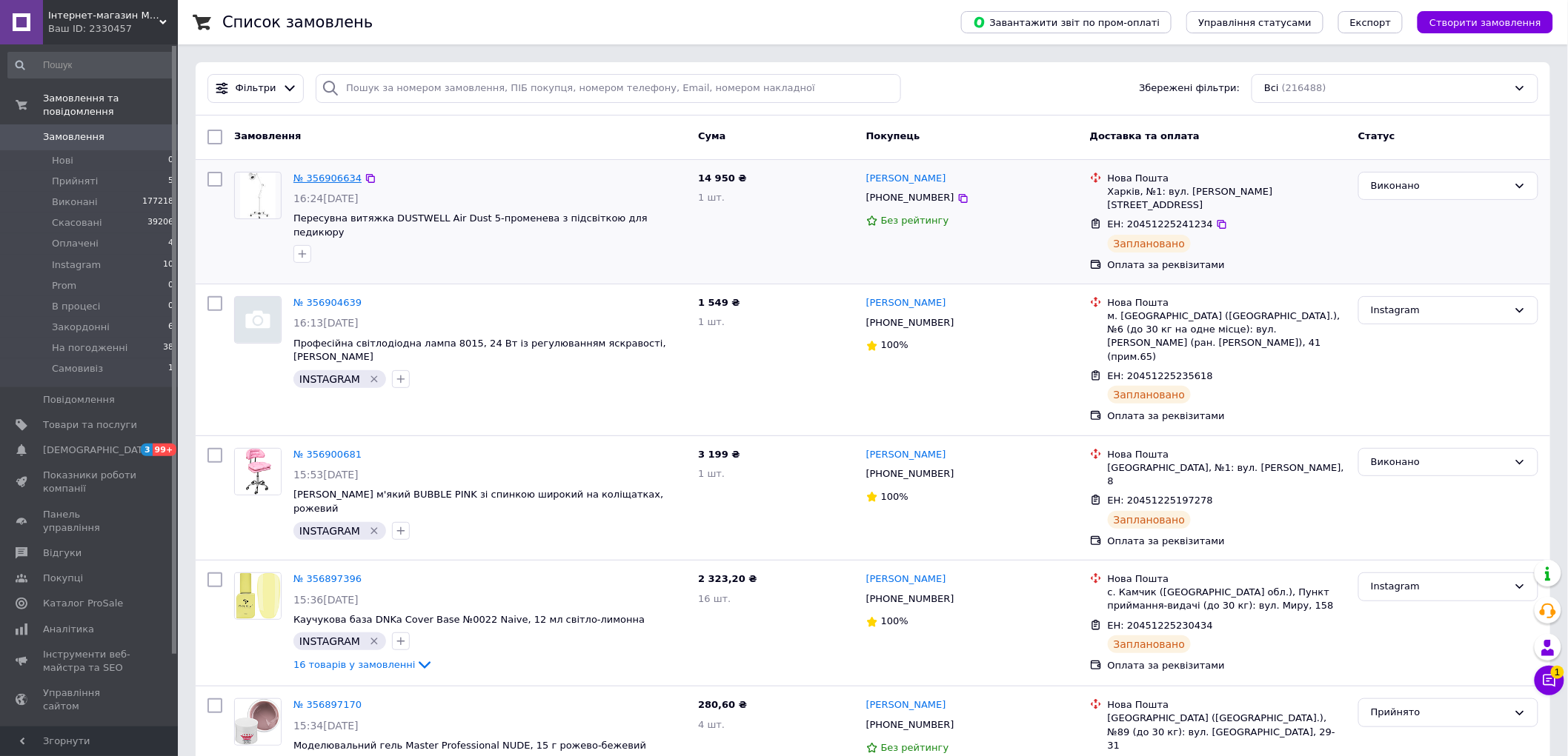
click at [330, 173] on link "№ 356906634" at bounding box center [328, 178] width 69 height 11
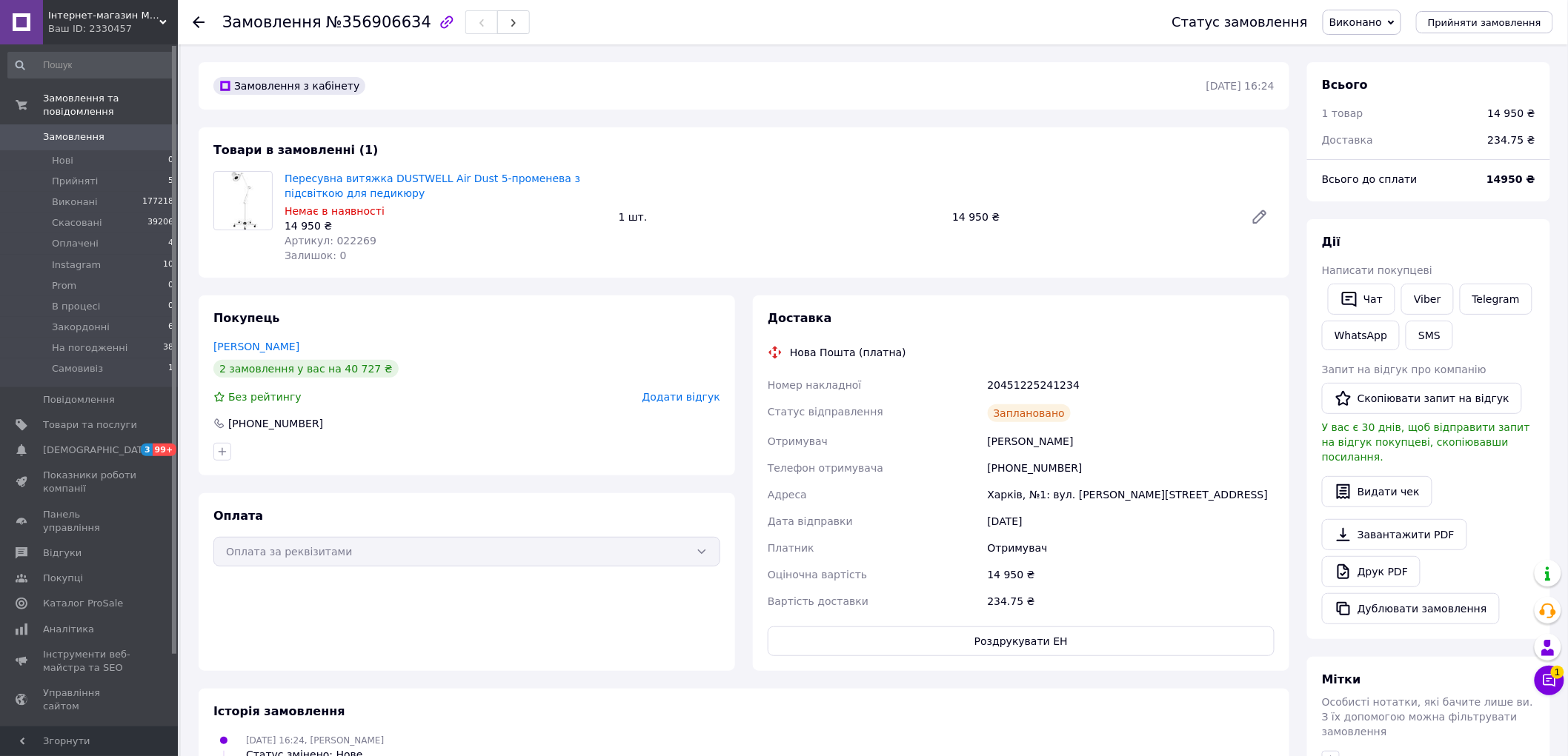
click at [120, 134] on link "Замовлення 0" at bounding box center [91, 137] width 182 height 25
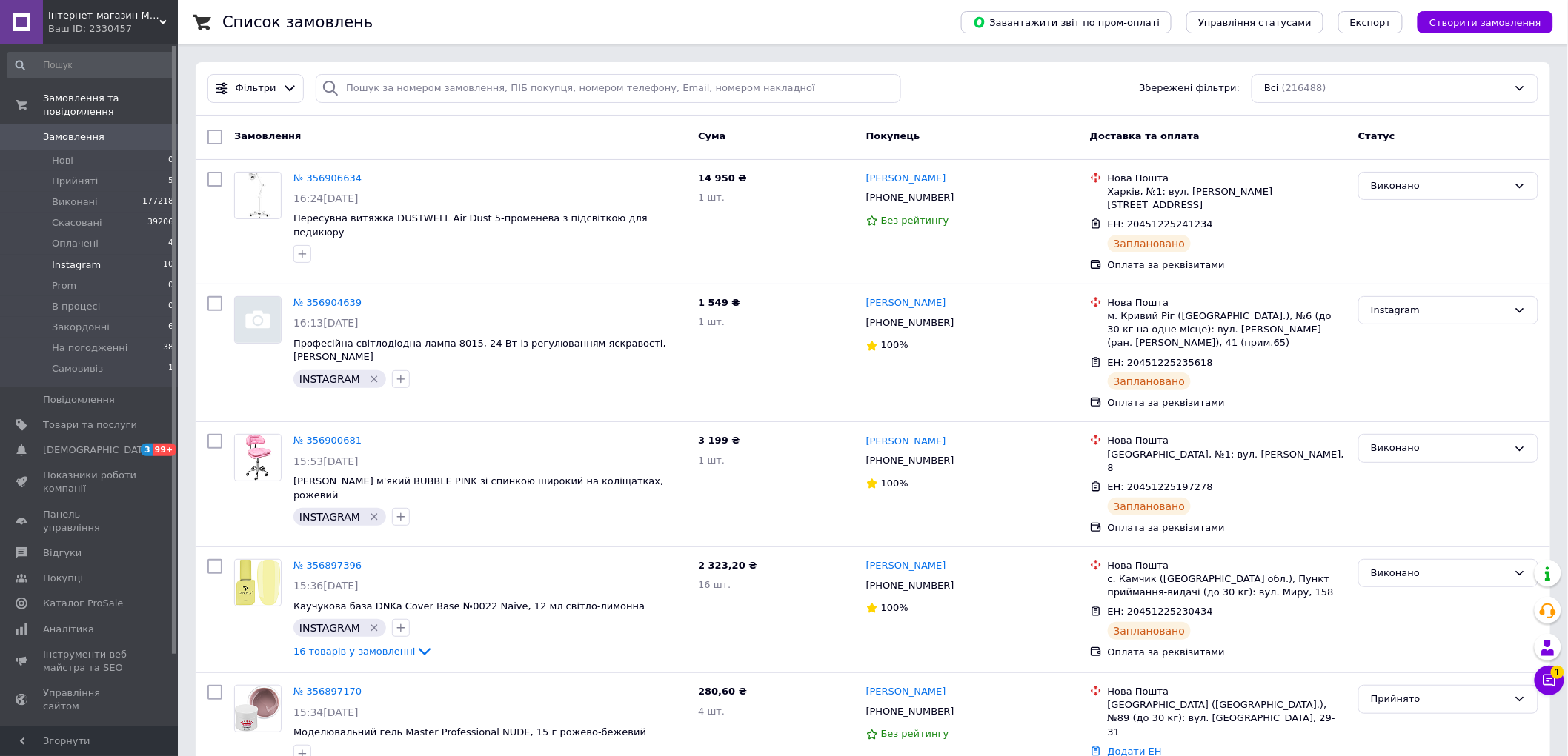
click at [96, 255] on li "Instagram 10" at bounding box center [91, 265] width 182 height 21
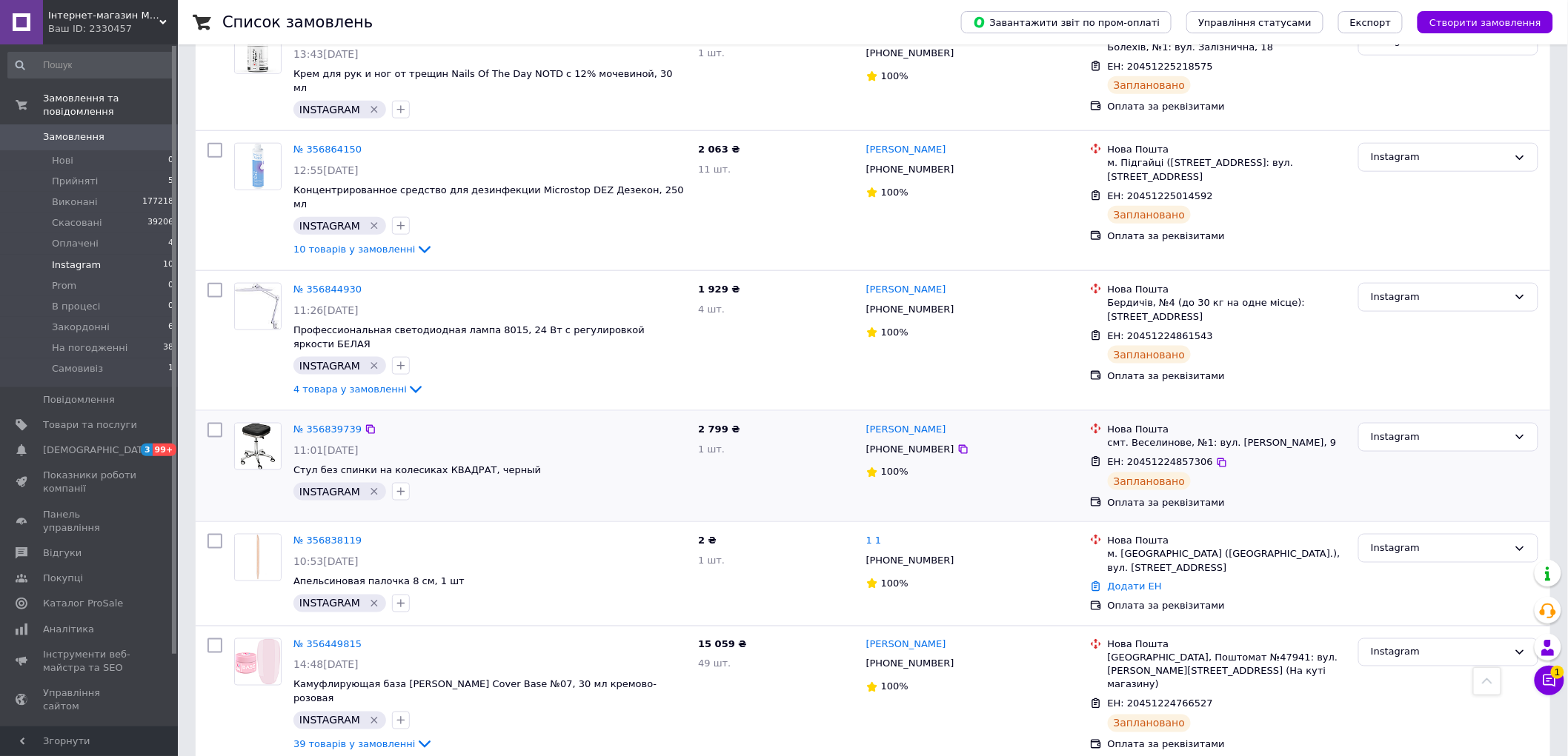
scroll to position [693, 0]
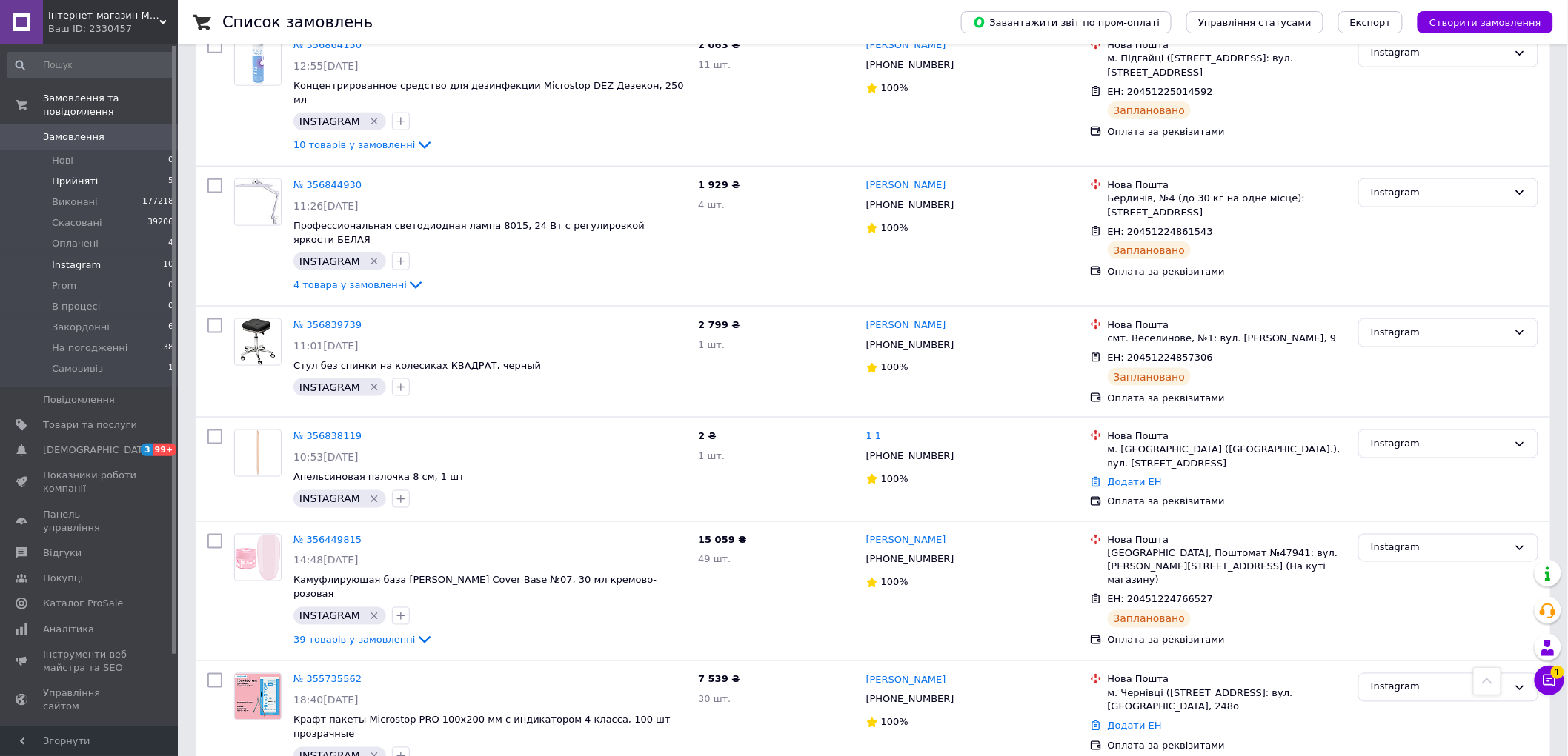
click at [112, 171] on li "Прийняті 5" at bounding box center [91, 181] width 182 height 21
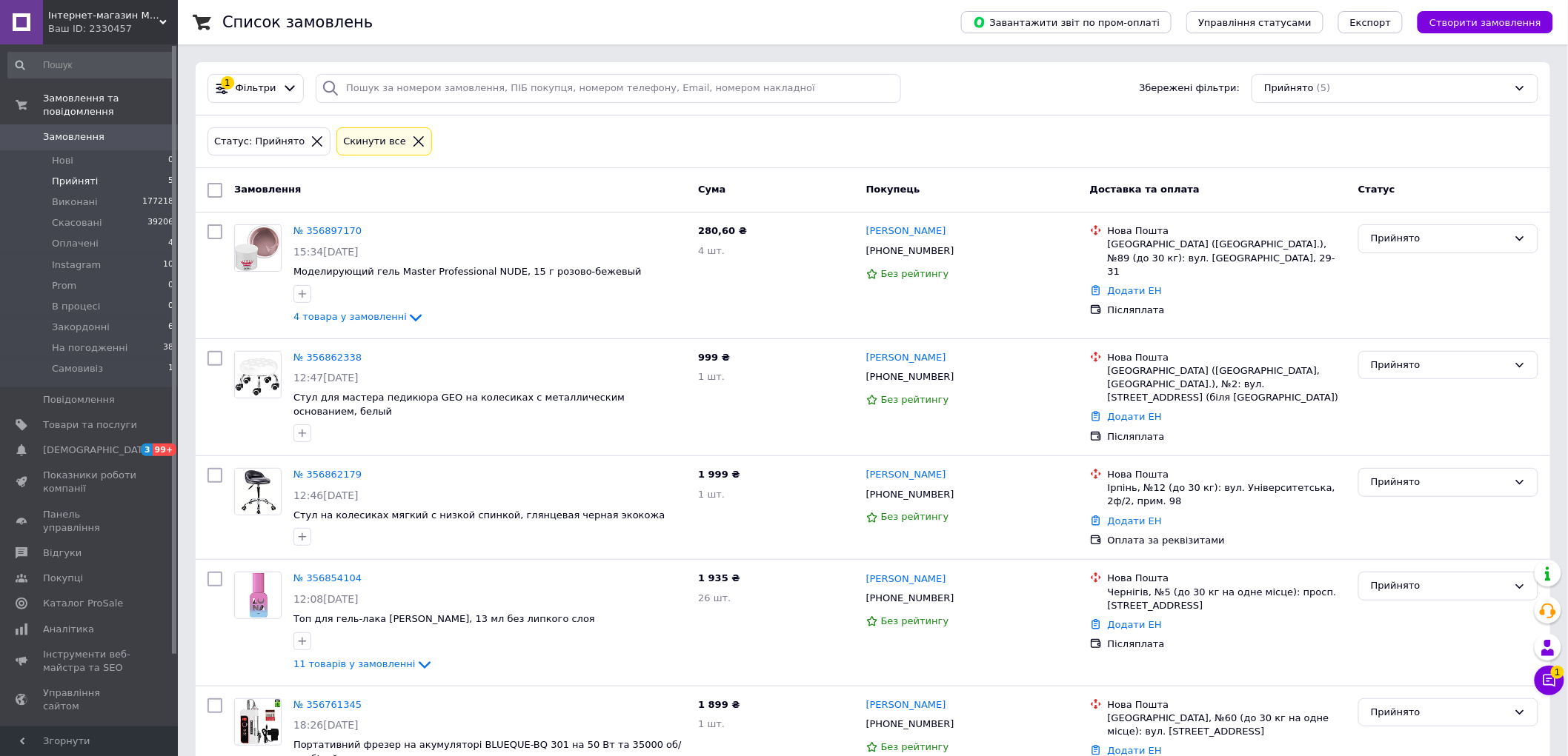
click at [97, 130] on span "Замовлення" at bounding box center [89, 137] width 94 height 13
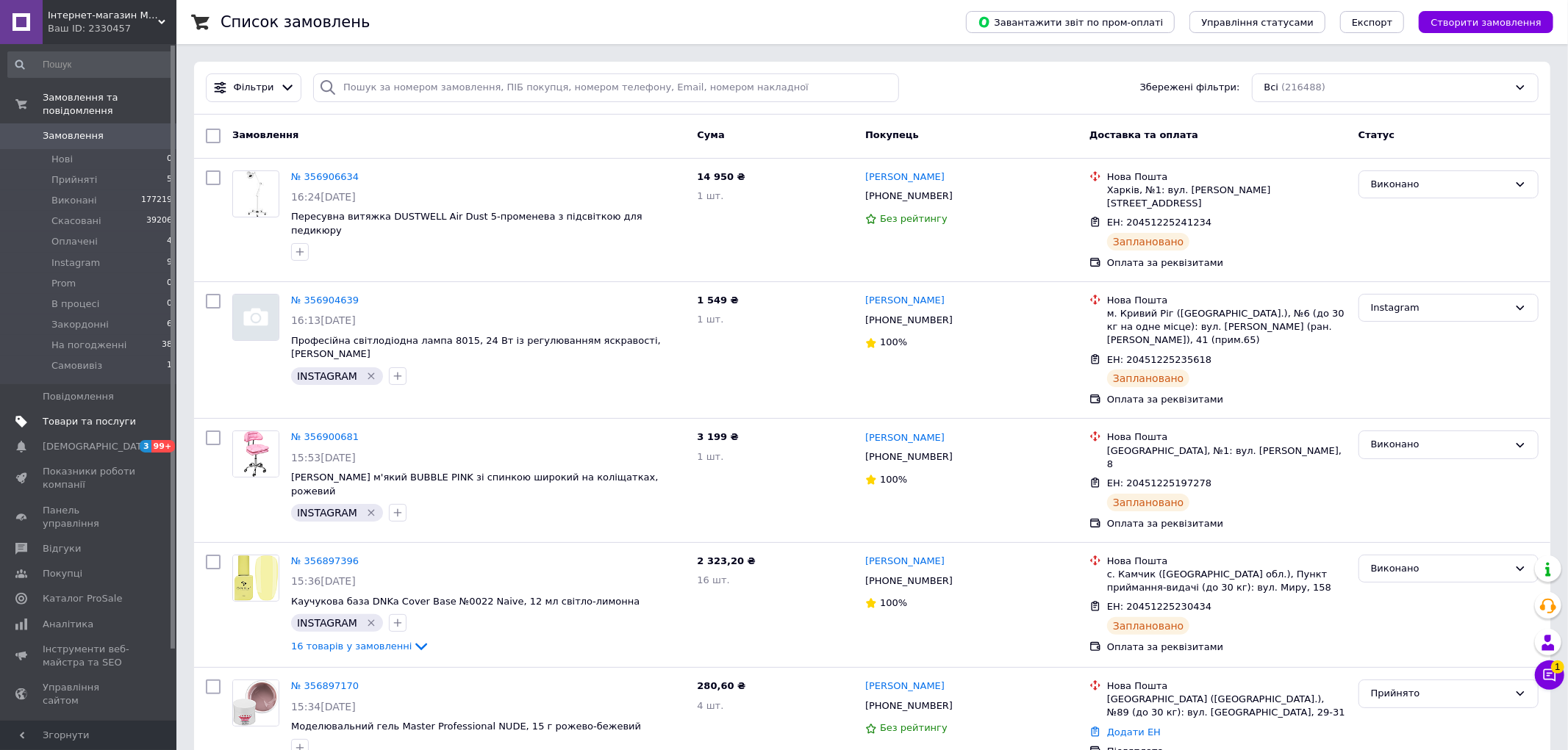
drag, startPoint x: 41, startPoint y: 409, endPoint x: 67, endPoint y: 415, distance: 26.7
click at [41, 415] on span at bounding box center [21, 422] width 42 height 13
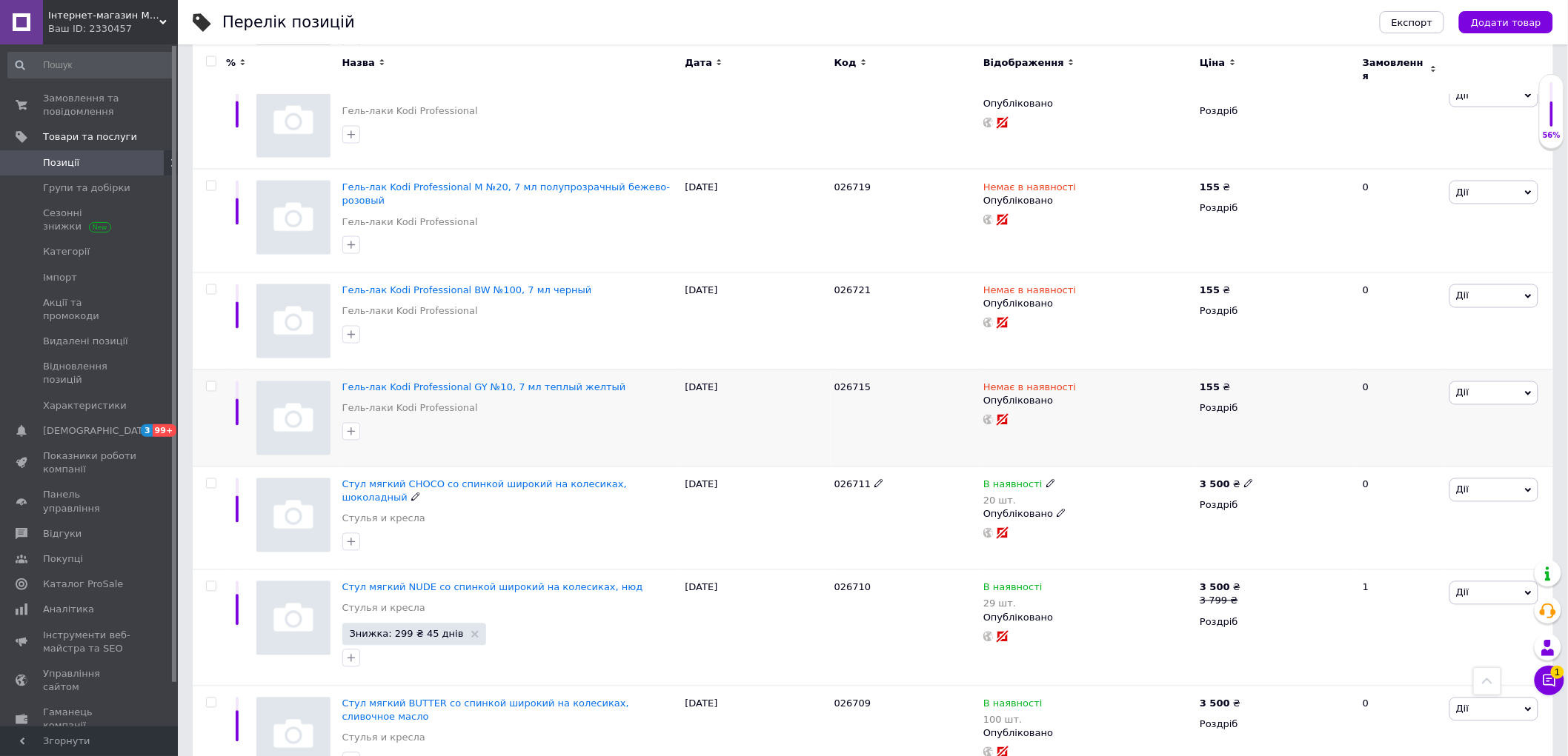
scroll to position [905, 0]
click at [211, 476] on input "checkbox" at bounding box center [211, 481] width 10 height 10
checkbox input "true"
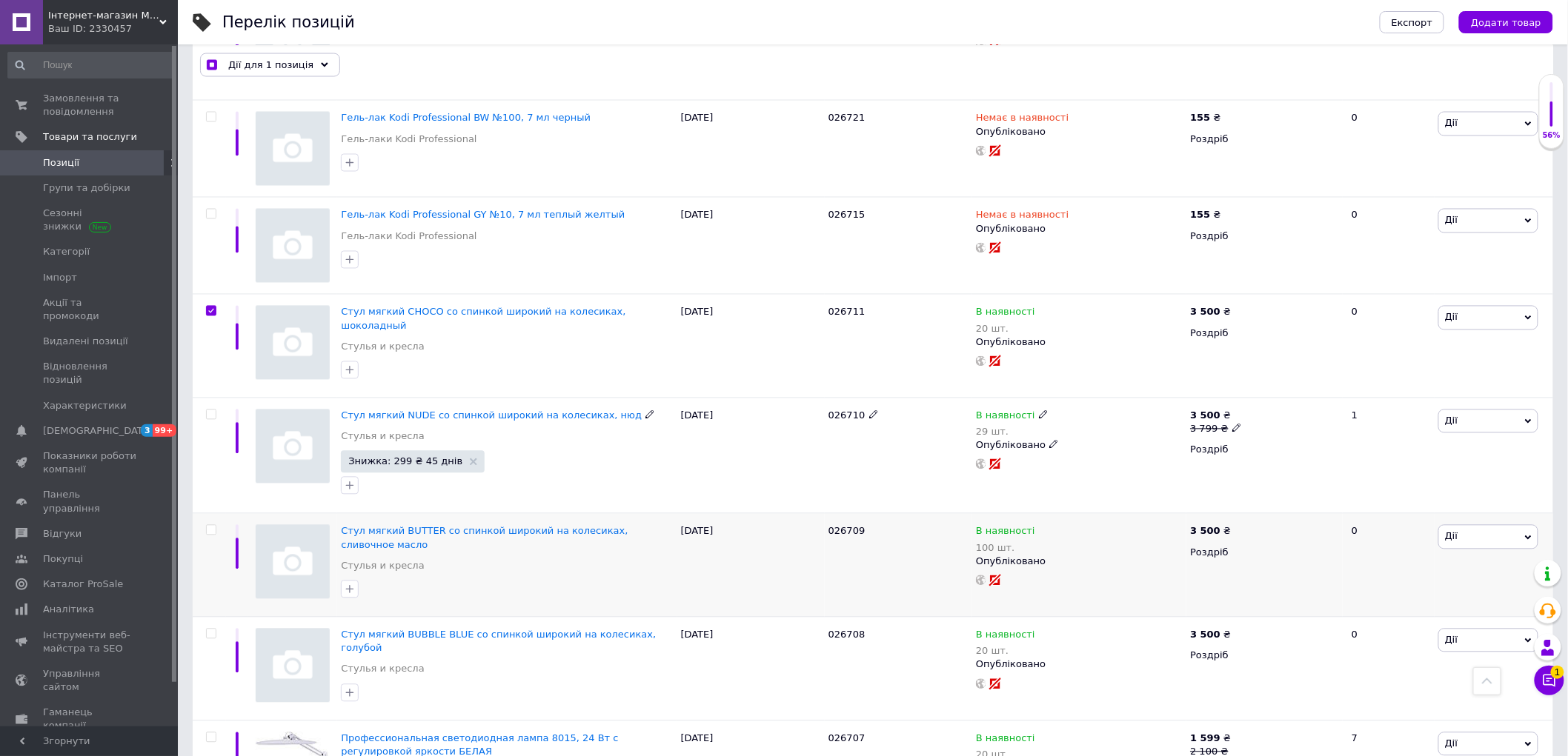
scroll to position [1069, 0]
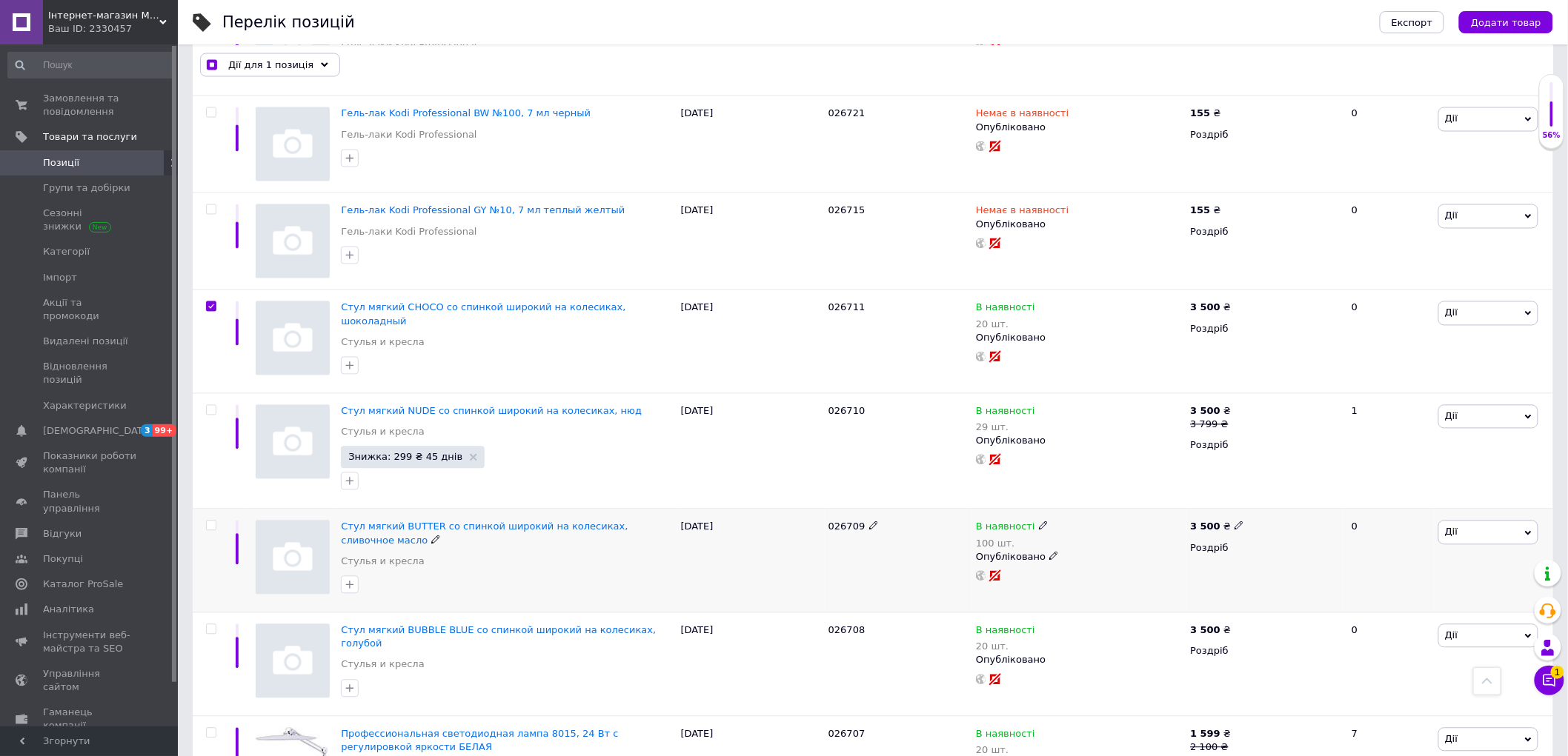
drag, startPoint x: 212, startPoint y: 515, endPoint x: 317, endPoint y: 536, distance: 107.1
click at [211, 521] on input "checkbox" at bounding box center [211, 526] width 10 height 10
checkbox input "true"
click at [212, 625] on input "checkbox" at bounding box center [211, 630] width 10 height 10
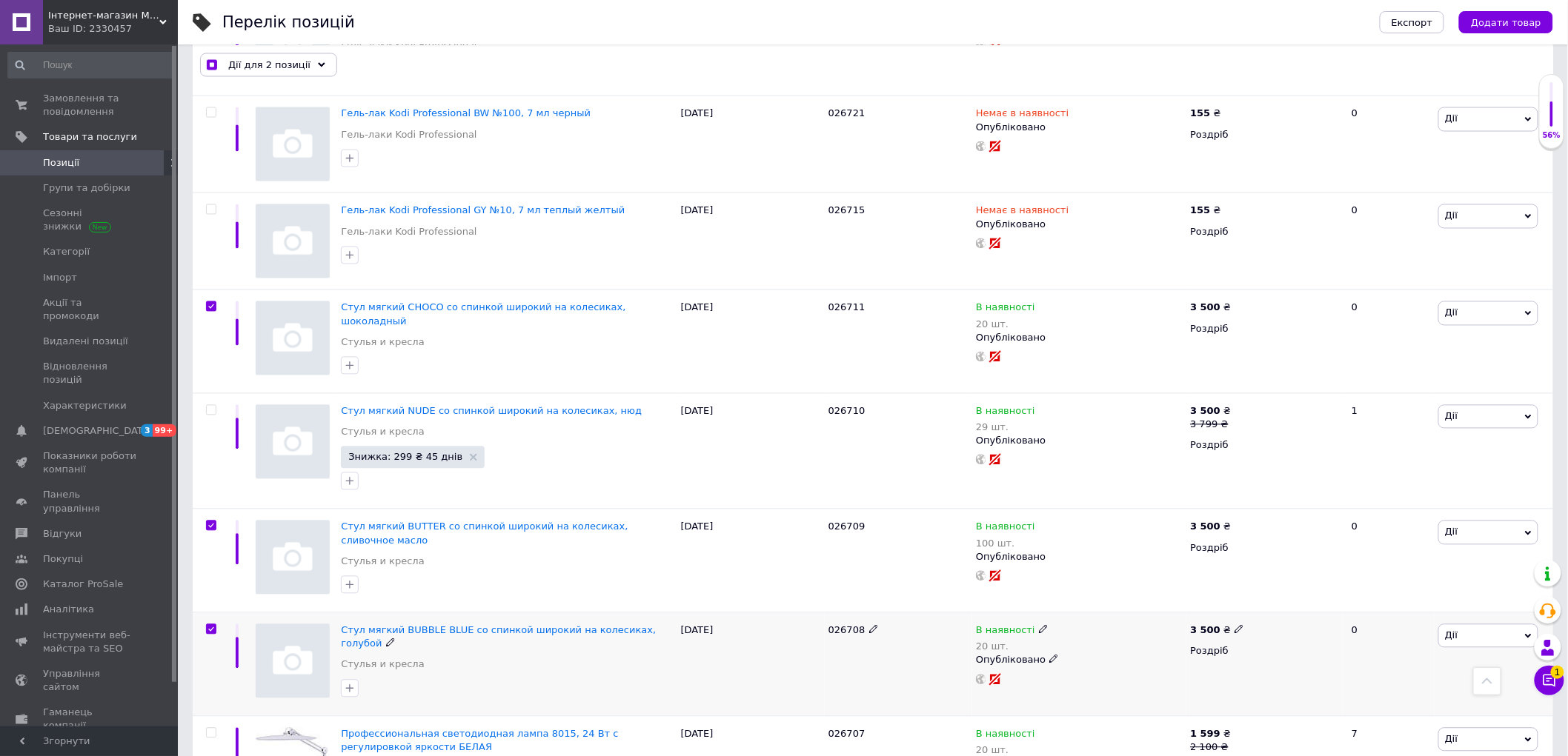
checkbox input "true"
click at [284, 62] on span "Дії для 3 позиції" at bounding box center [269, 65] width 82 height 13
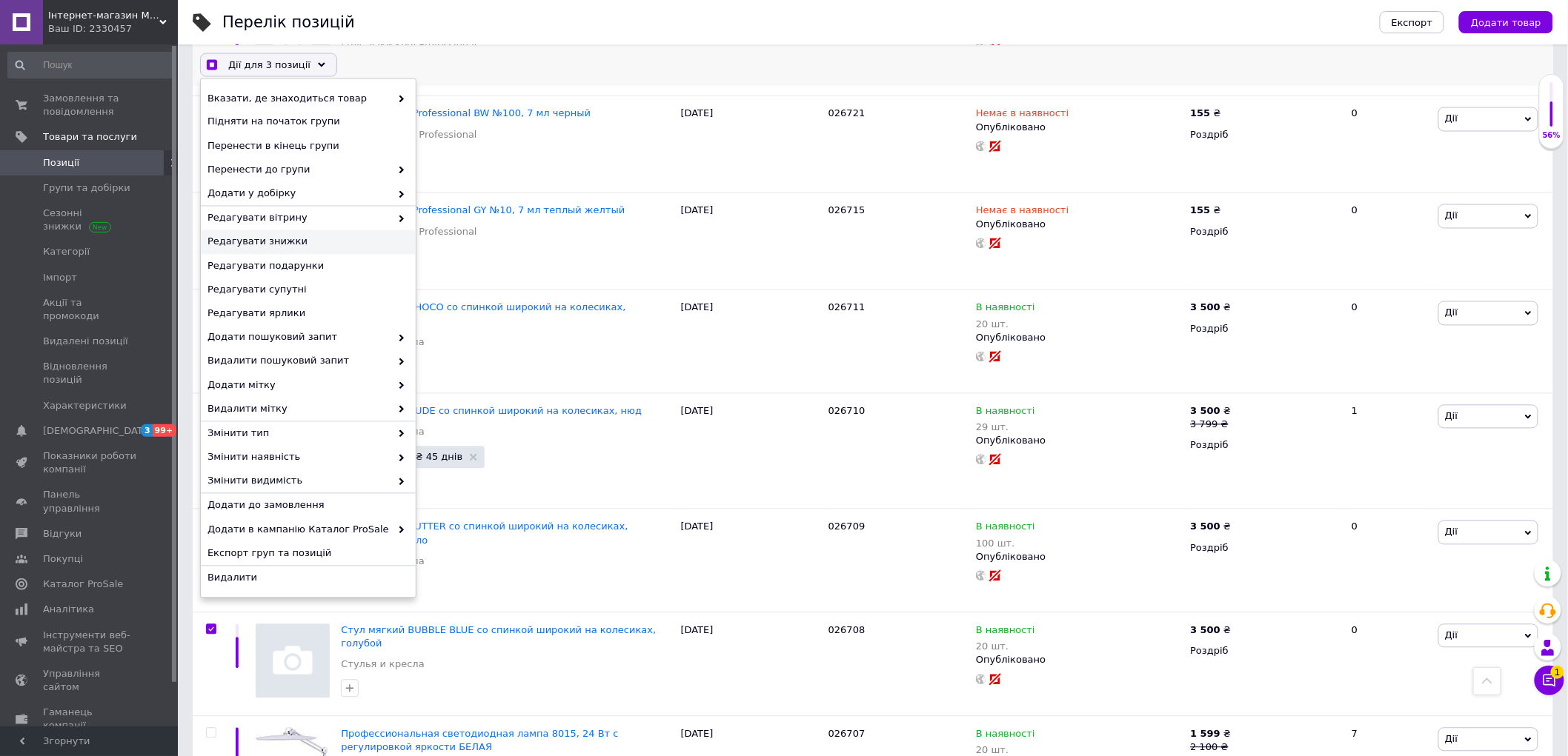
click at [278, 238] on span "Редагувати знижки" at bounding box center [306, 242] width 198 height 13
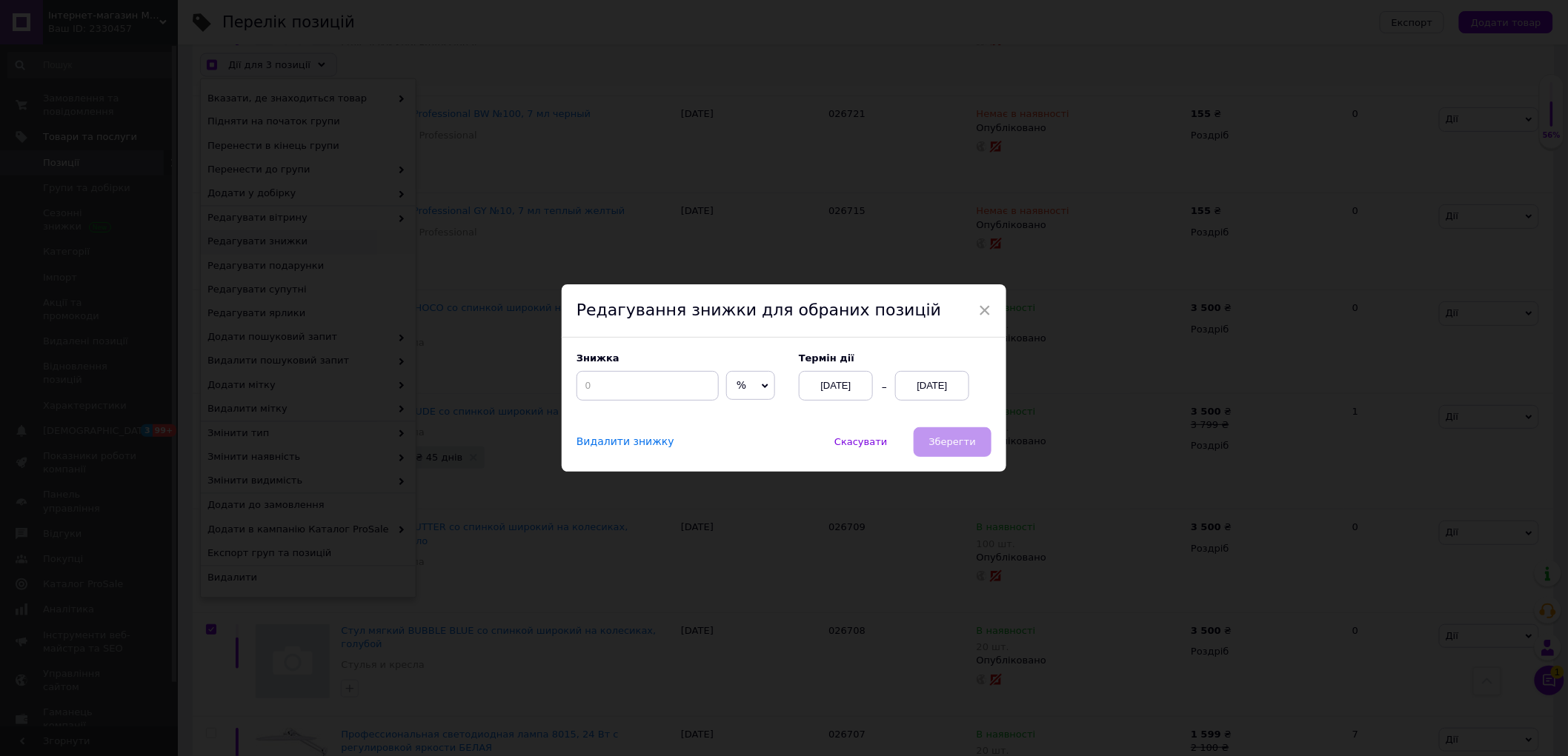
scroll to position [1031, 0]
click at [745, 390] on span "%" at bounding box center [757, 385] width 49 height 29
click at [747, 422] on li "₴" at bounding box center [757, 416] width 48 height 21
click at [656, 389] on input at bounding box center [654, 385] width 142 height 29
click at [649, 387] on input at bounding box center [654, 385] width 142 height 29
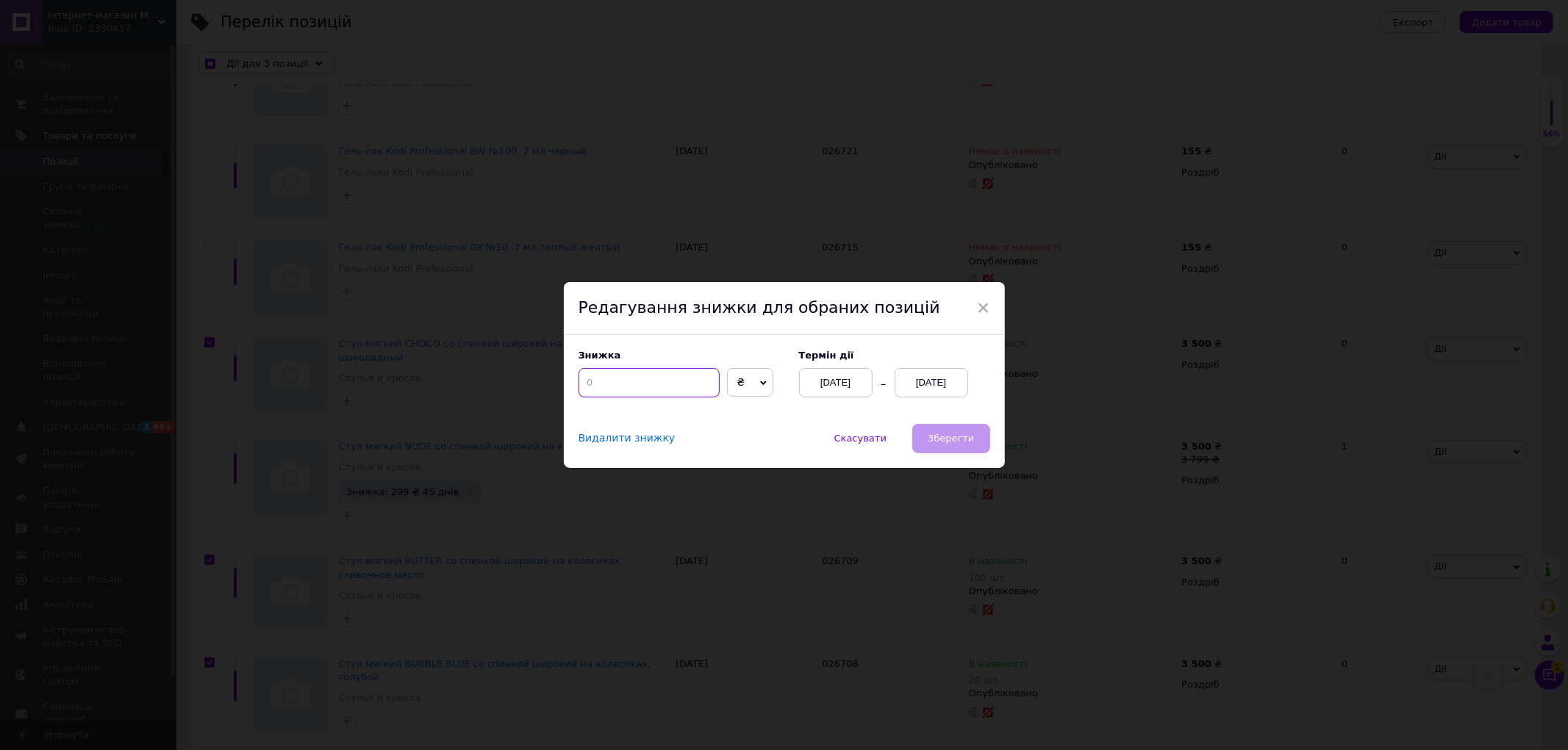
checkbox input "true"
type input "3"
checkbox input "true"
type input "30"
checkbox input "true"
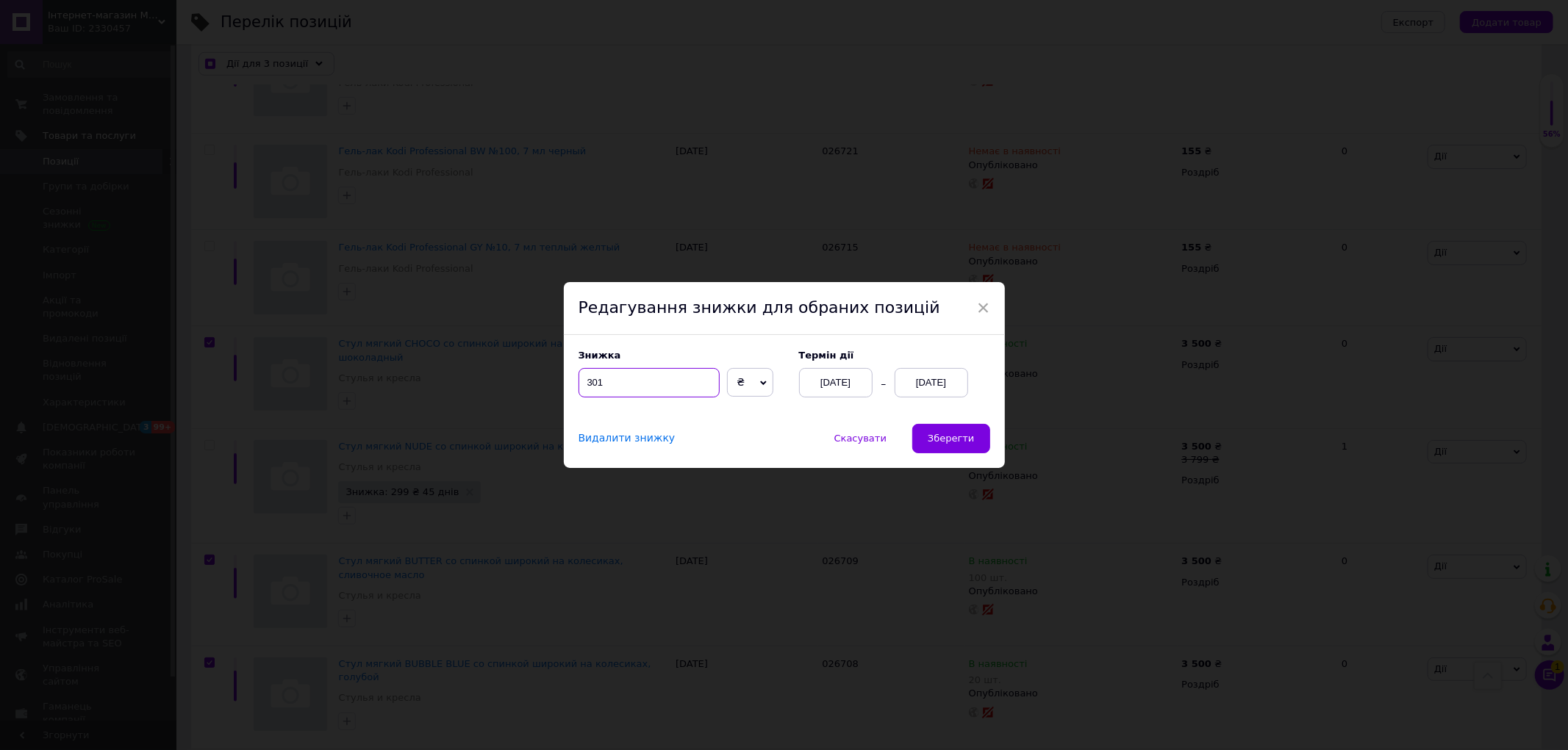
type input "301"
click at [960, 390] on div "12.08.2025" at bounding box center [931, 382] width 74 height 29
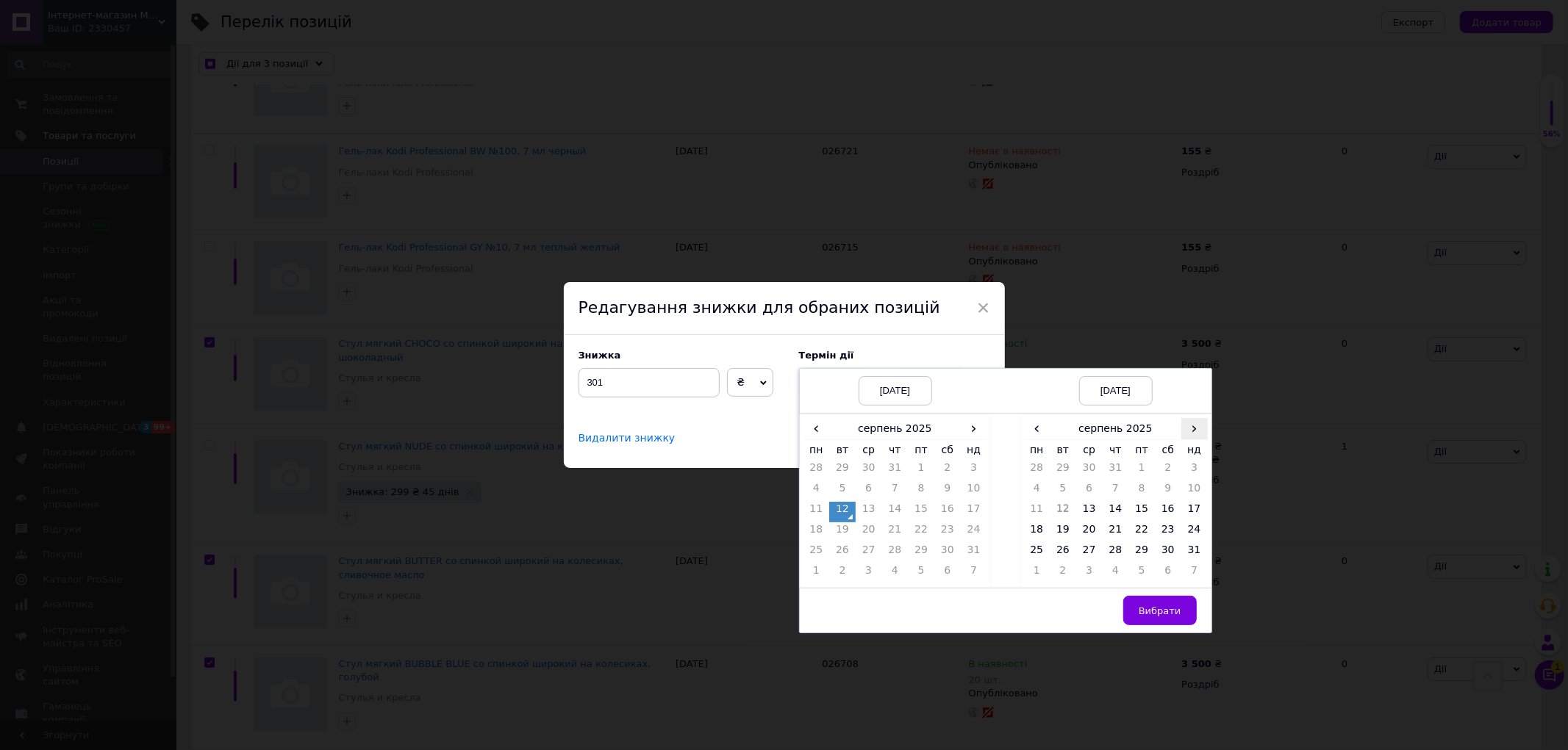
click at [1195, 431] on span "›" at bounding box center [1195, 428] width 27 height 22
click at [1137, 555] on td "26" at bounding box center [1142, 553] width 27 height 21
click at [1158, 612] on span "Вибрати" at bounding box center [1159, 611] width 42 height 11
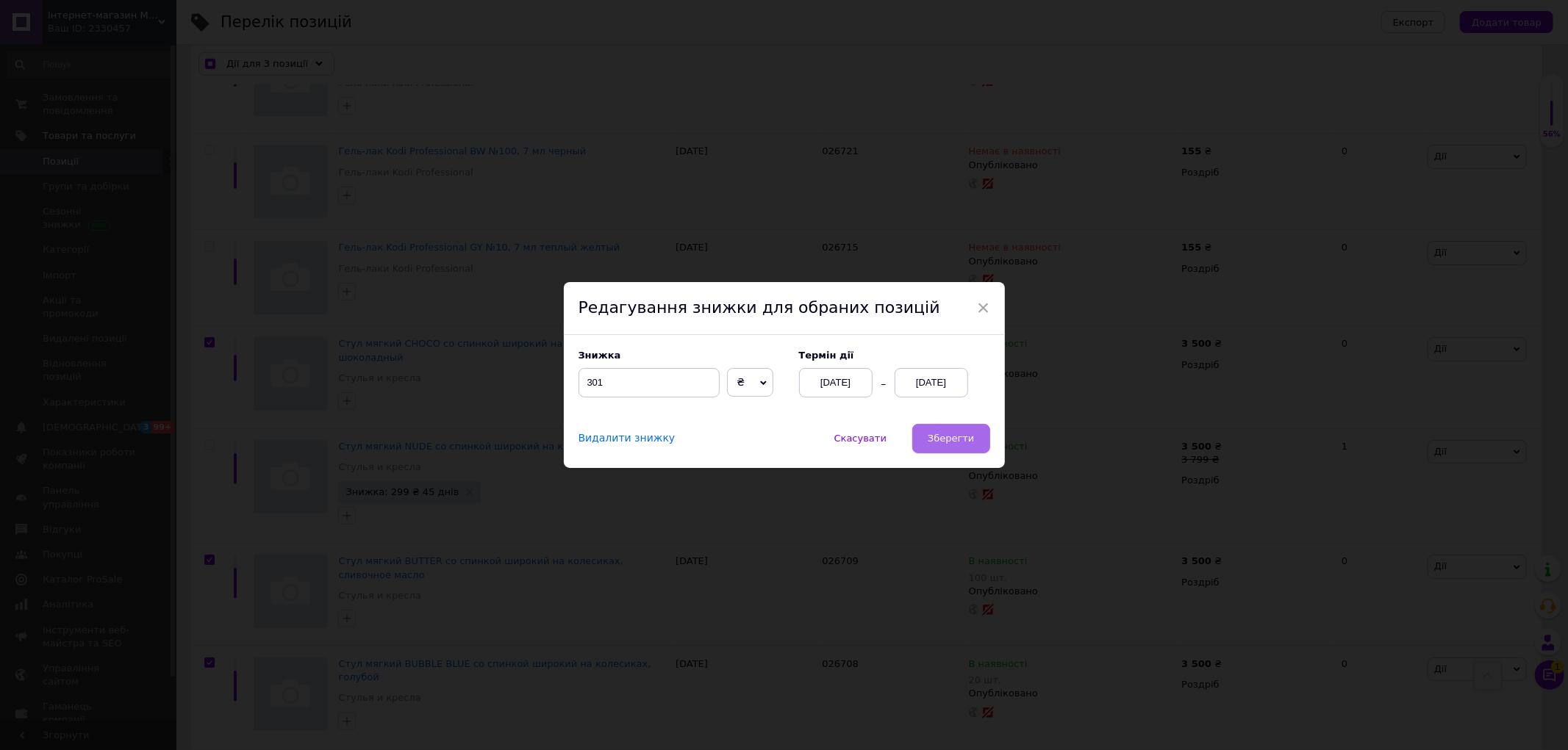
click at [956, 448] on button "Зберегти" at bounding box center [950, 438] width 77 height 29
checkbox input "true"
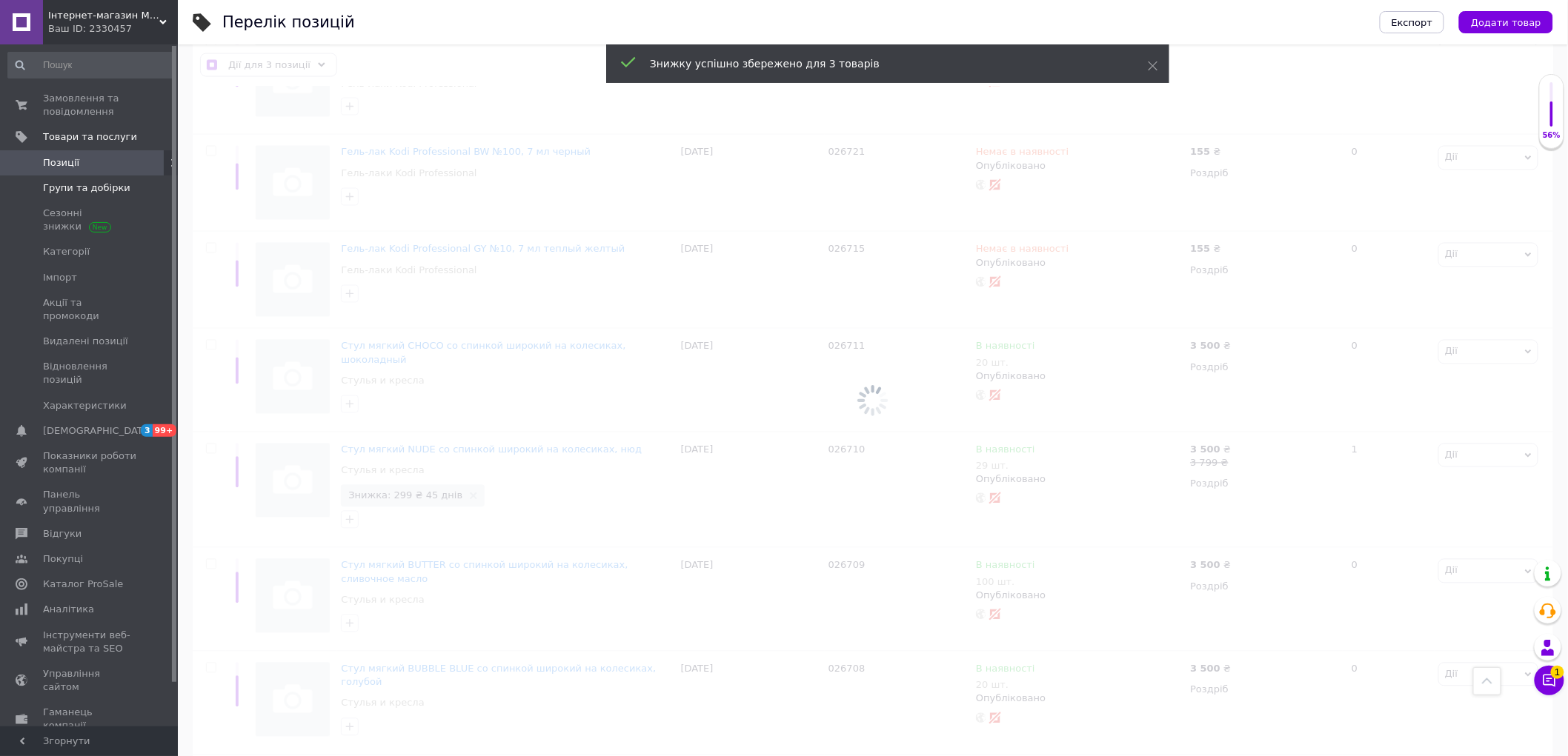
checkbox input "false"
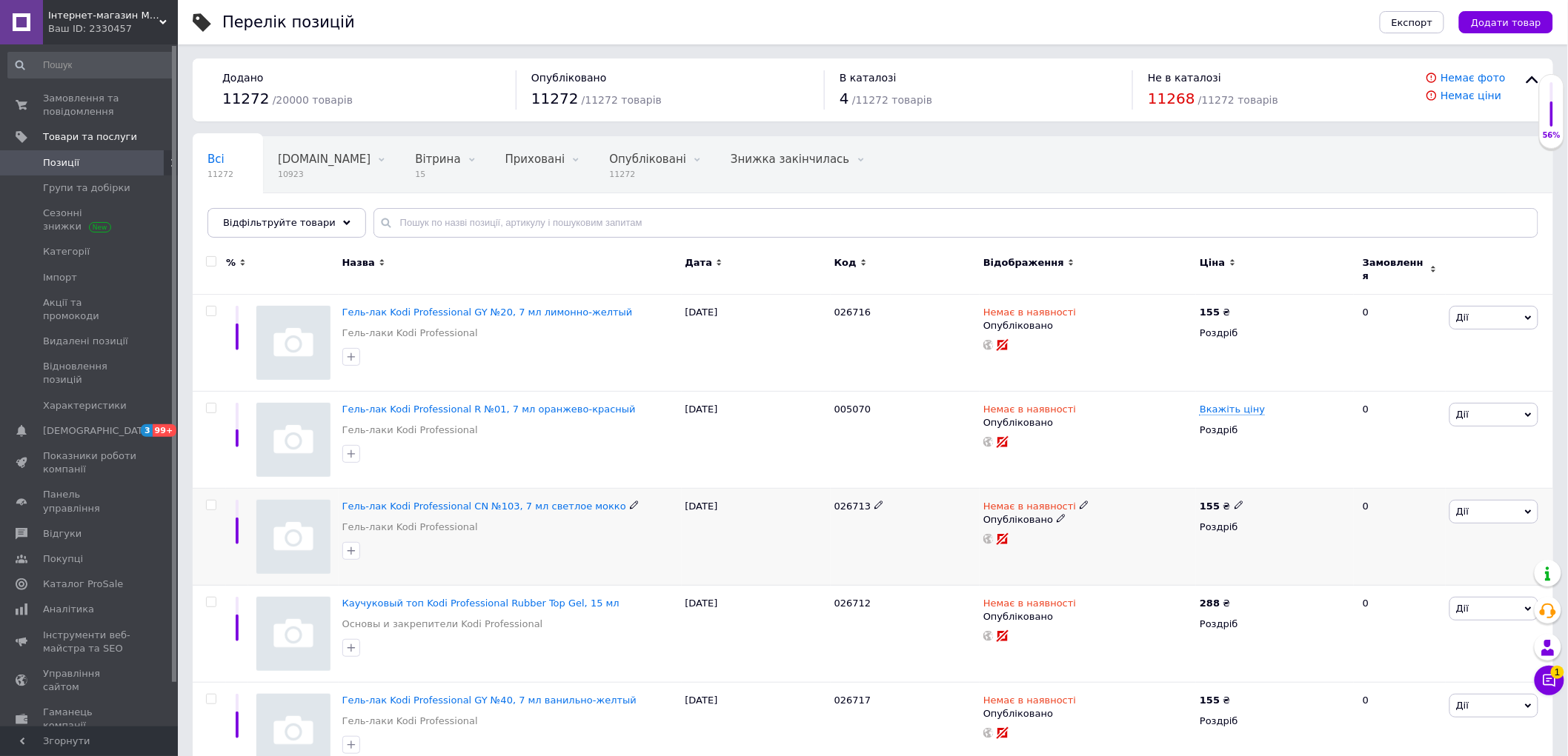
scroll to position [0, 0]
click at [98, 104] on span "Замовлення та повідомлення" at bounding box center [89, 105] width 94 height 27
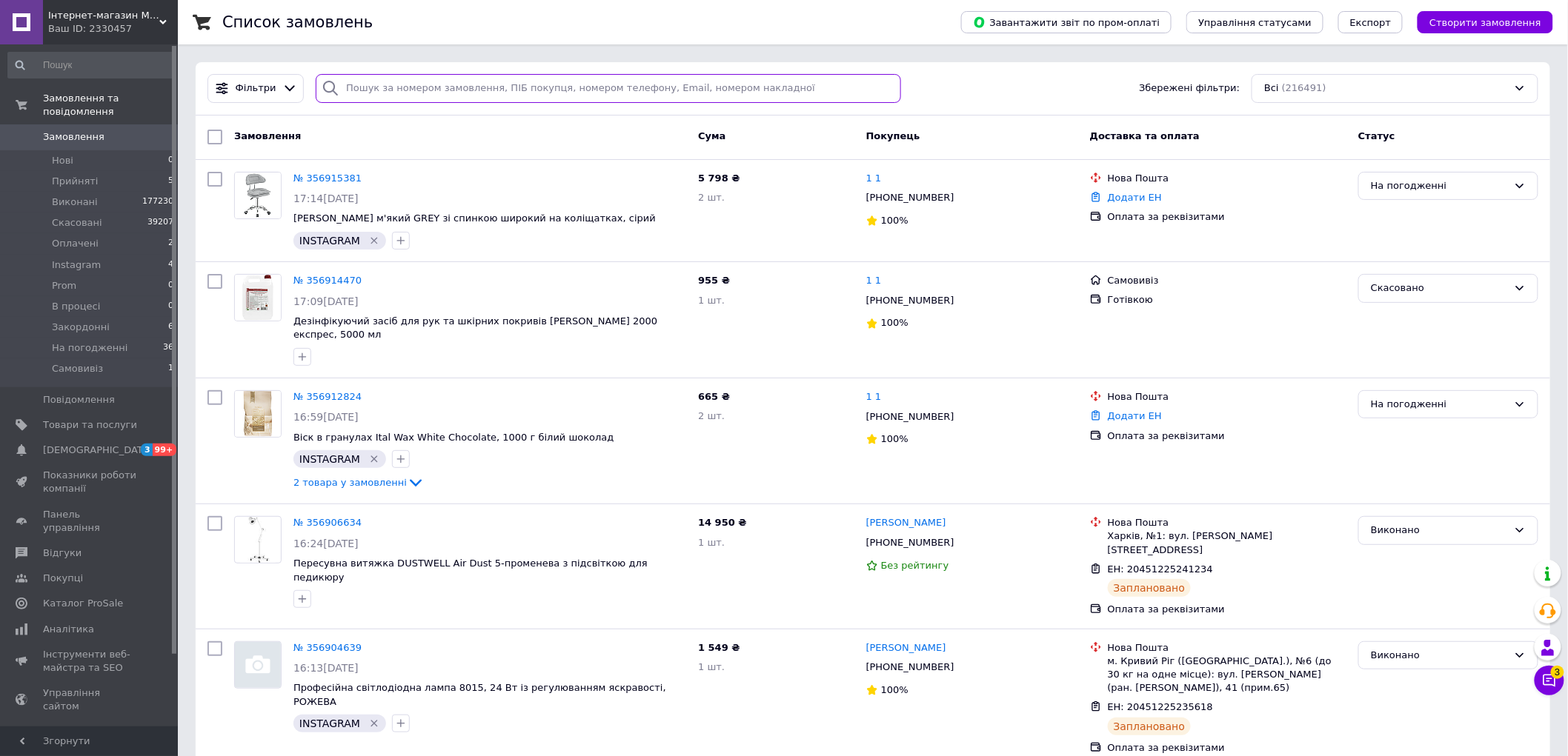
click at [421, 84] on input "search" at bounding box center [608, 89] width 584 height 29
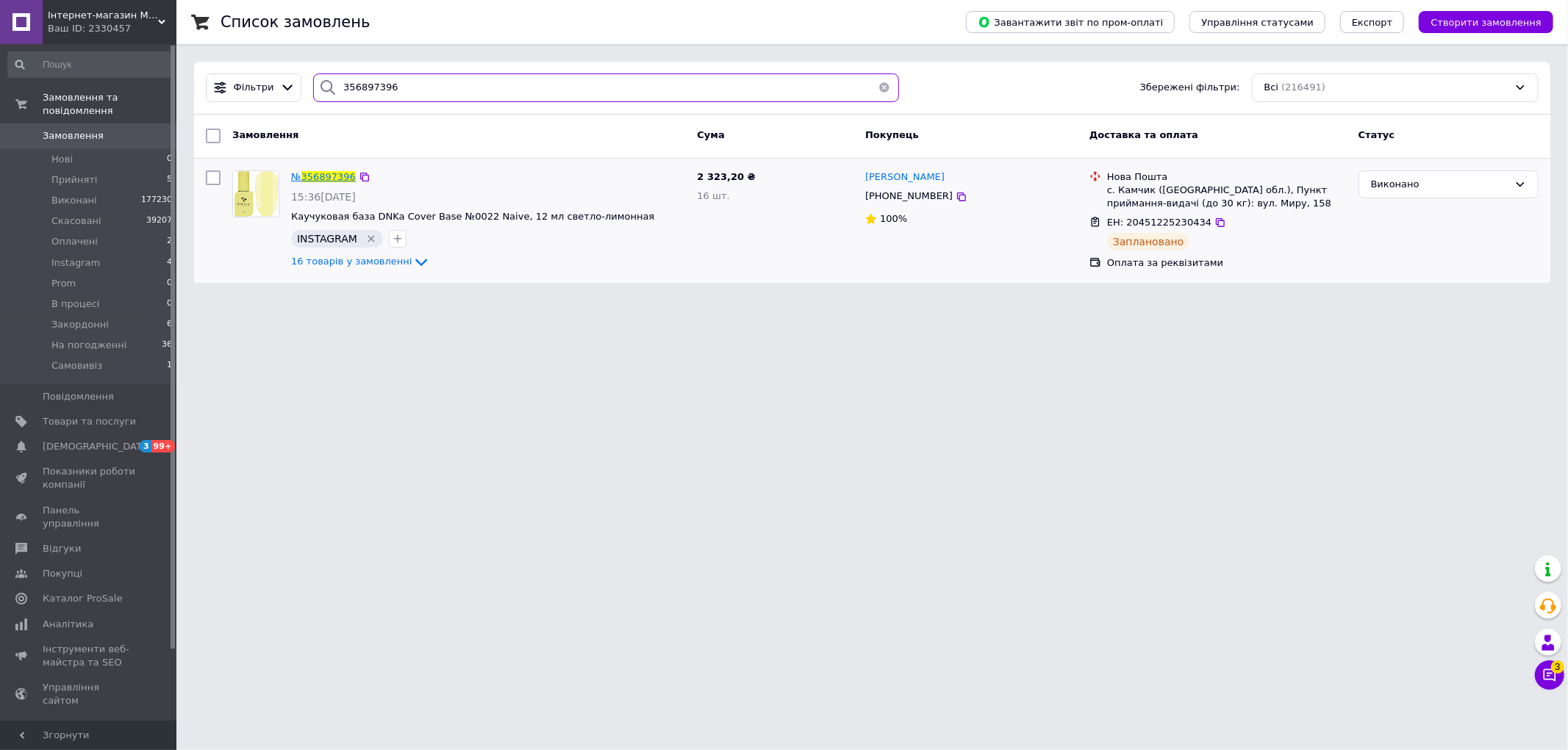
type input "356897396"
click at [318, 172] on span "356897396" at bounding box center [328, 177] width 55 height 11
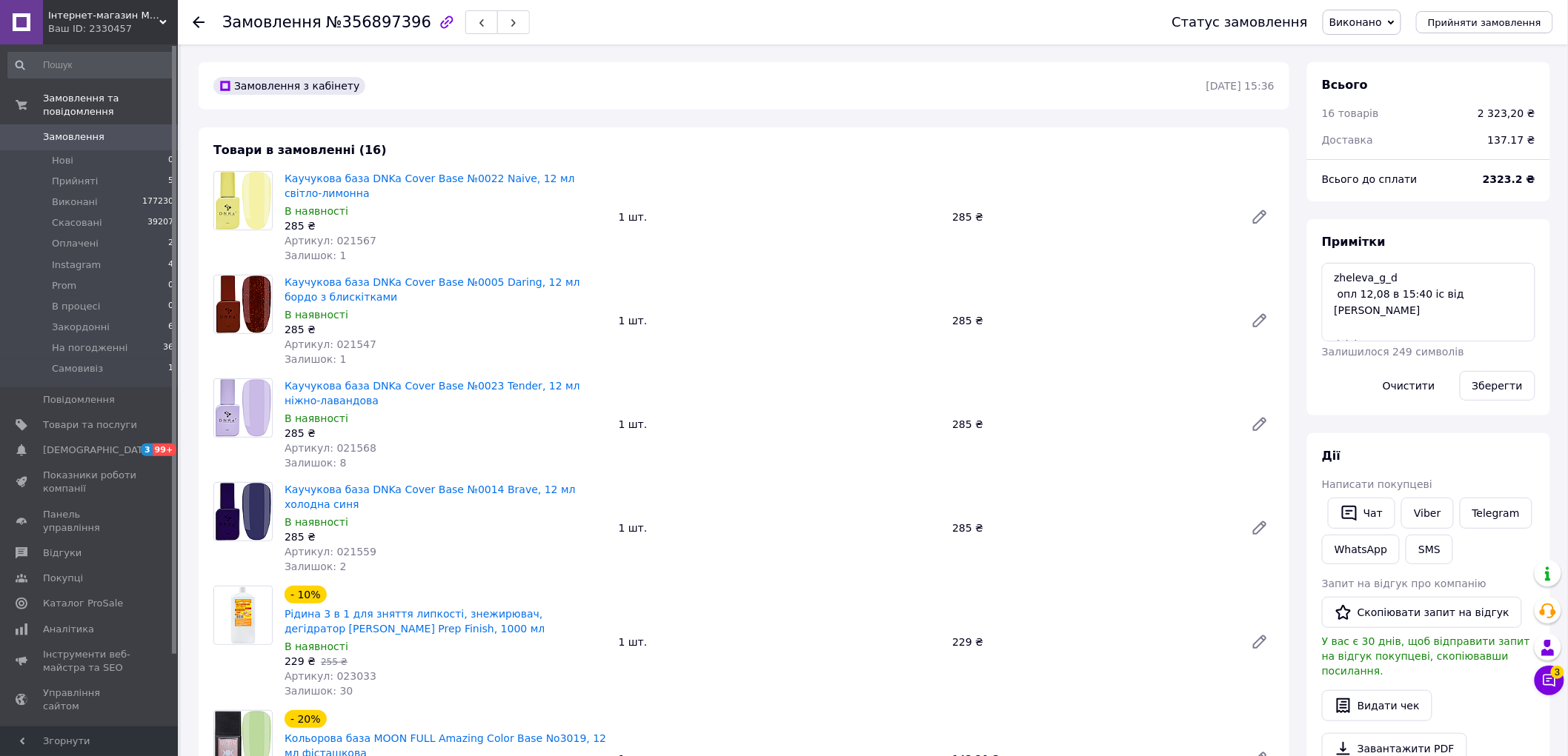
click at [1382, 23] on span "Виконано" at bounding box center [1355, 23] width 53 height 12
click at [1389, 50] on li "Прийнято" at bounding box center [1368, 52] width 90 height 23
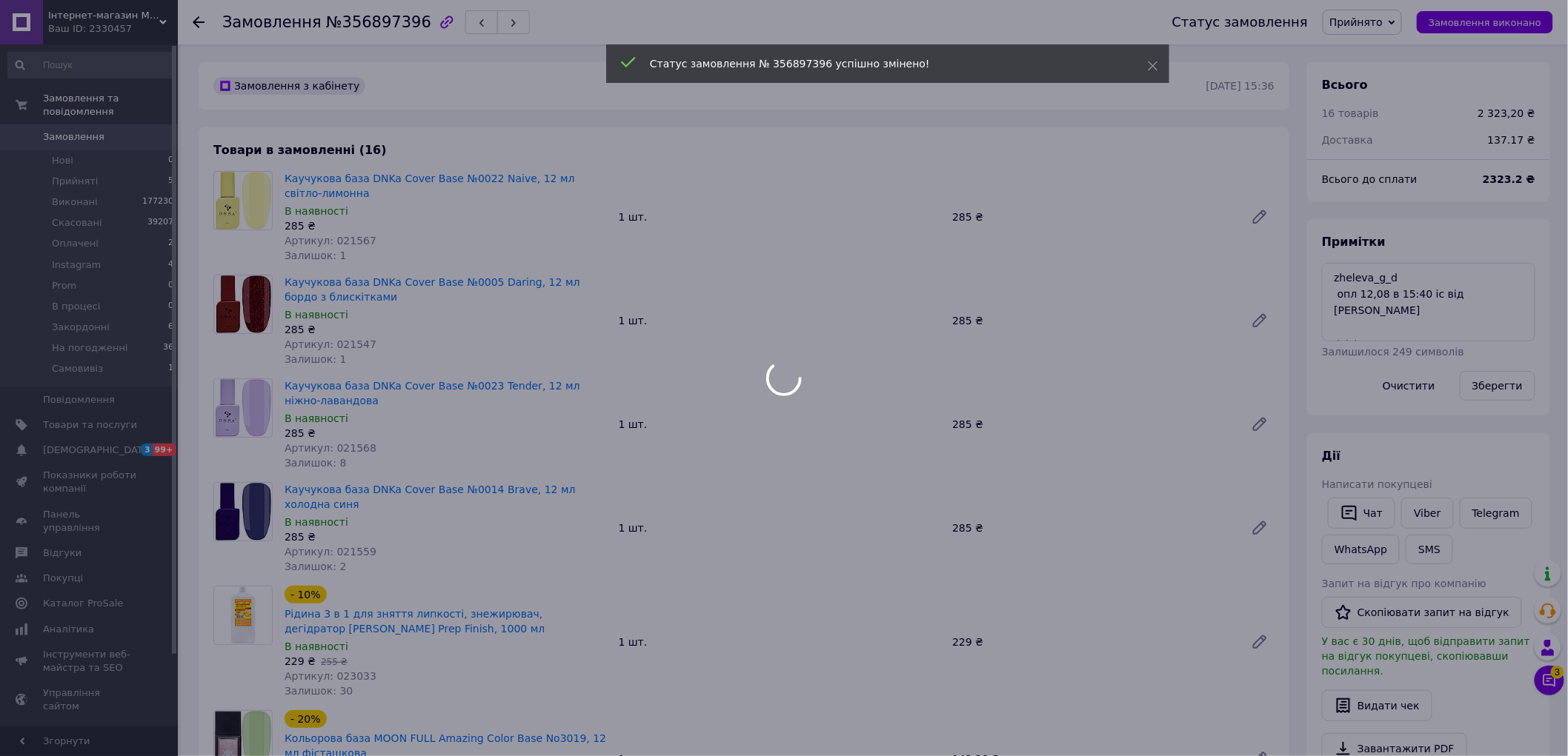
click at [1384, 26] on div at bounding box center [784, 378] width 1568 height 756
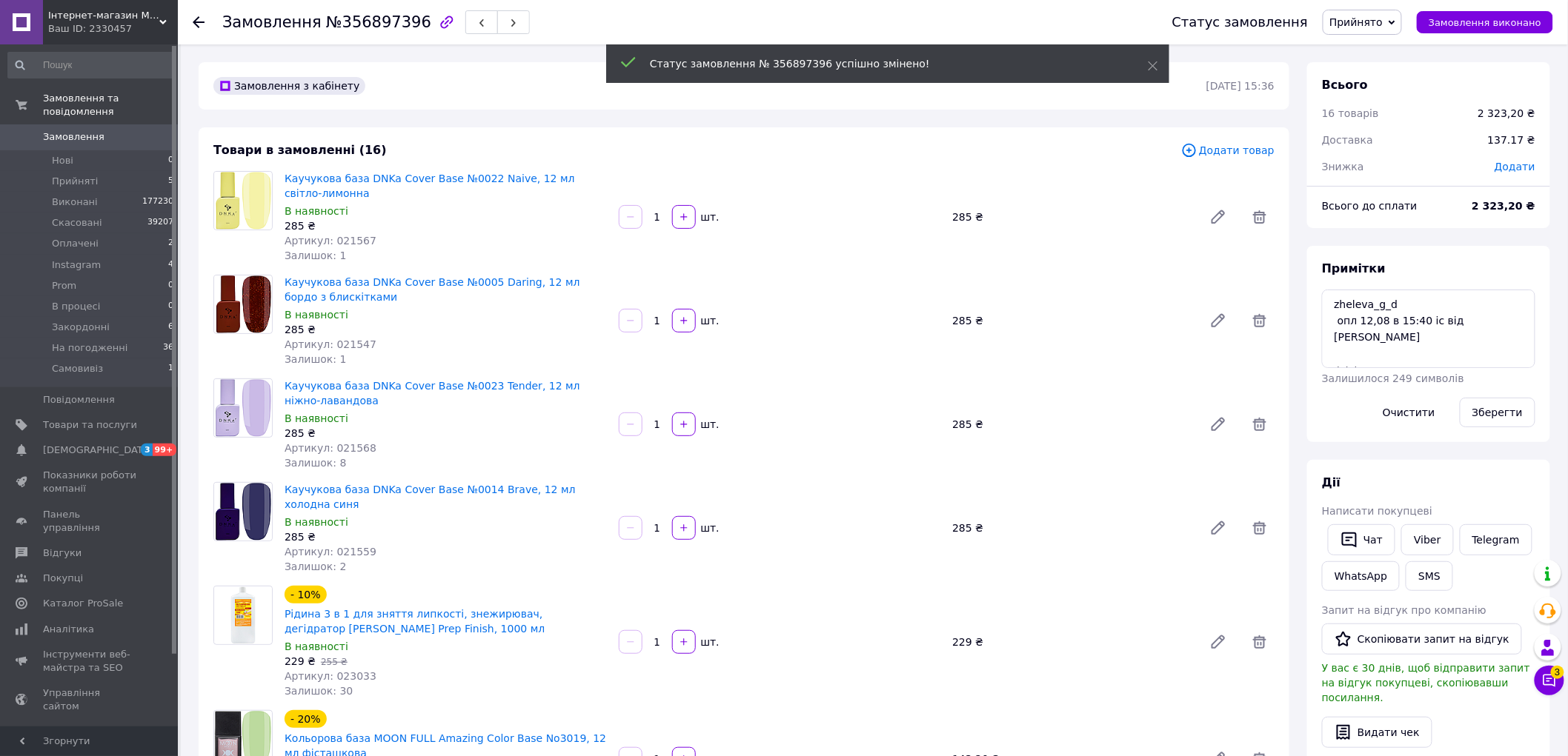
scroll to position [55, 0]
click at [1382, 19] on span "Прийнято" at bounding box center [1356, 23] width 53 height 12
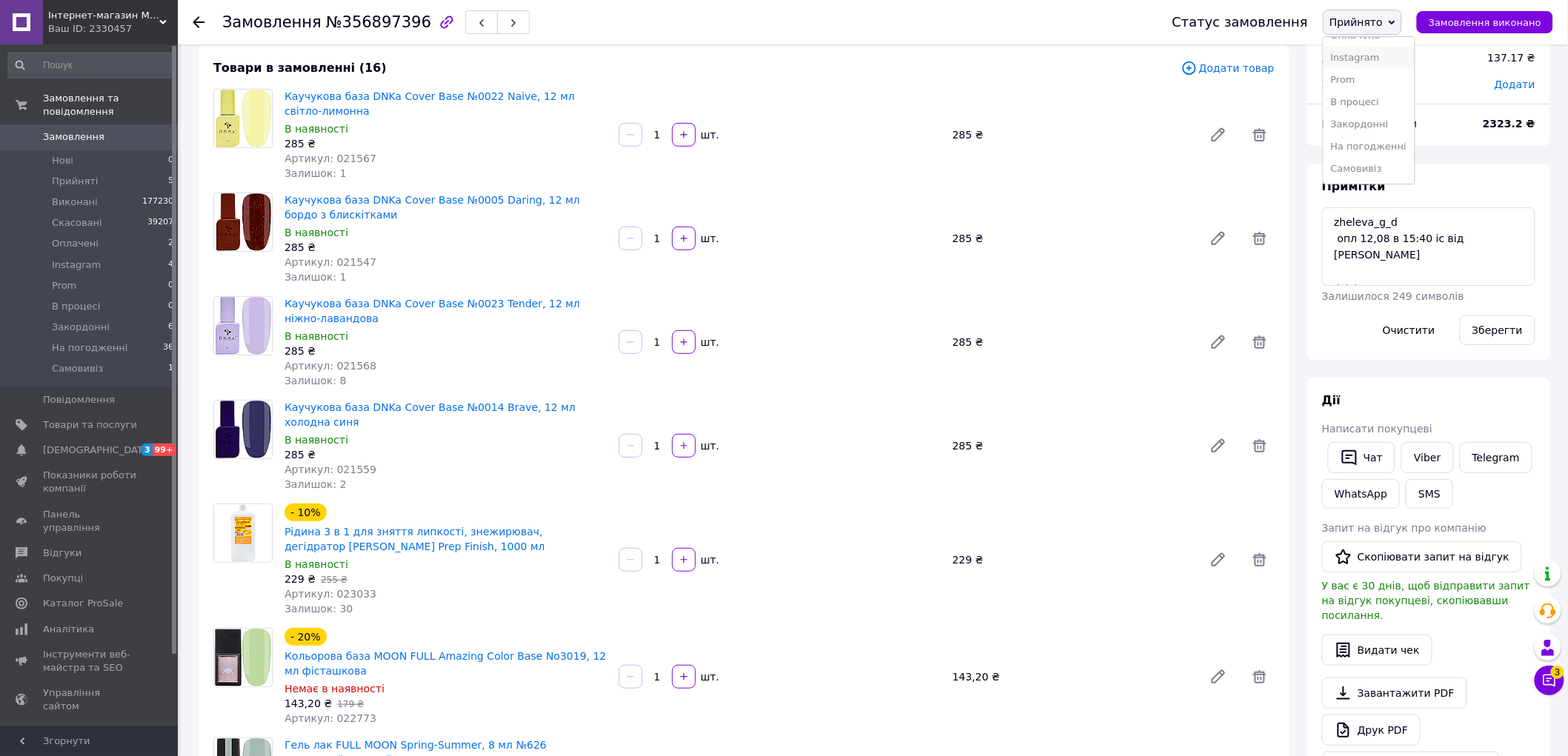
click at [1368, 62] on li "Instagram" at bounding box center [1368, 58] width 90 height 23
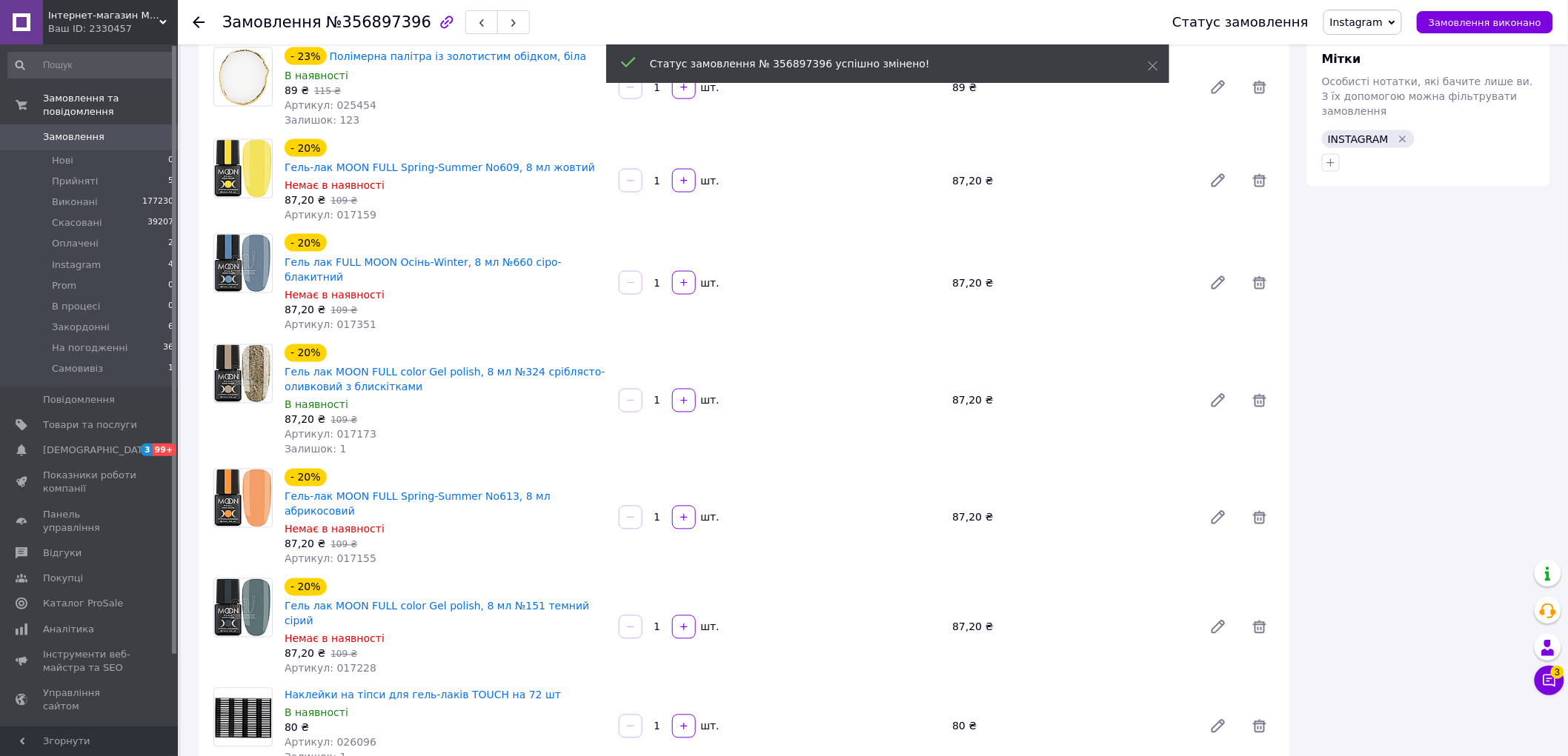
scroll to position [1481, 0]
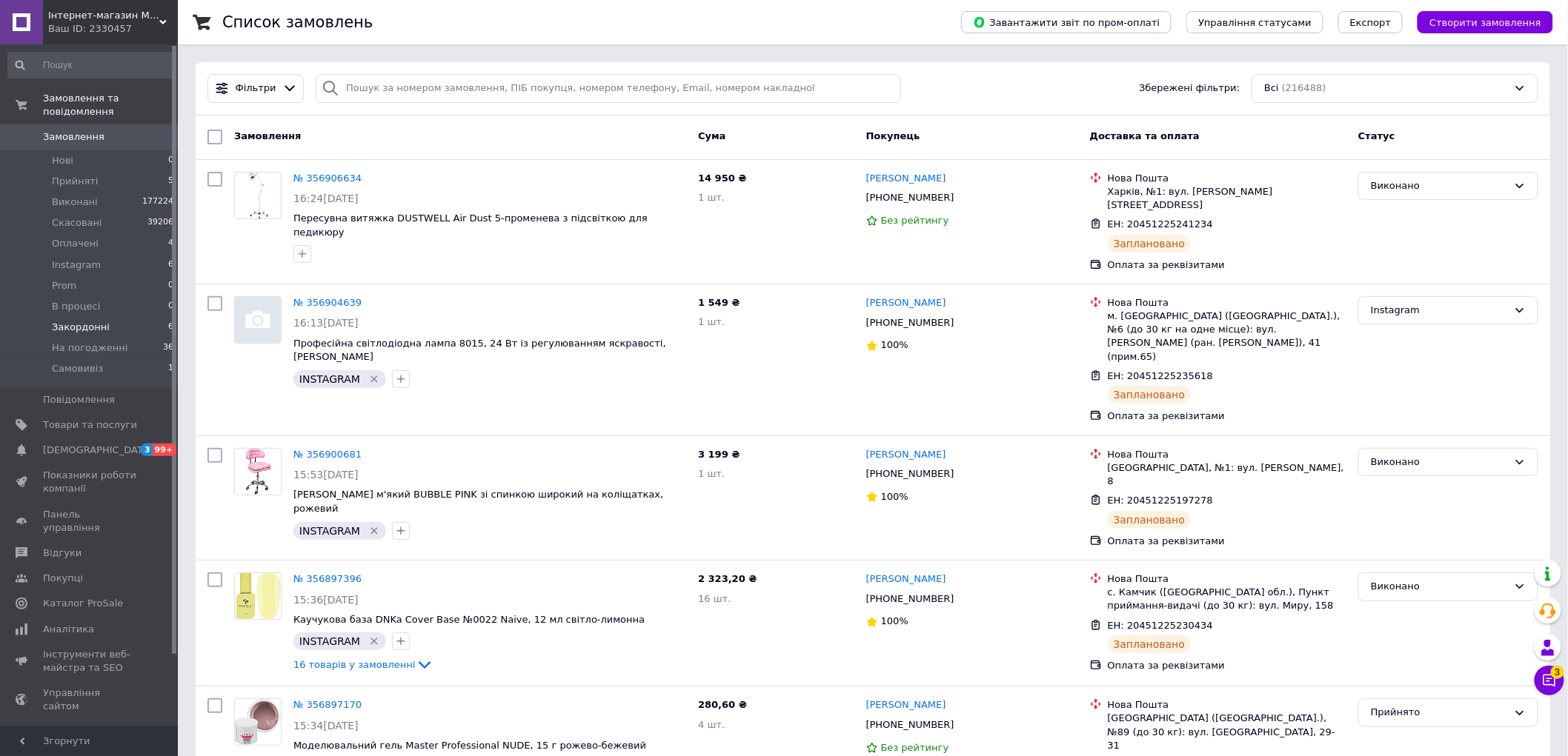
click at [74, 321] on span "Закордонні" at bounding box center [80, 327] width 58 height 13
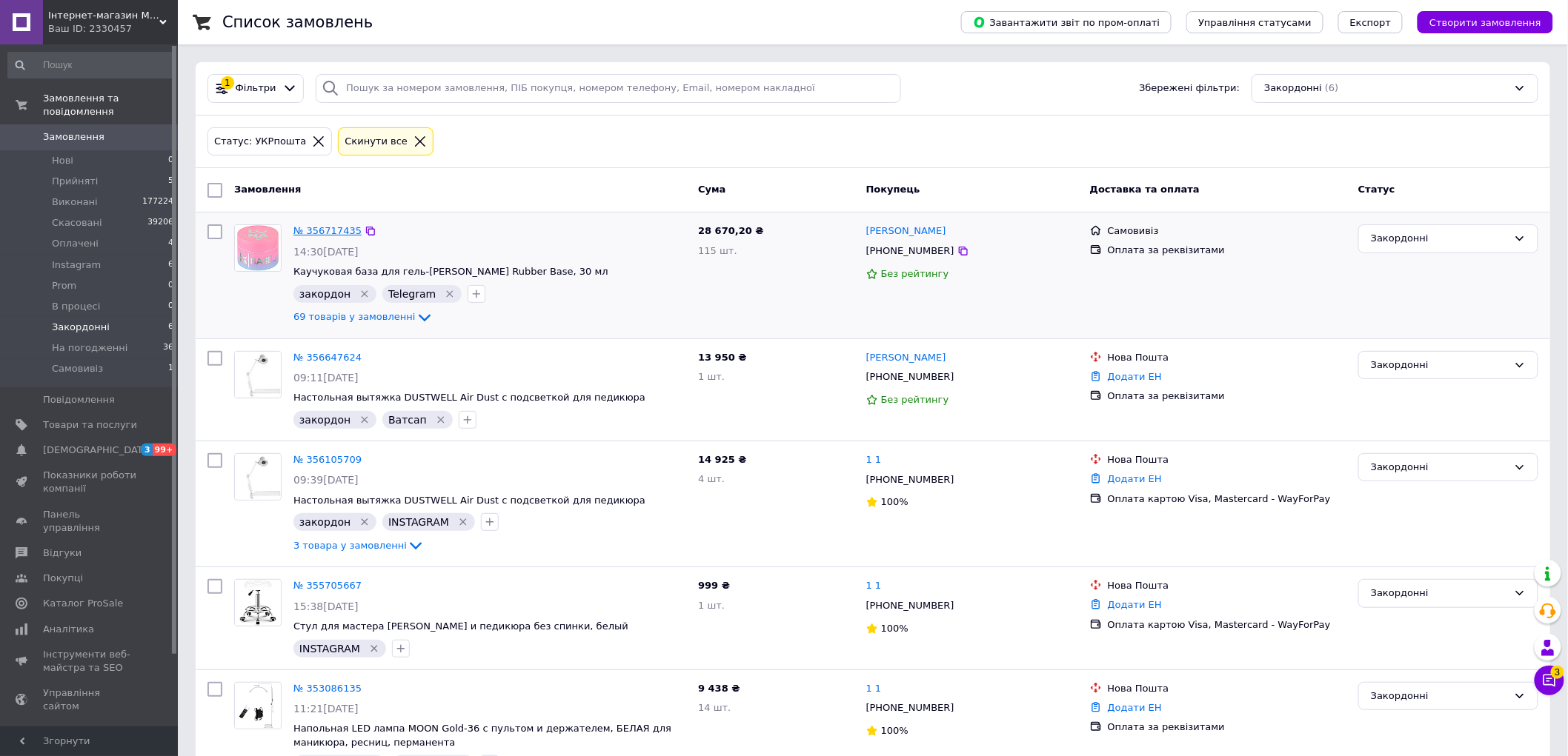
click at [321, 231] on link "№ 356717435" at bounding box center [328, 231] width 69 height 11
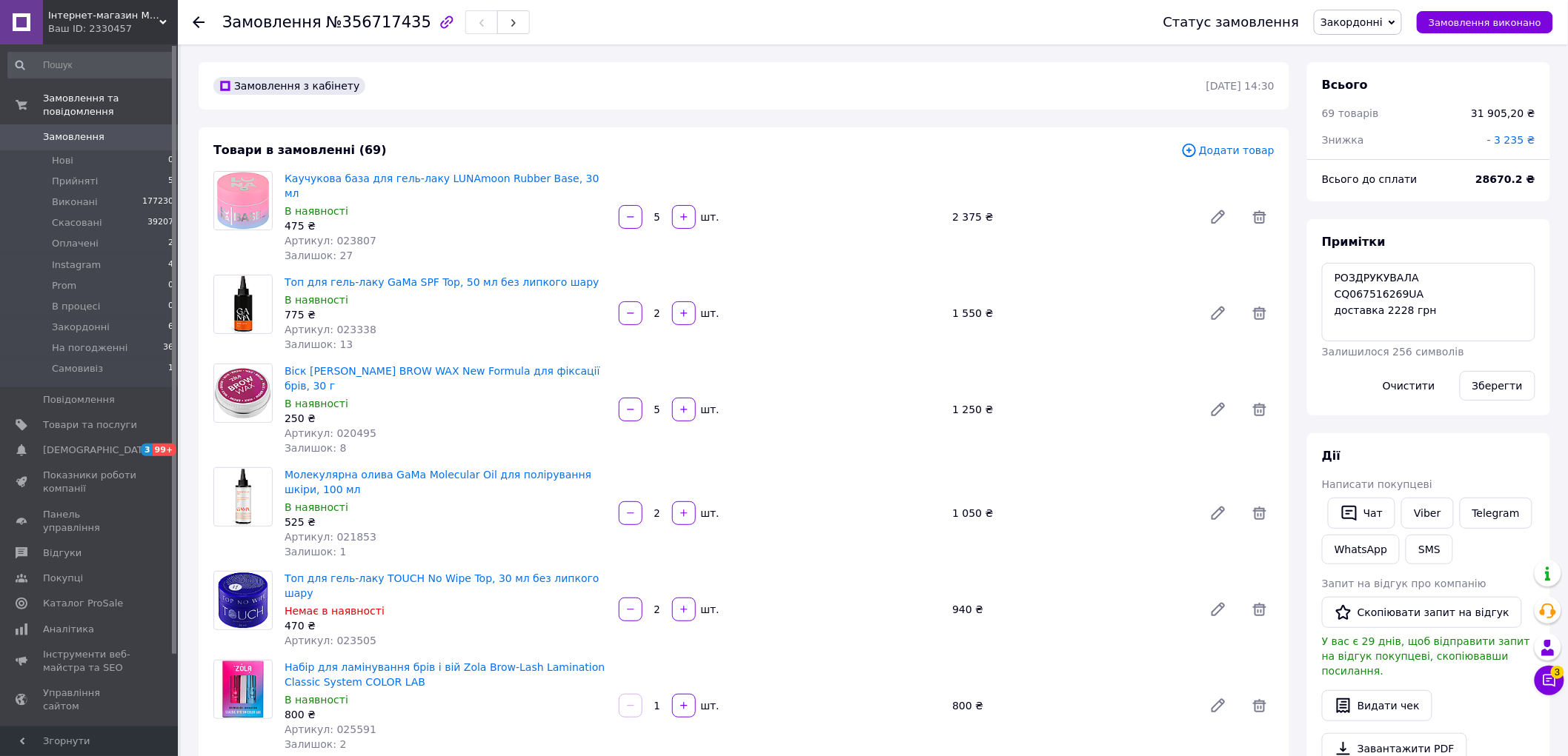
scroll to position [2748, 0]
drag, startPoint x: 405, startPoint y: 18, endPoint x: 226, endPoint y: 28, distance: 179.3
click at [226, 28] on h1 "Замовлення №356717435" at bounding box center [327, 22] width 209 height 18
copy h1 "Замовлення №356717435"
click at [1448, 439] on div "Дії Написати покупцеві   Чат Viber Telegram WhatsApp SMS Запит на відгук про ко…" at bounding box center [1428, 643] width 243 height 420
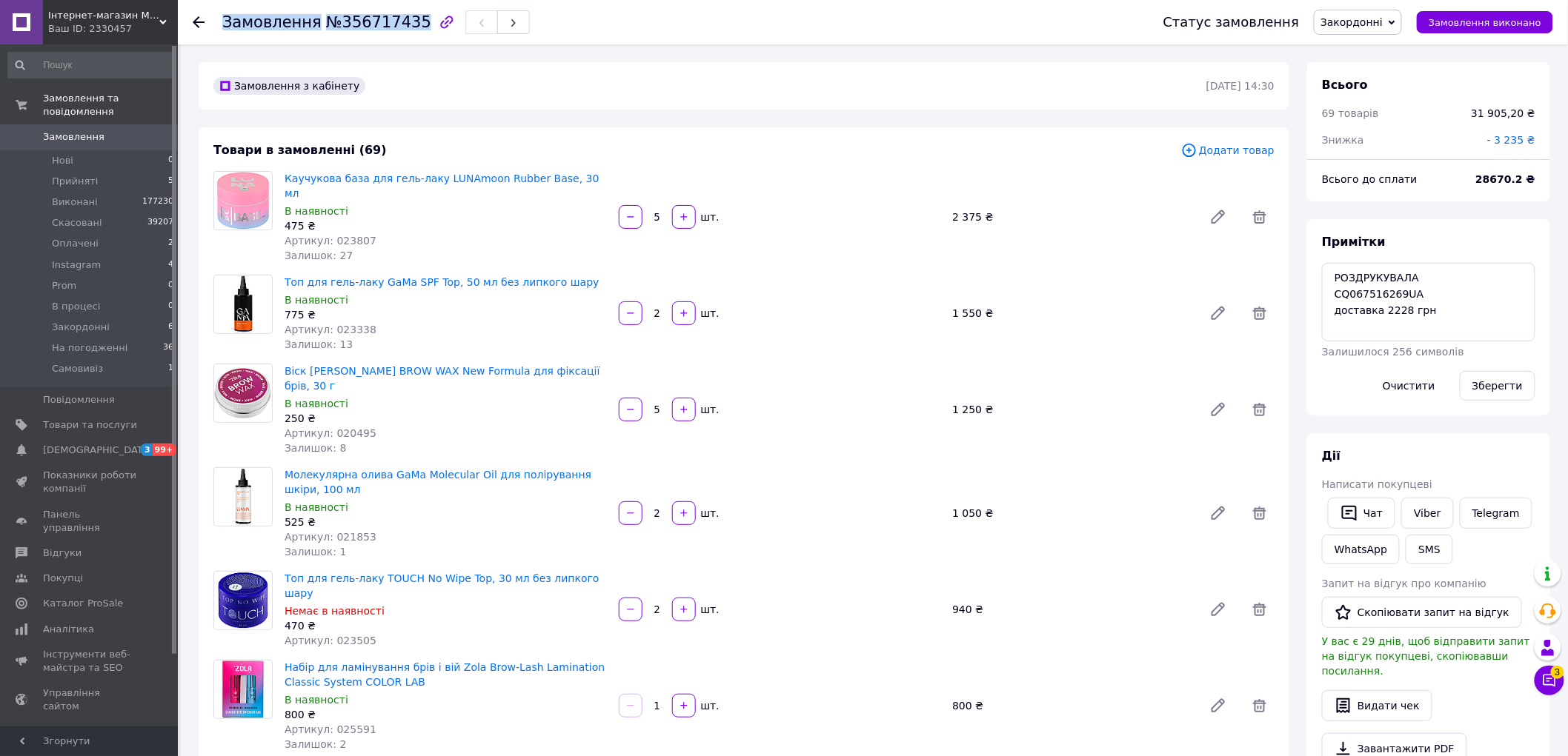
click at [404, 28] on div "Замовлення №356717435" at bounding box center [376, 23] width 308 height 25
copy h1 "Замовлення №356717435"
click at [405, 322] on div "Артикул: 023338" at bounding box center [445, 330] width 323 height 15
click at [124, 130] on span "Замовлення" at bounding box center [89, 137] width 94 height 13
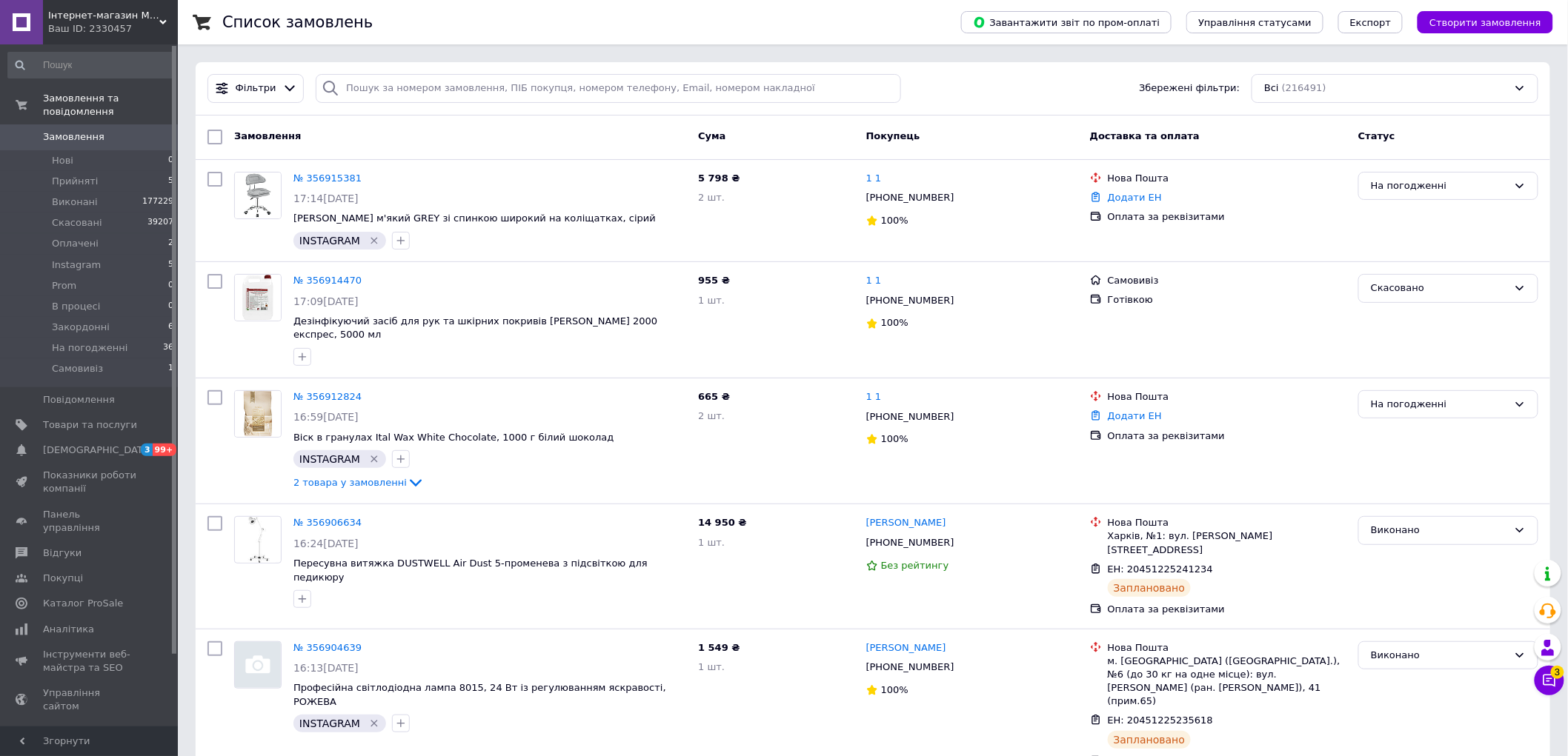
click at [69, 130] on span "Замовлення" at bounding box center [74, 137] width 62 height 13
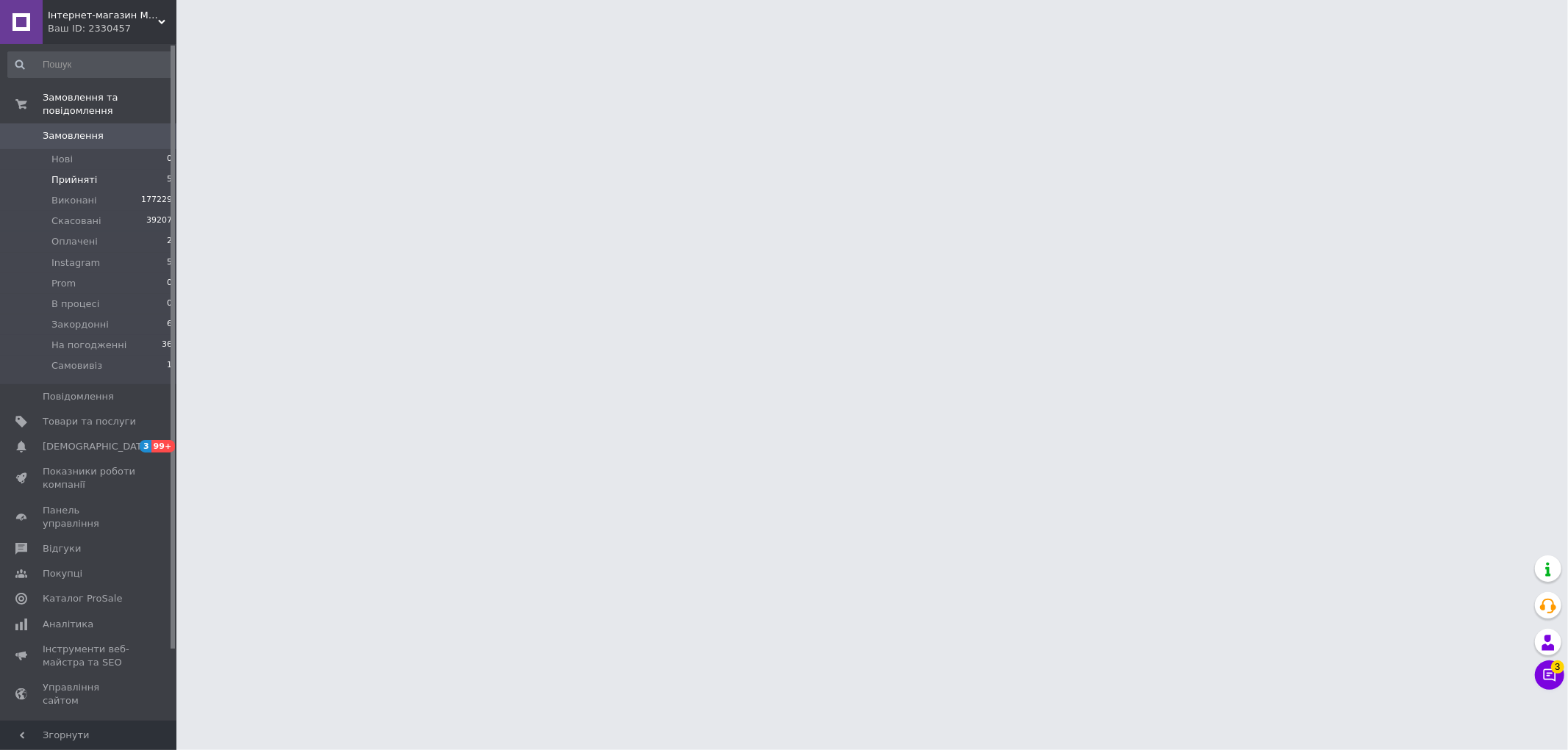
click at [133, 170] on li "Прийняті 5" at bounding box center [90, 180] width 181 height 21
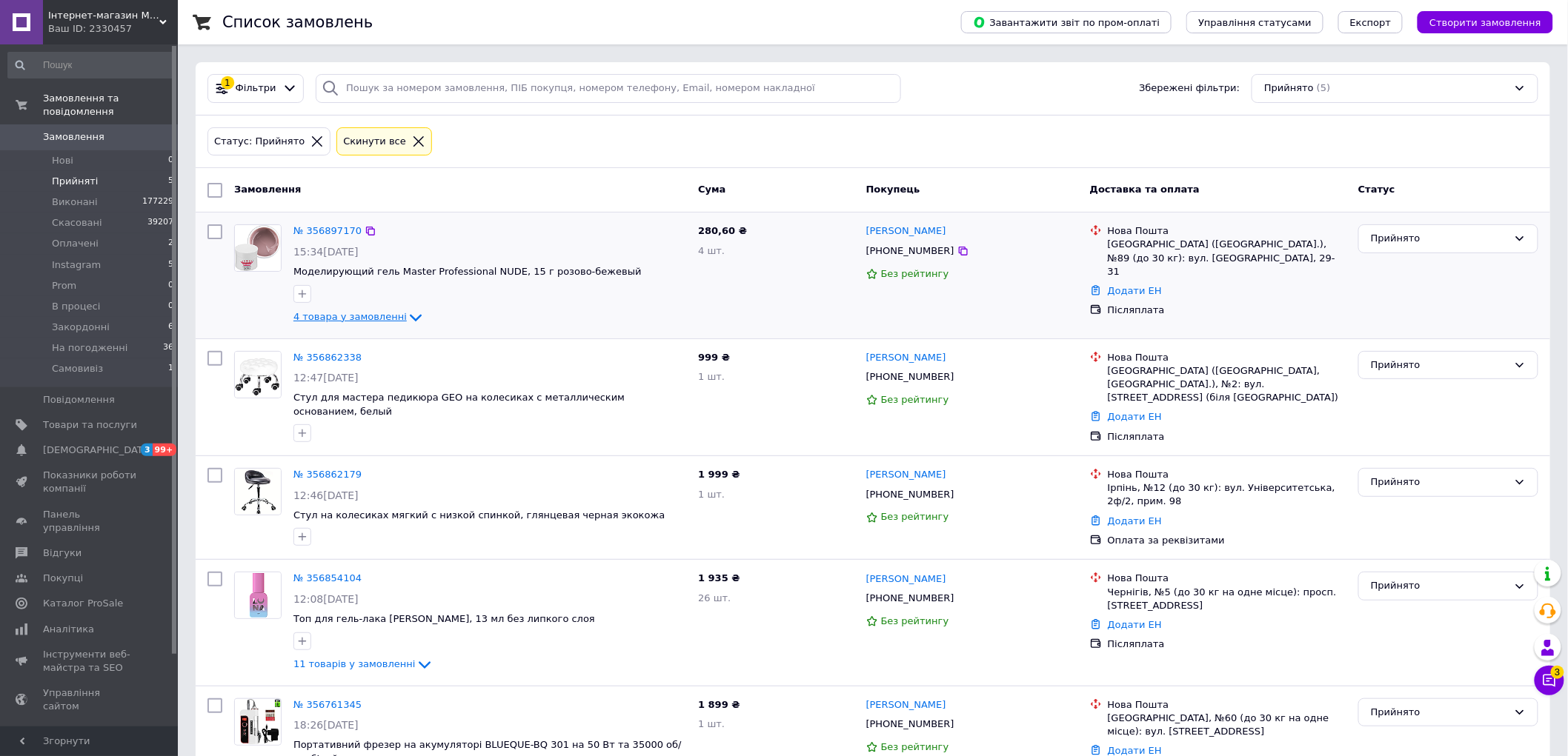
click at [349, 318] on span "4 товара у замовленні" at bounding box center [350, 316] width 114 height 11
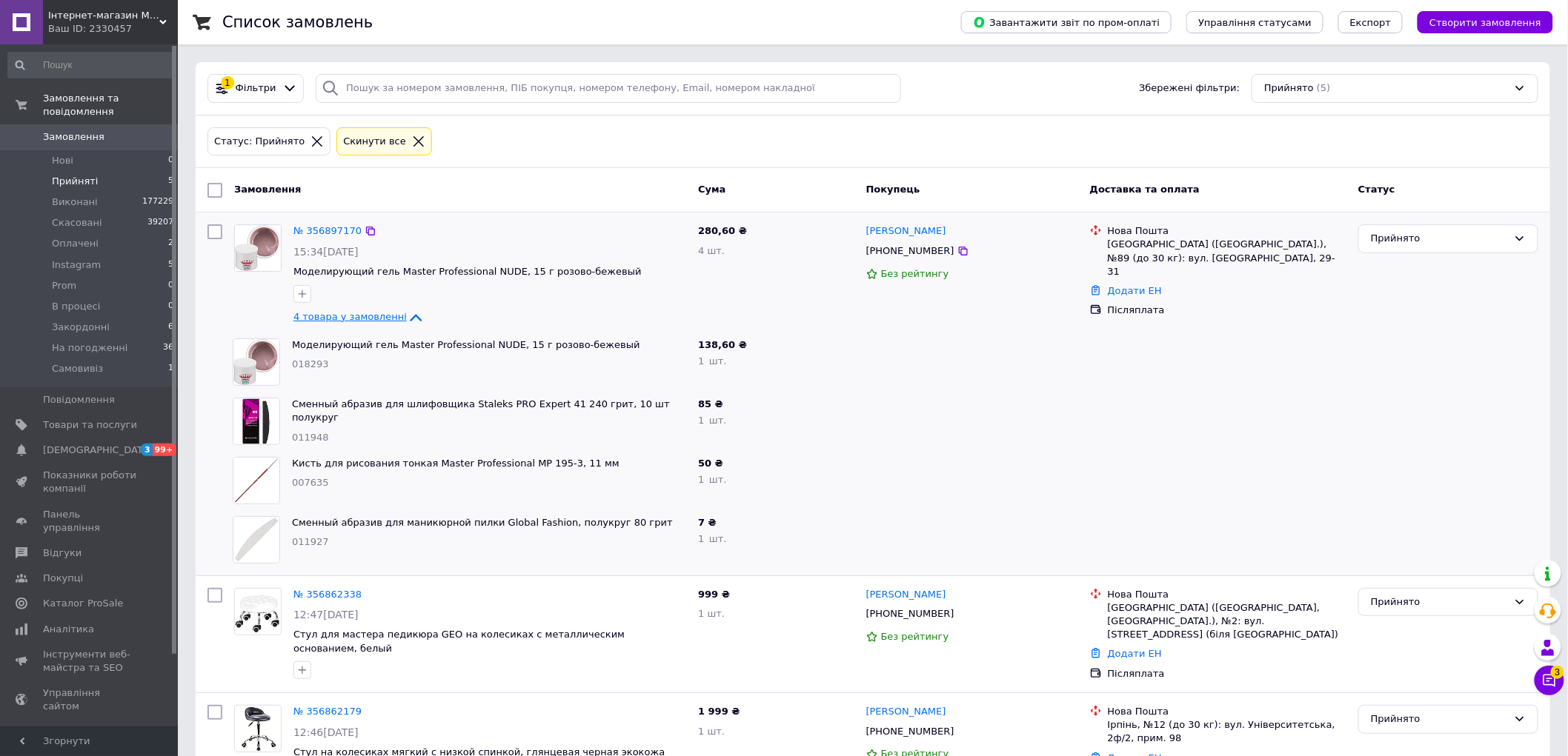
click at [349, 318] on span "4 товара у замовленні" at bounding box center [350, 316] width 114 height 11
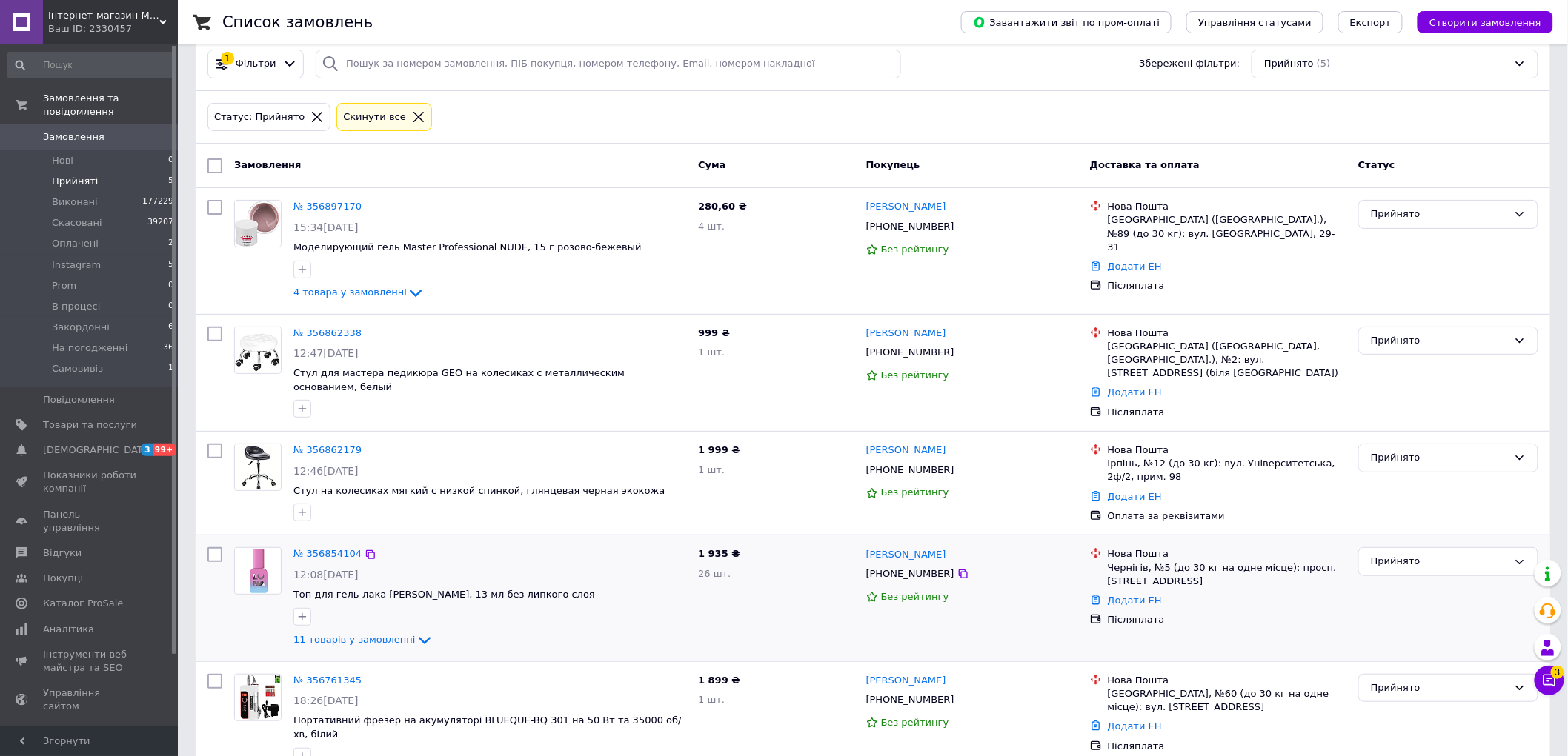
scroll to position [38, 0]
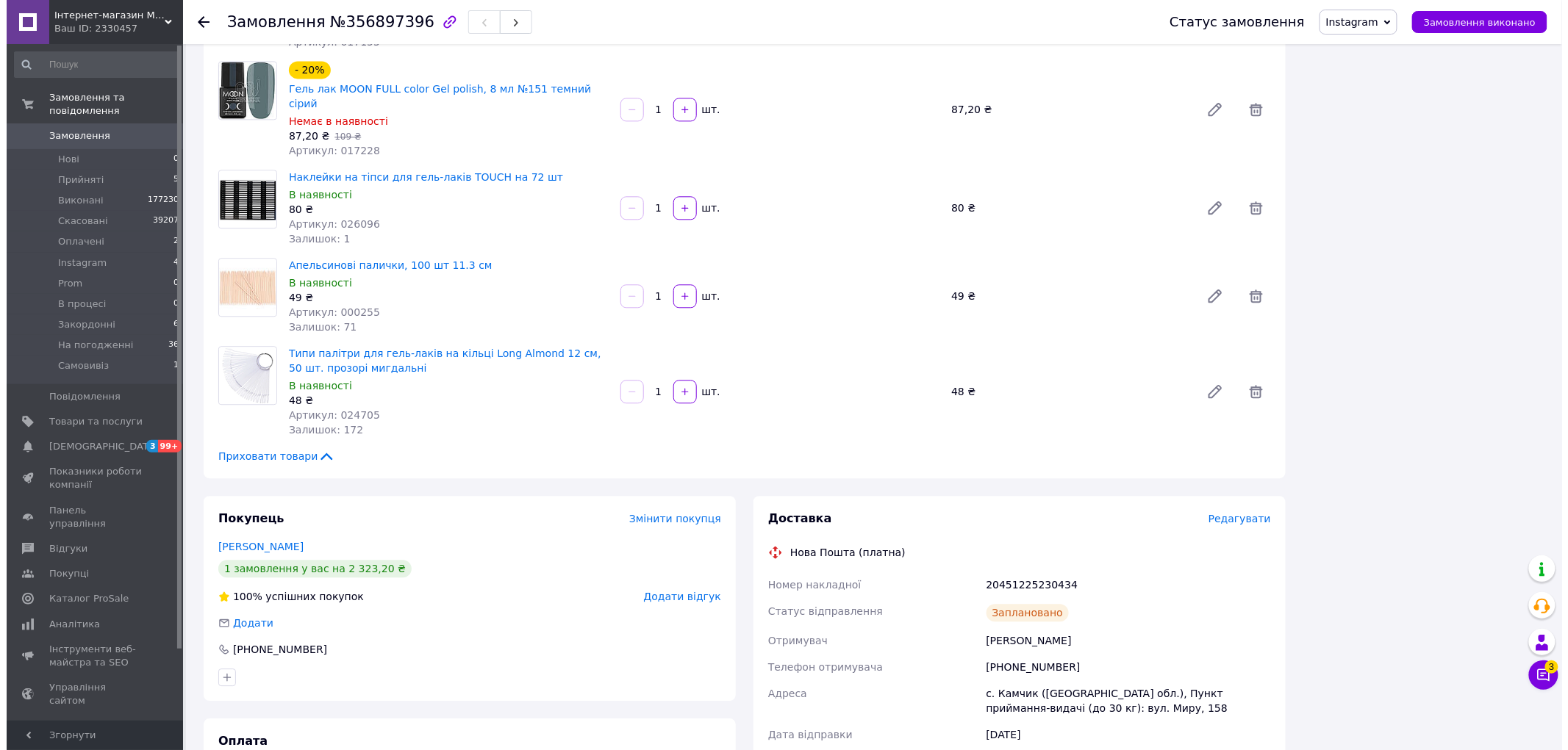
scroll to position [1444, 0]
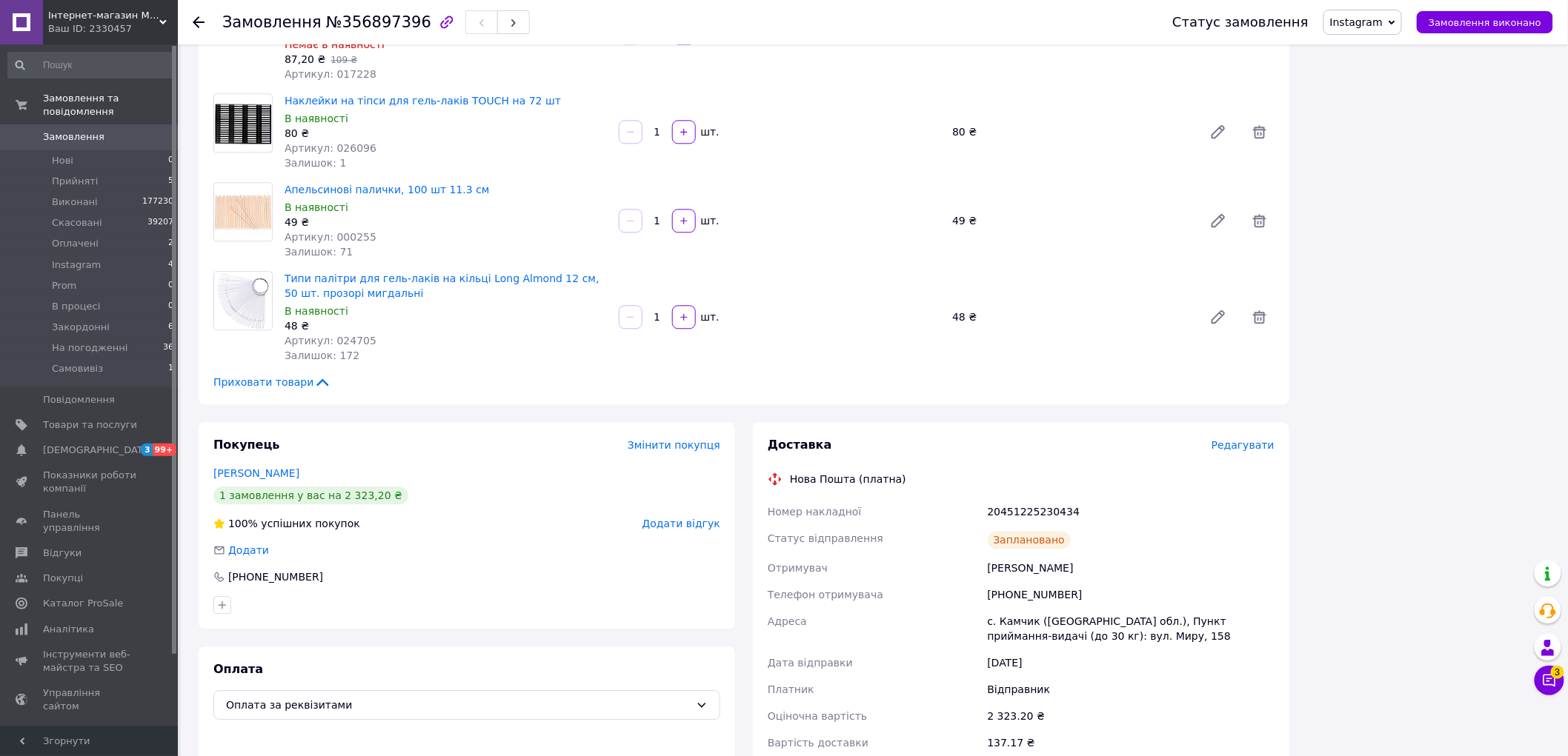
click at [1243, 439] on span "Редагувати" at bounding box center [1242, 445] width 63 height 12
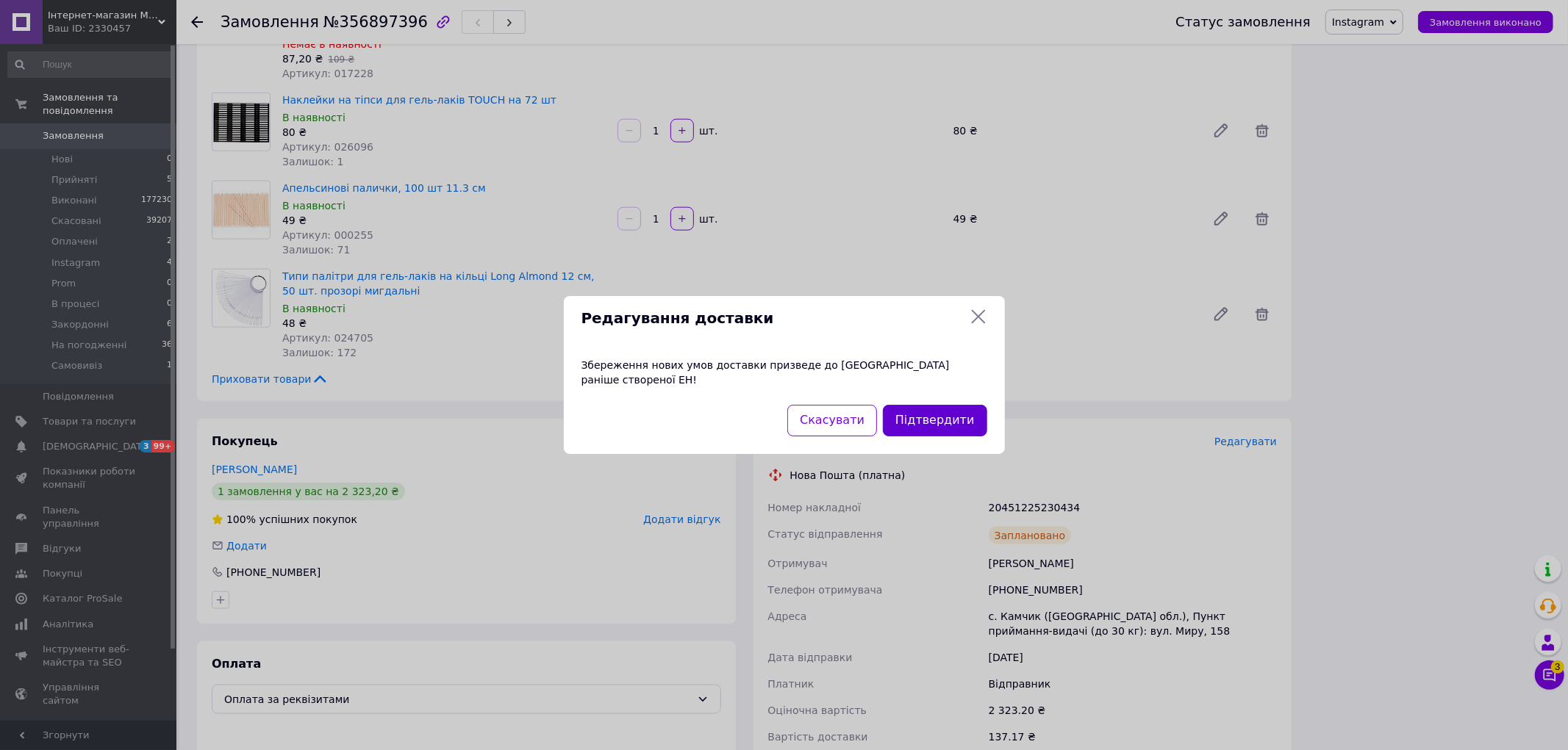
click at [939, 421] on button "Підтвердити" at bounding box center [934, 420] width 104 height 31
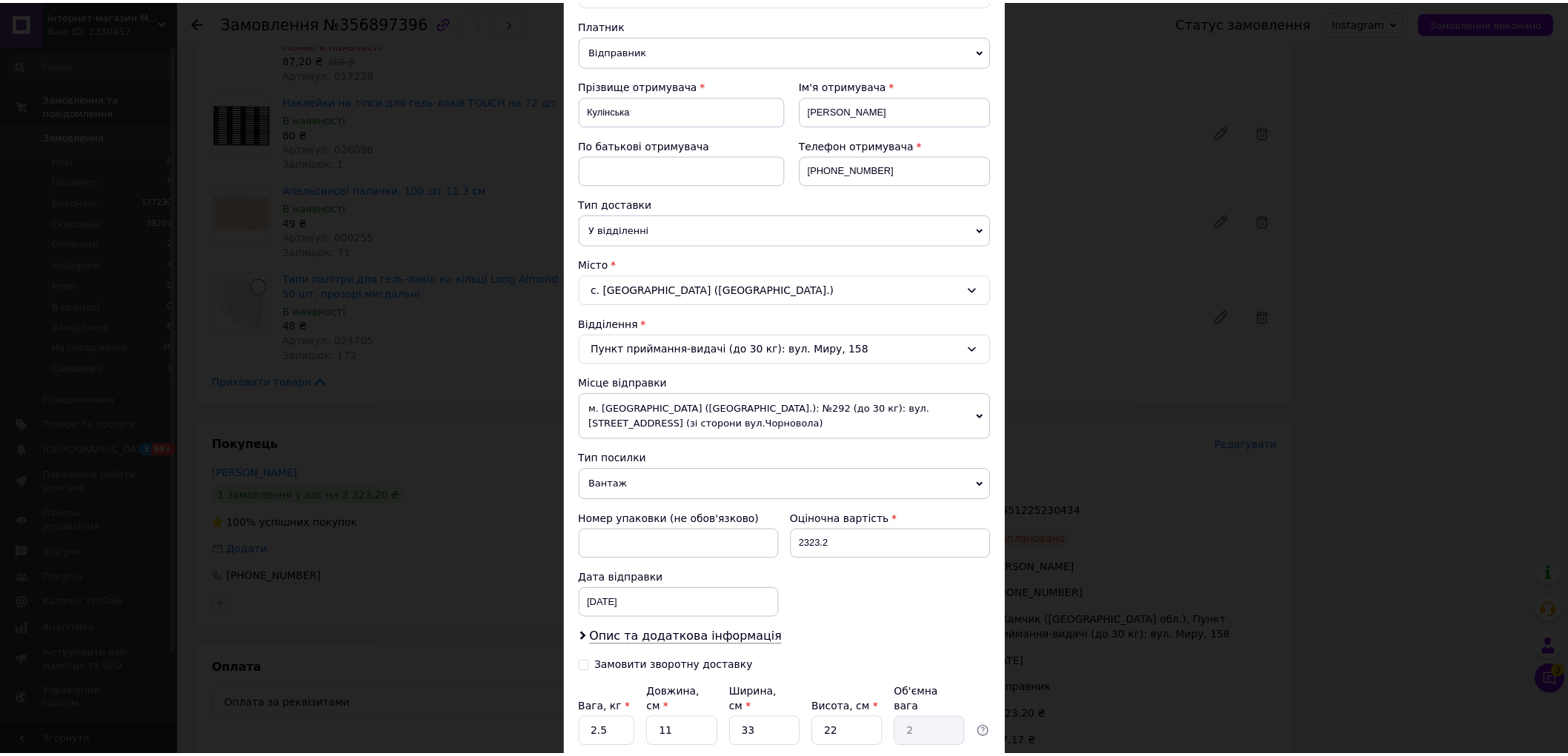
scroll to position [271, 0]
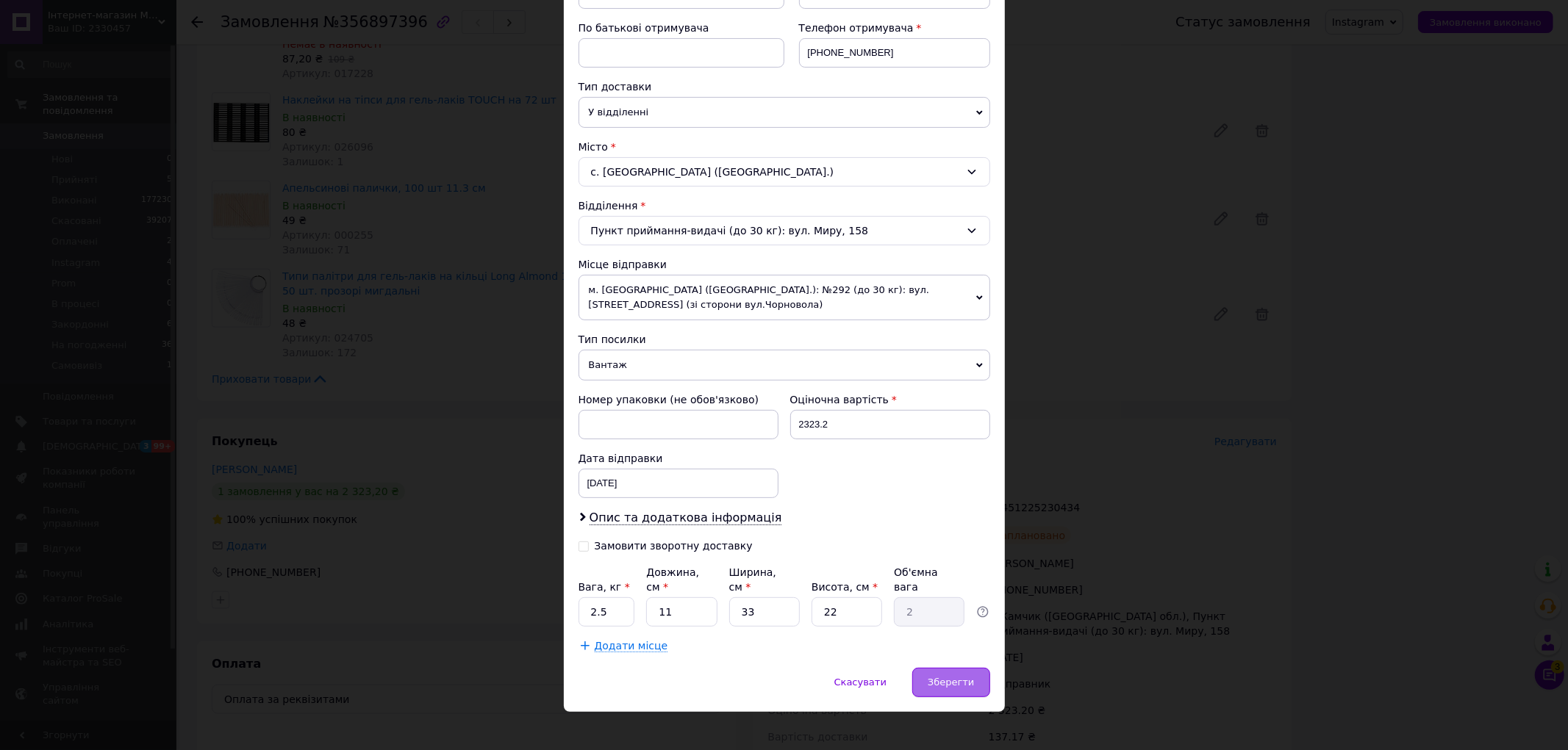
click at [954, 677] on span "Зберегти" at bounding box center [951, 682] width 46 height 11
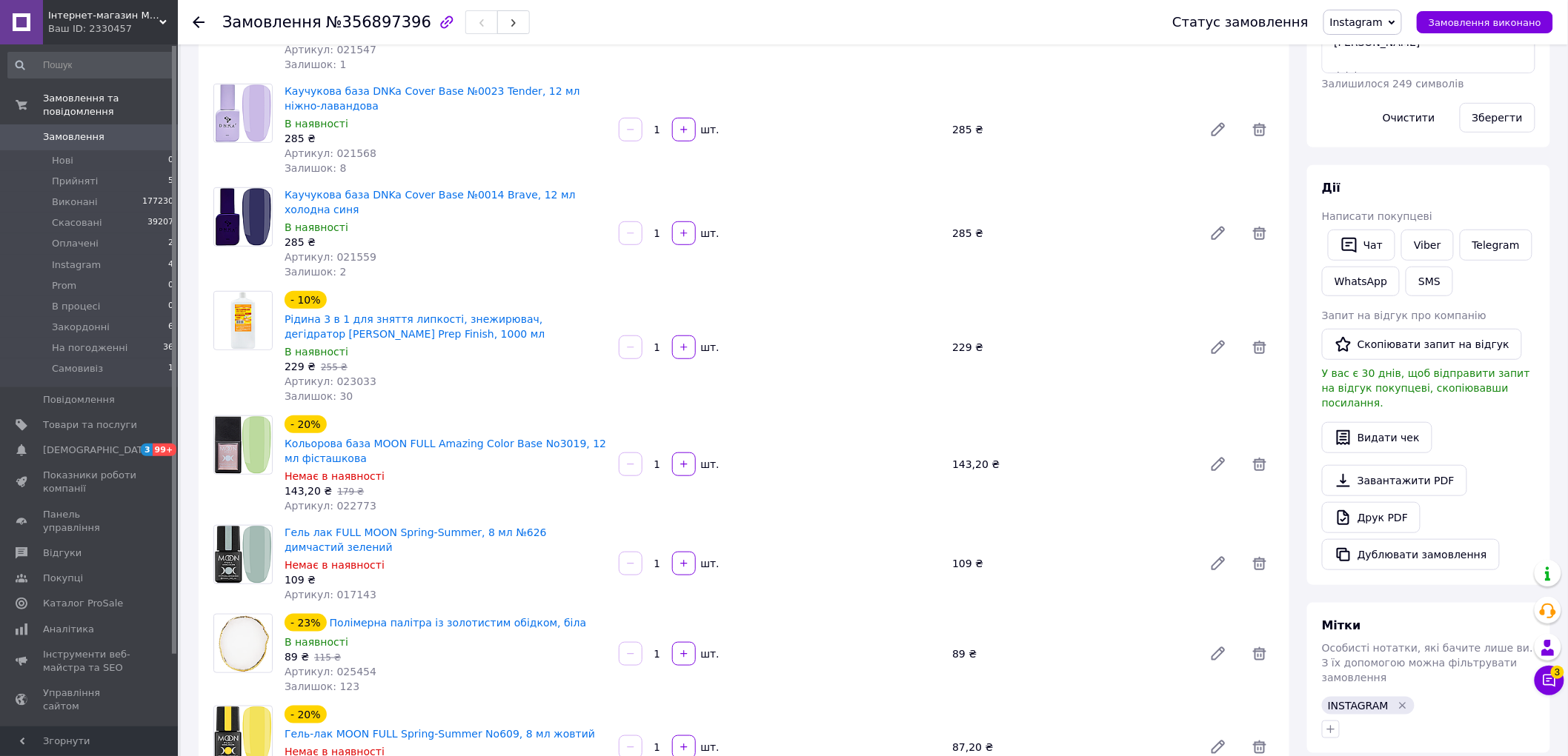
scroll to position [0, 0]
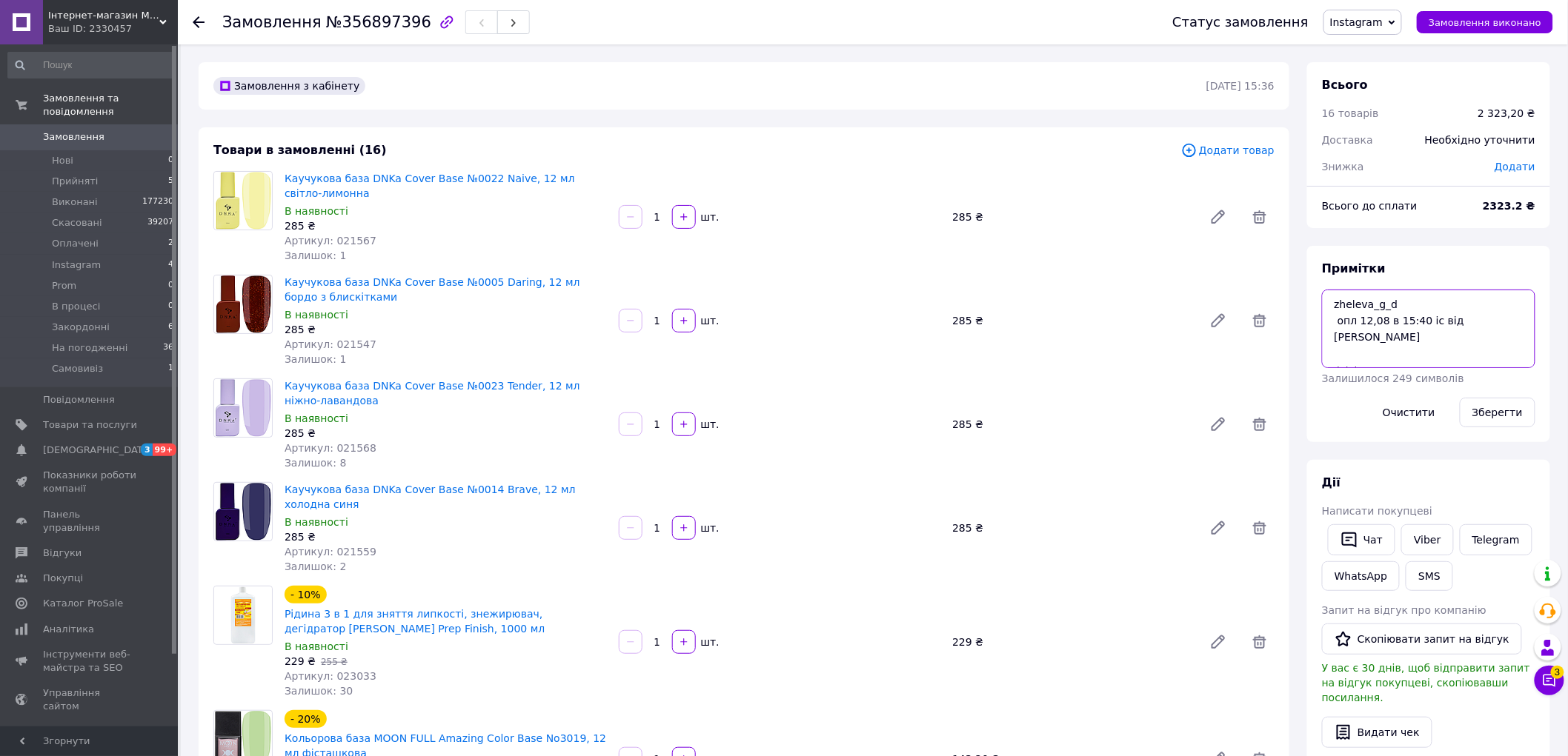
click at [1383, 358] on textarea "zheleva_g_d опл 12,08 в 15:40 іс від [PERSON_NAME] +++" at bounding box center [1428, 329] width 213 height 79
type textarea "zheleva_g_d опл 12,08 в 15:40 іс від куралова +++ заміна гель-лаків, іде погодж…"
click at [1515, 414] on button "Зберегти" at bounding box center [1497, 412] width 75 height 29
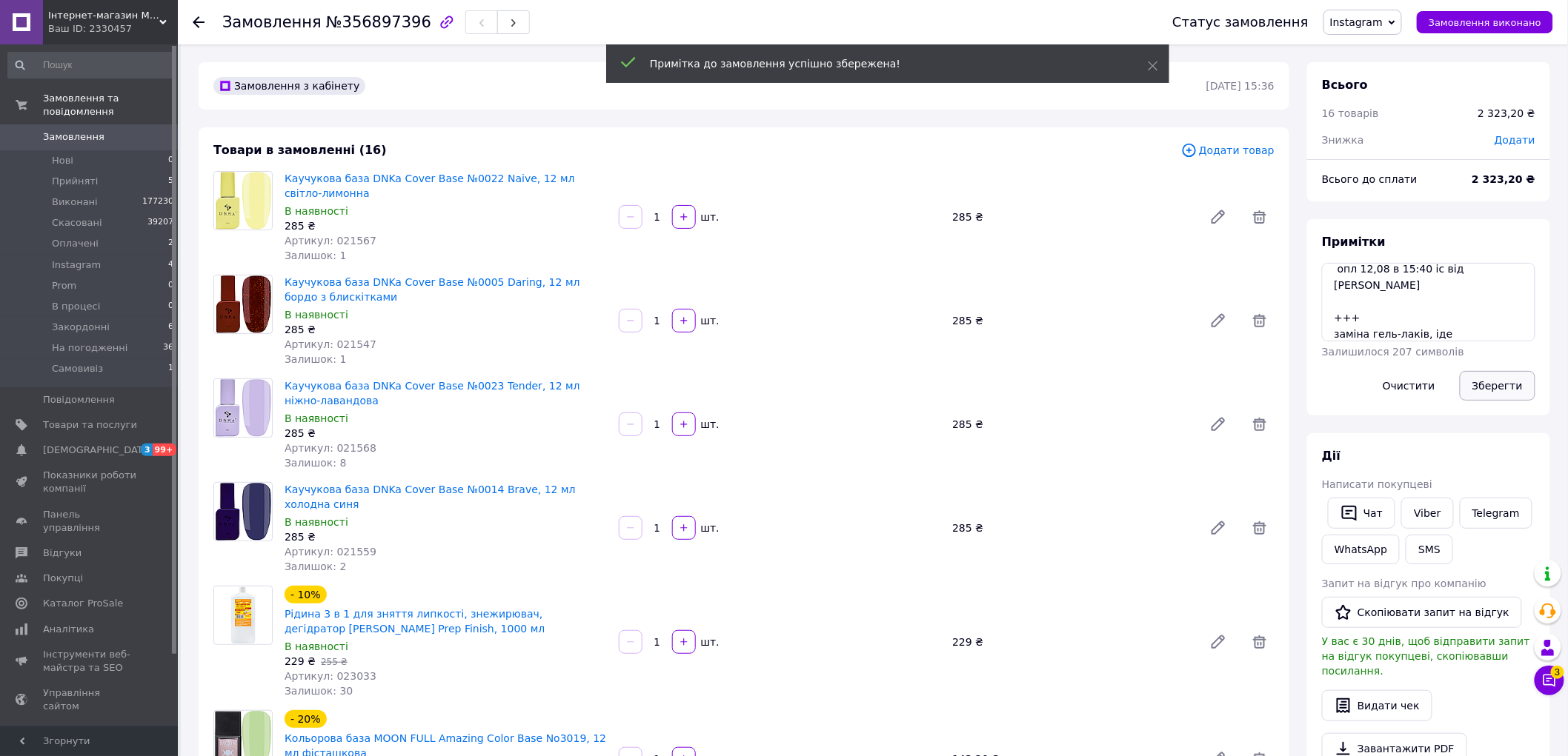
scroll to position [163, 0]
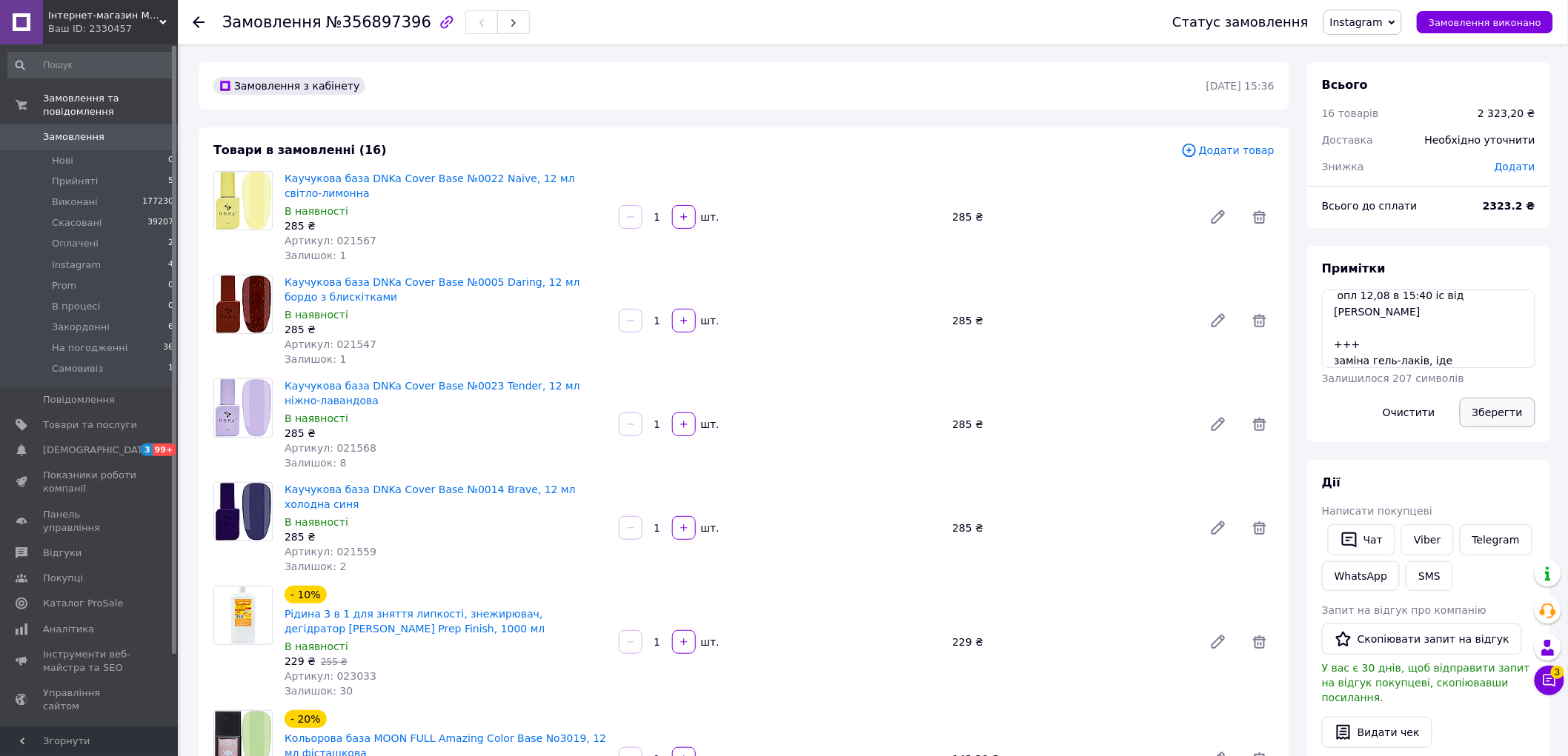
click at [1491, 403] on button "Зберегти" at bounding box center [1497, 412] width 75 height 29
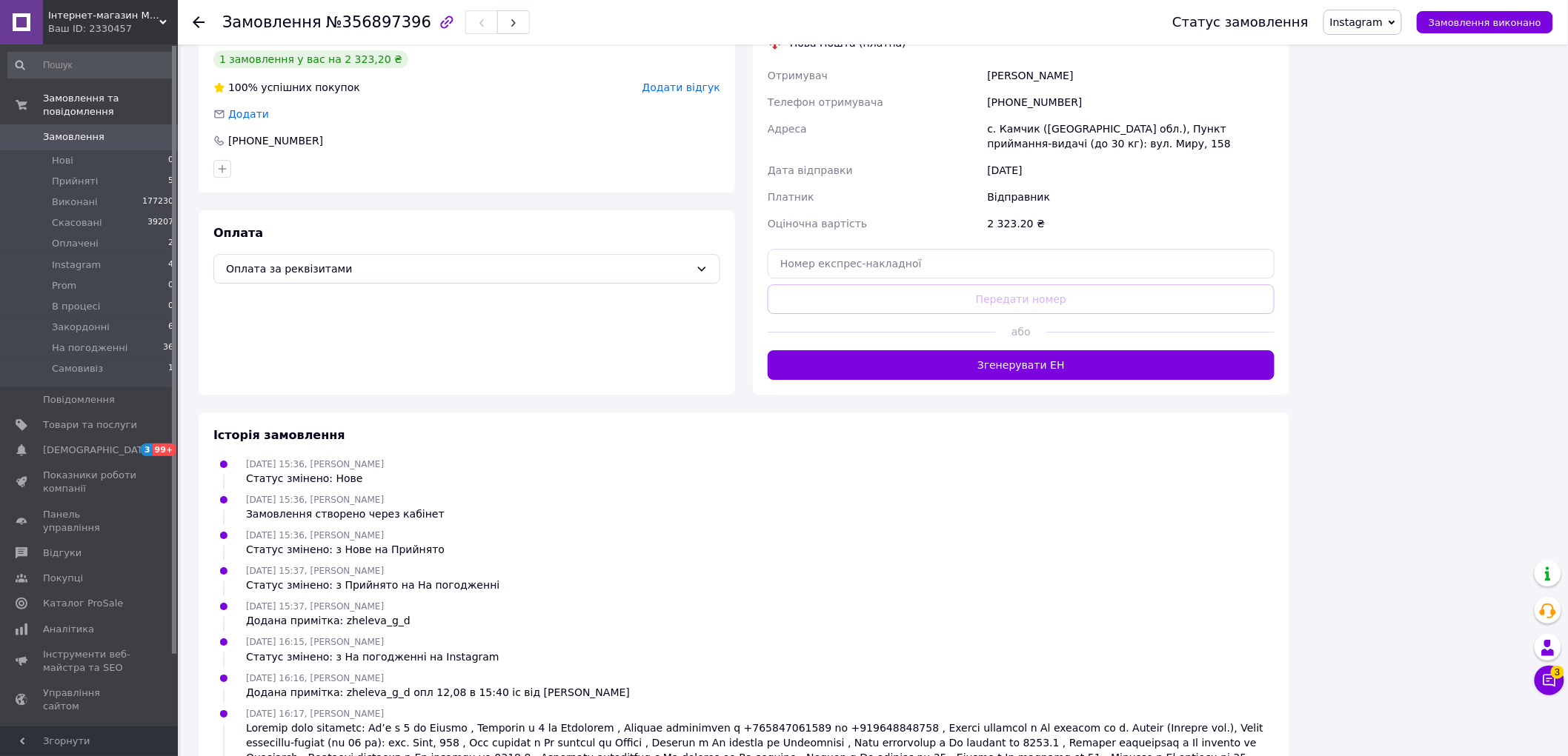
scroll to position [1646, 0]
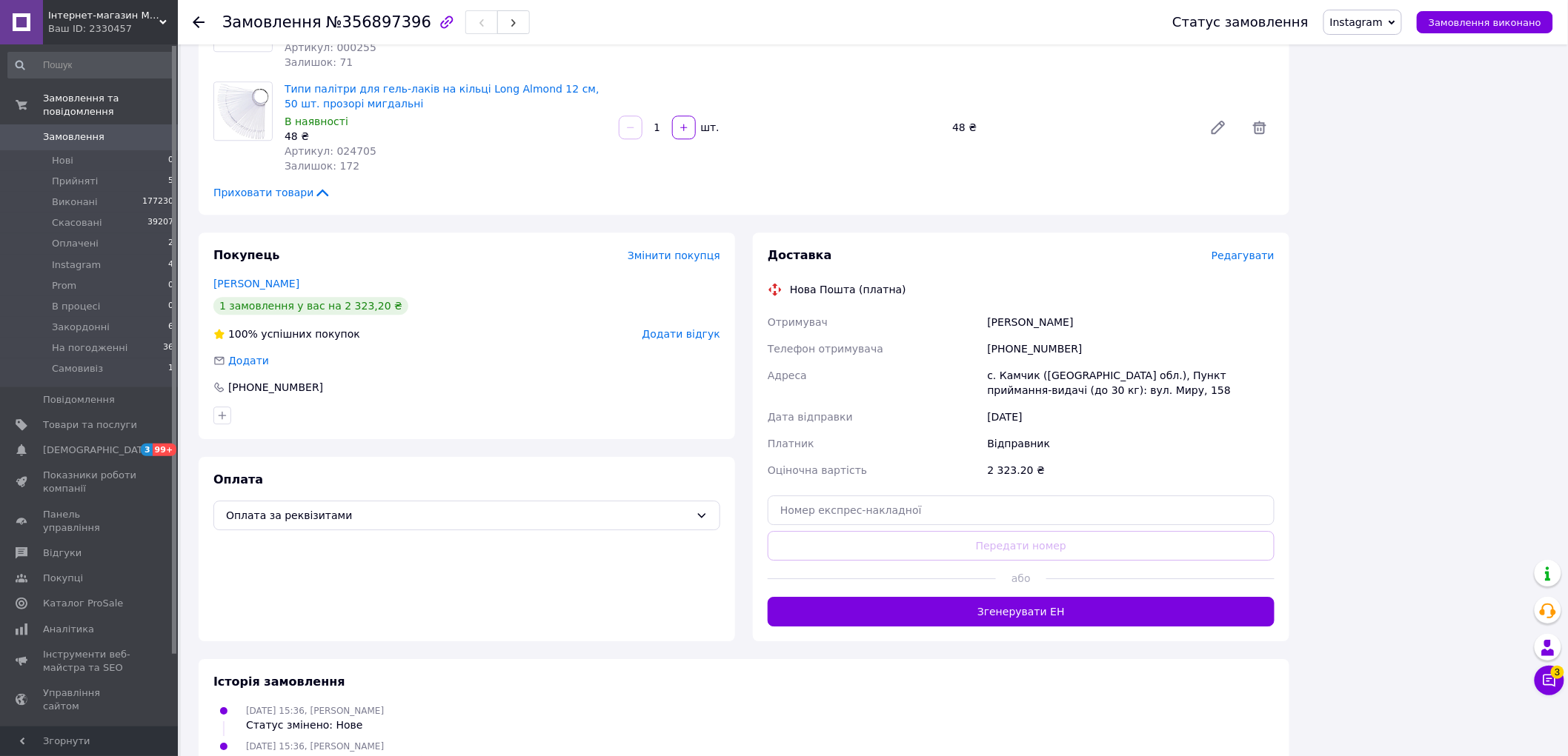
drag, startPoint x: 1092, startPoint y: 251, endPoint x: 996, endPoint y: 248, distance: 96.0
click at [996, 309] on div "[PERSON_NAME]" at bounding box center [1131, 322] width 293 height 27
click at [1138, 309] on div "[PERSON_NAME]" at bounding box center [1131, 322] width 293 height 27
drag, startPoint x: 1097, startPoint y: 245, endPoint x: 745, endPoint y: 245, distance: 352.0
click at [745, 245] on div "Доставка Редагувати Нова Пошта (платна) Отримувач Кулінська Тетяна Телефон отри…" at bounding box center [1021, 436] width 554 height 408
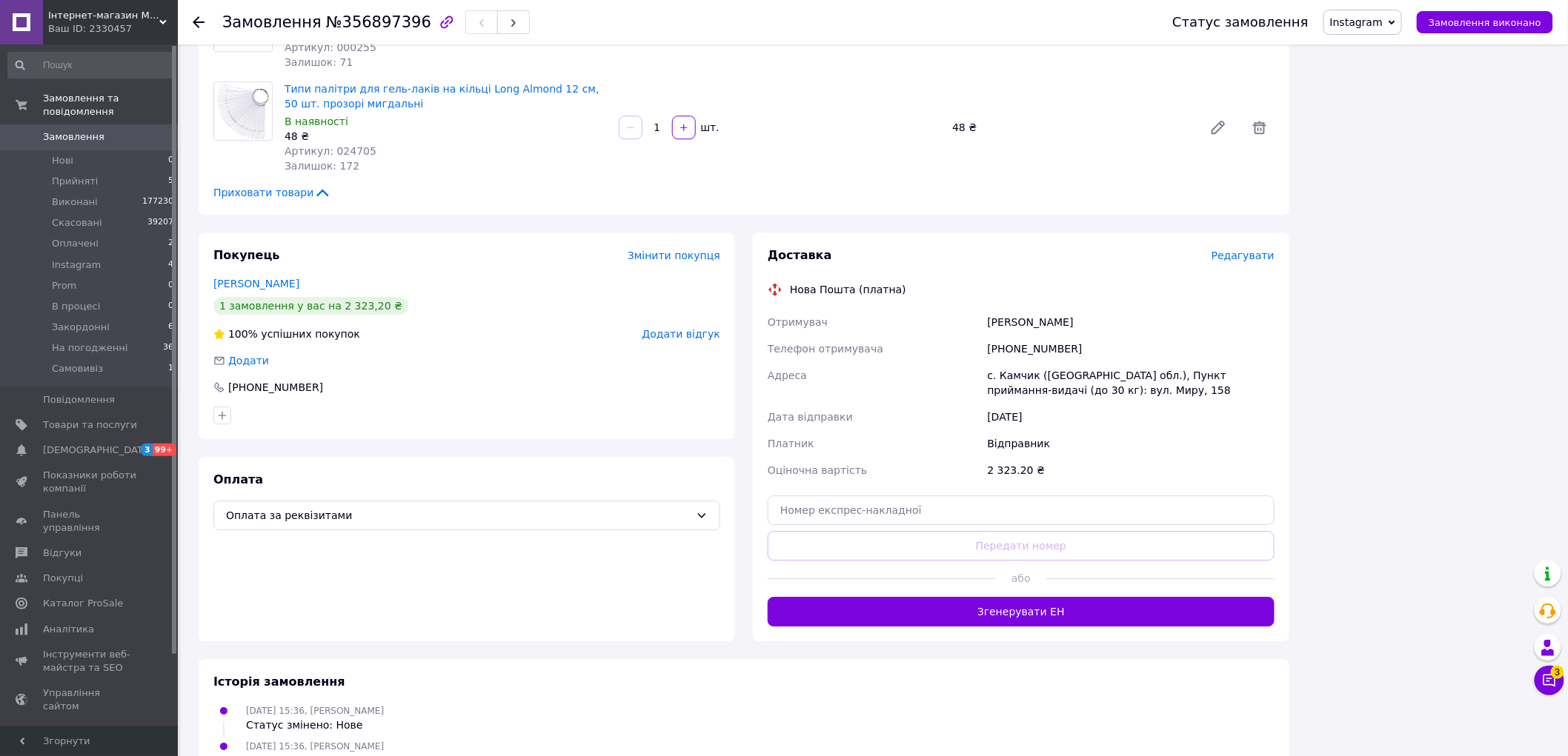
drag, startPoint x: 1245, startPoint y: 375, endPoint x: 1021, endPoint y: 235, distance: 264.2
click at [1244, 430] on div "Відправник" at bounding box center [1131, 444] width 293 height 27
drag, startPoint x: 1094, startPoint y: 249, endPoint x: 945, endPoint y: 245, distance: 149.1
click at [945, 309] on div "Отримувач Кулінська Тетяна Телефон отримувача +380687185748 Адреса с. Камчик (О…" at bounding box center [1021, 396] width 512 height 175
copy div "Отримувач Кулінська Тетяна"
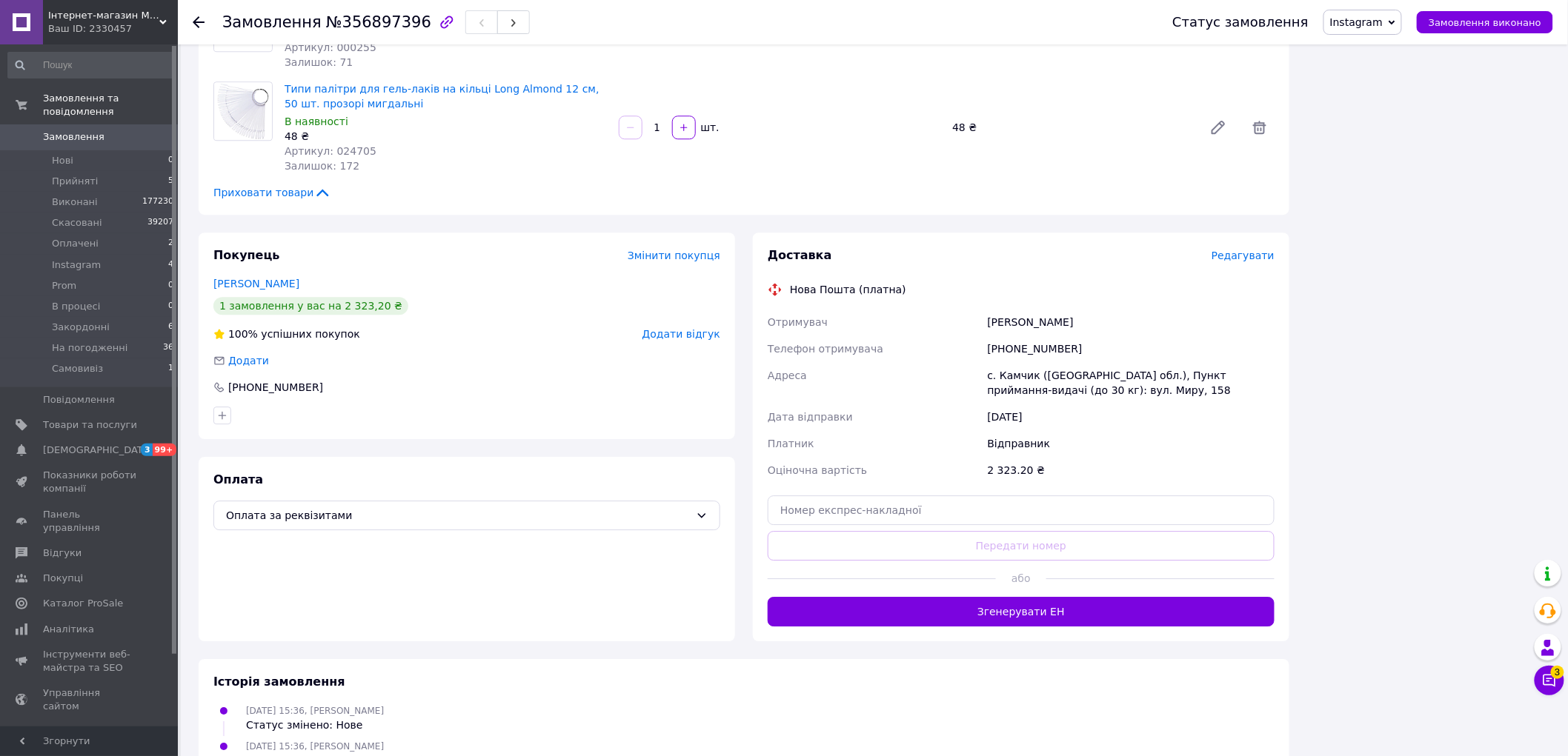
click at [53, 130] on span "Замовлення" at bounding box center [74, 137] width 62 height 13
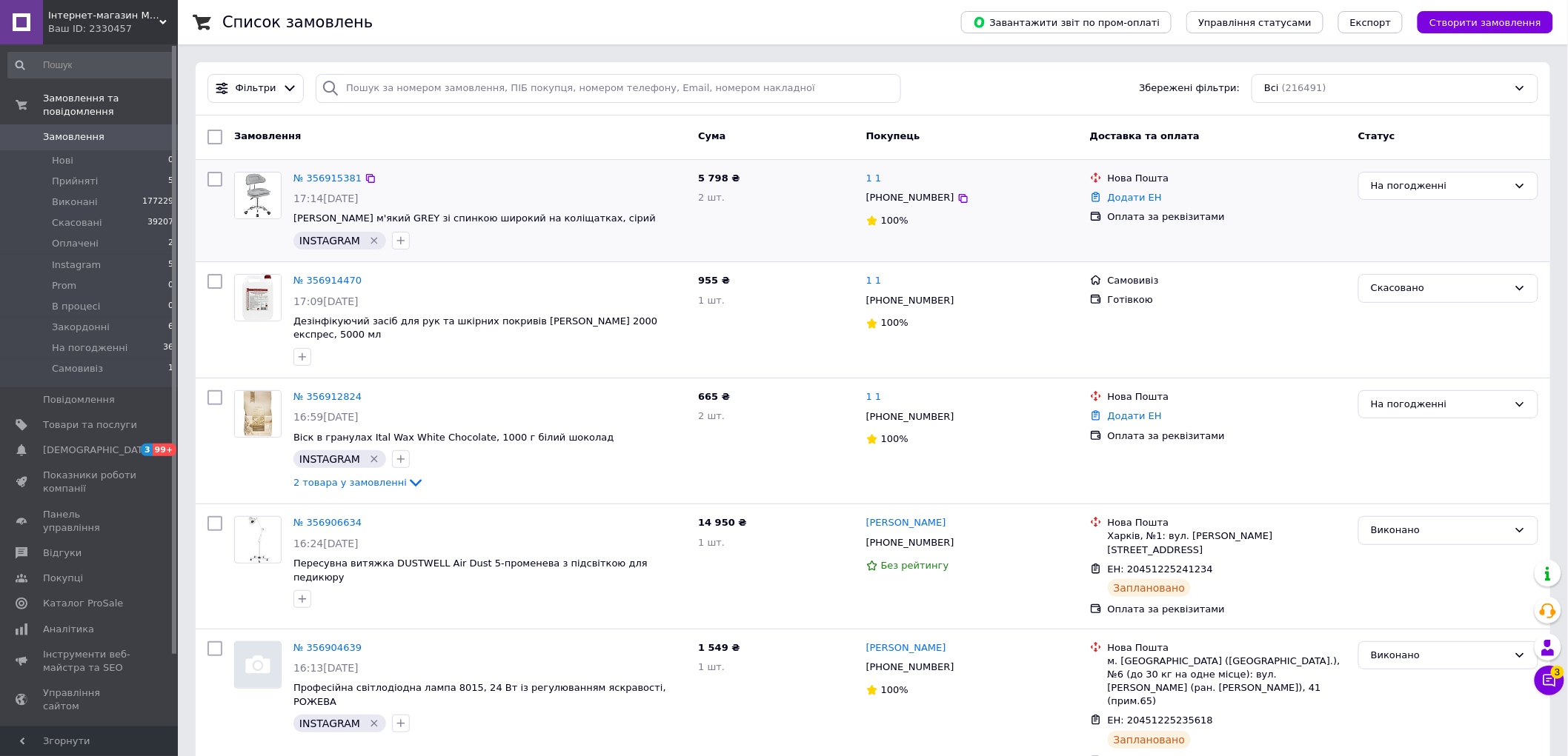
click at [330, 170] on div "№ 356915381" at bounding box center [327, 179] width 71 height 17
click at [328, 175] on link "№ 356915381" at bounding box center [328, 178] width 69 height 11
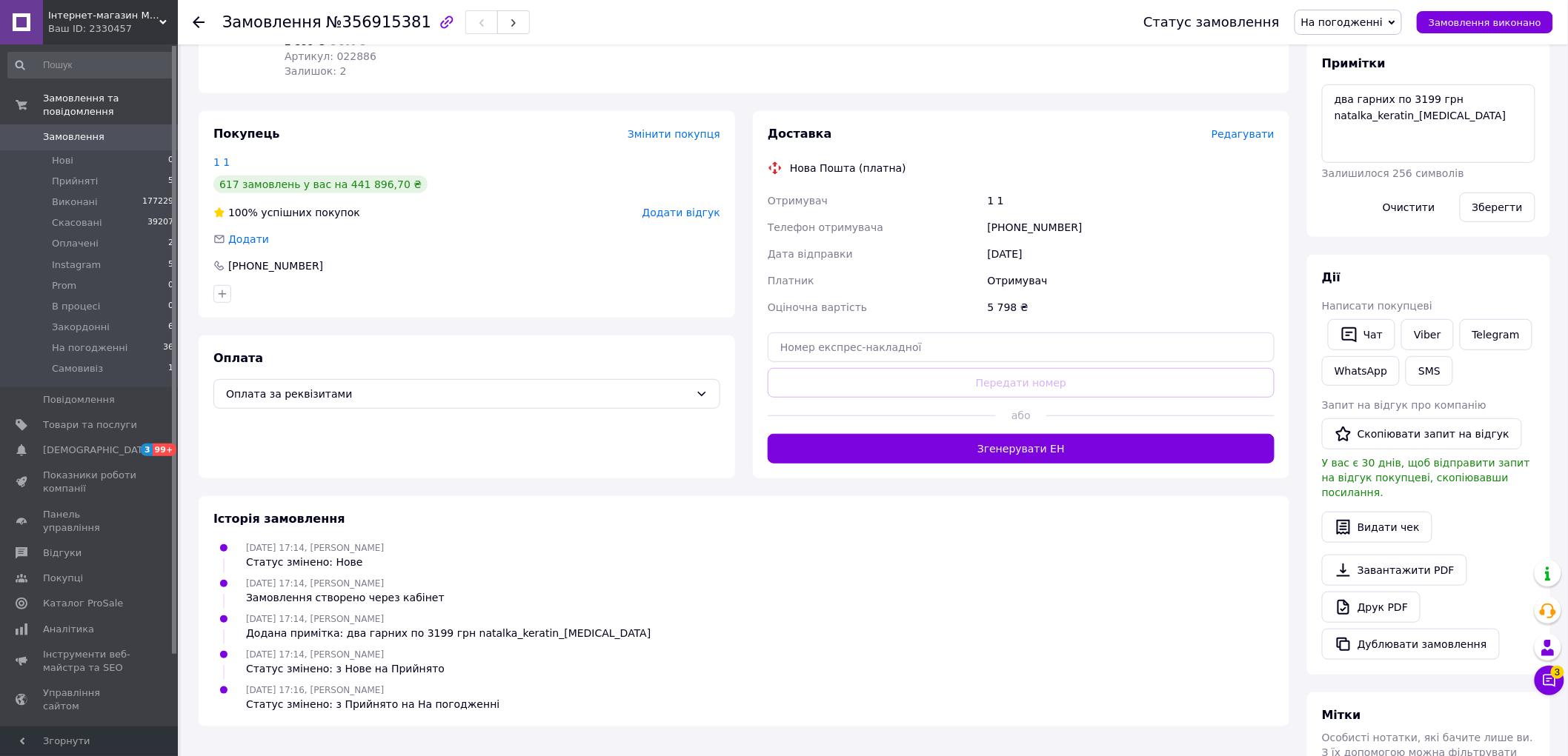
scroll to position [280, 0]
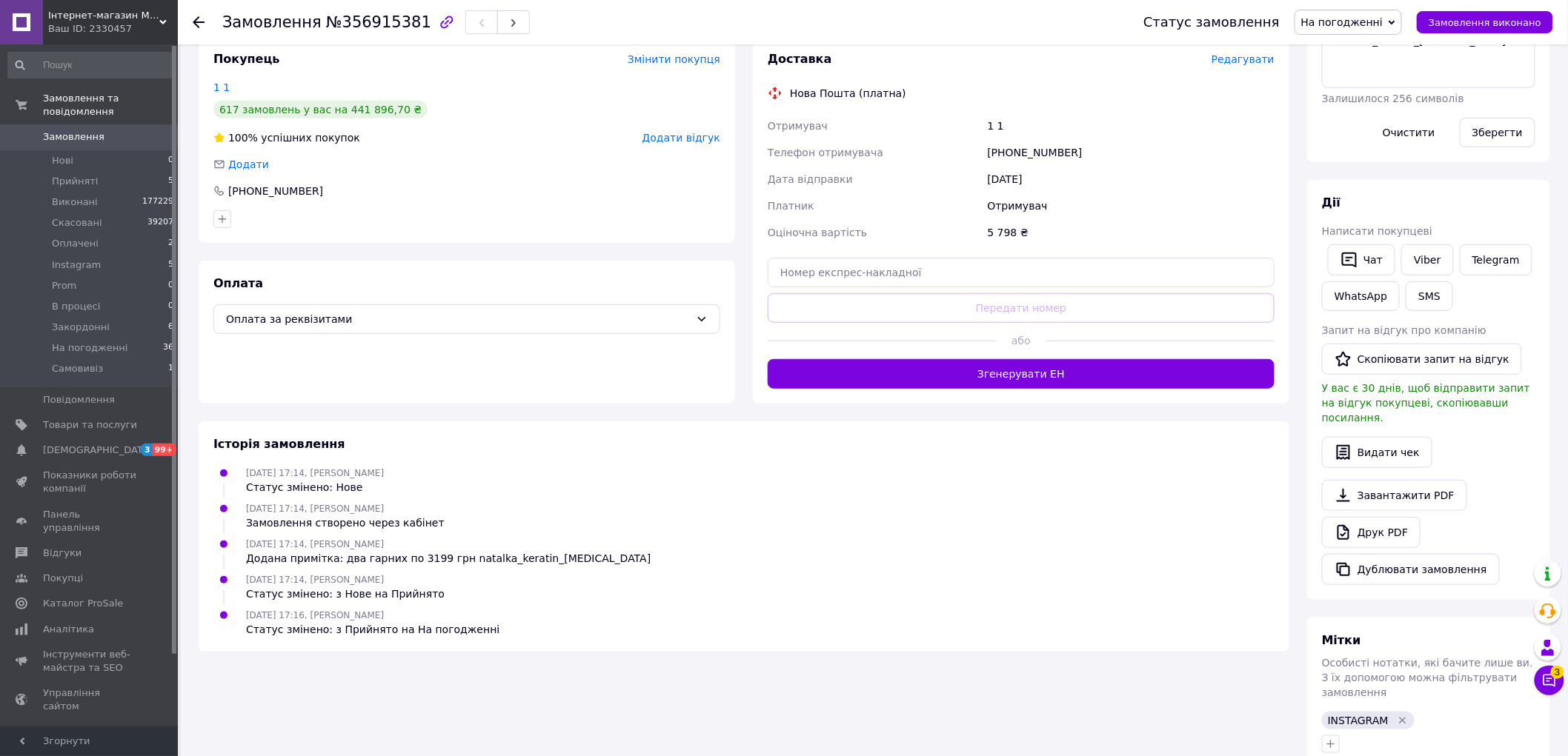
click at [761, 660] on div "Замовлення з кабінету 12.08.2025 | 17:14 Товари в замовленні (1) Додати товар -…" at bounding box center [744, 275] width 1108 height 986
click at [720, 699] on div "Замовлення з кабінету 12.08.2025 | 17:14 Товари в замовленні (1) Додати товар -…" at bounding box center [744, 275] width 1108 height 986
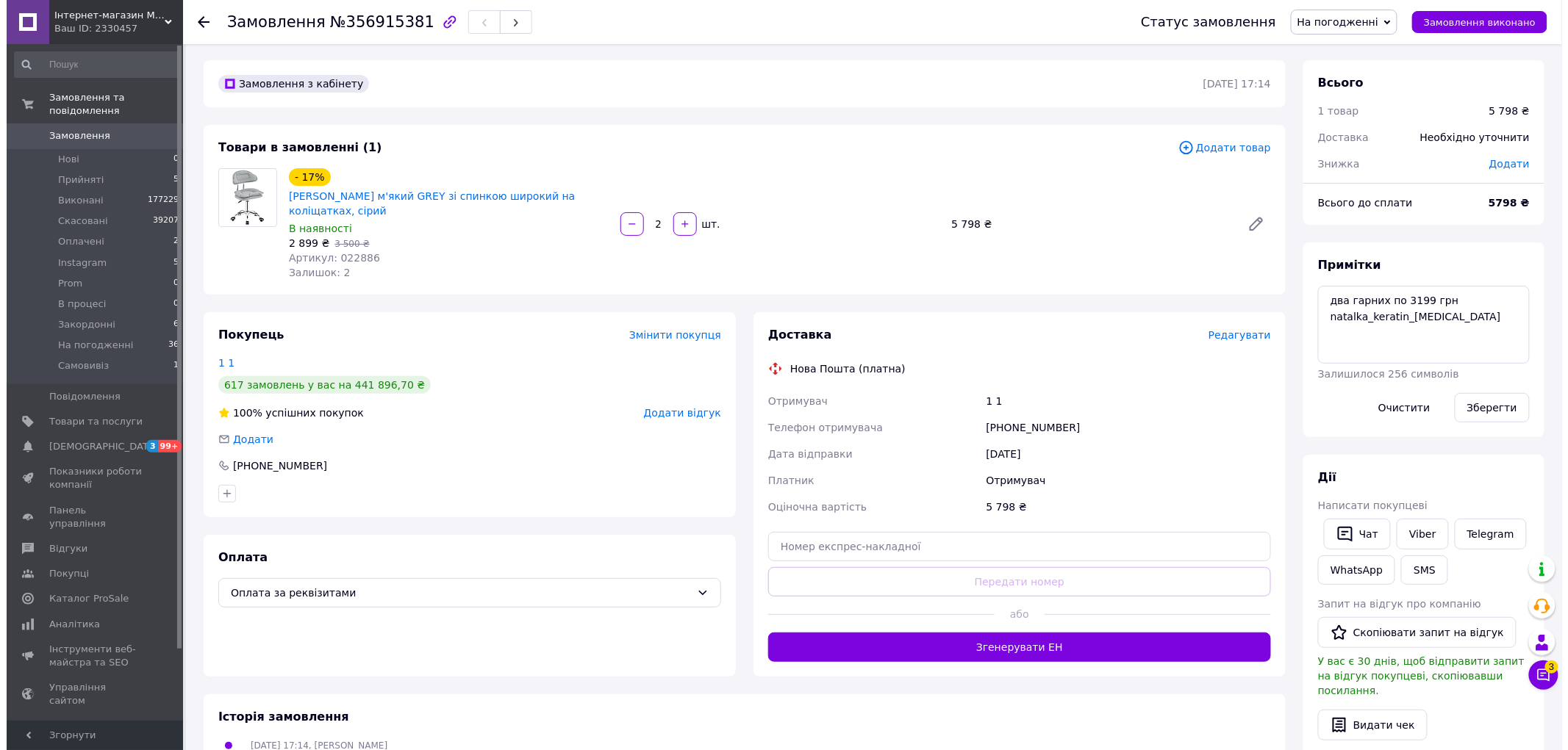
scroll to position [0, 0]
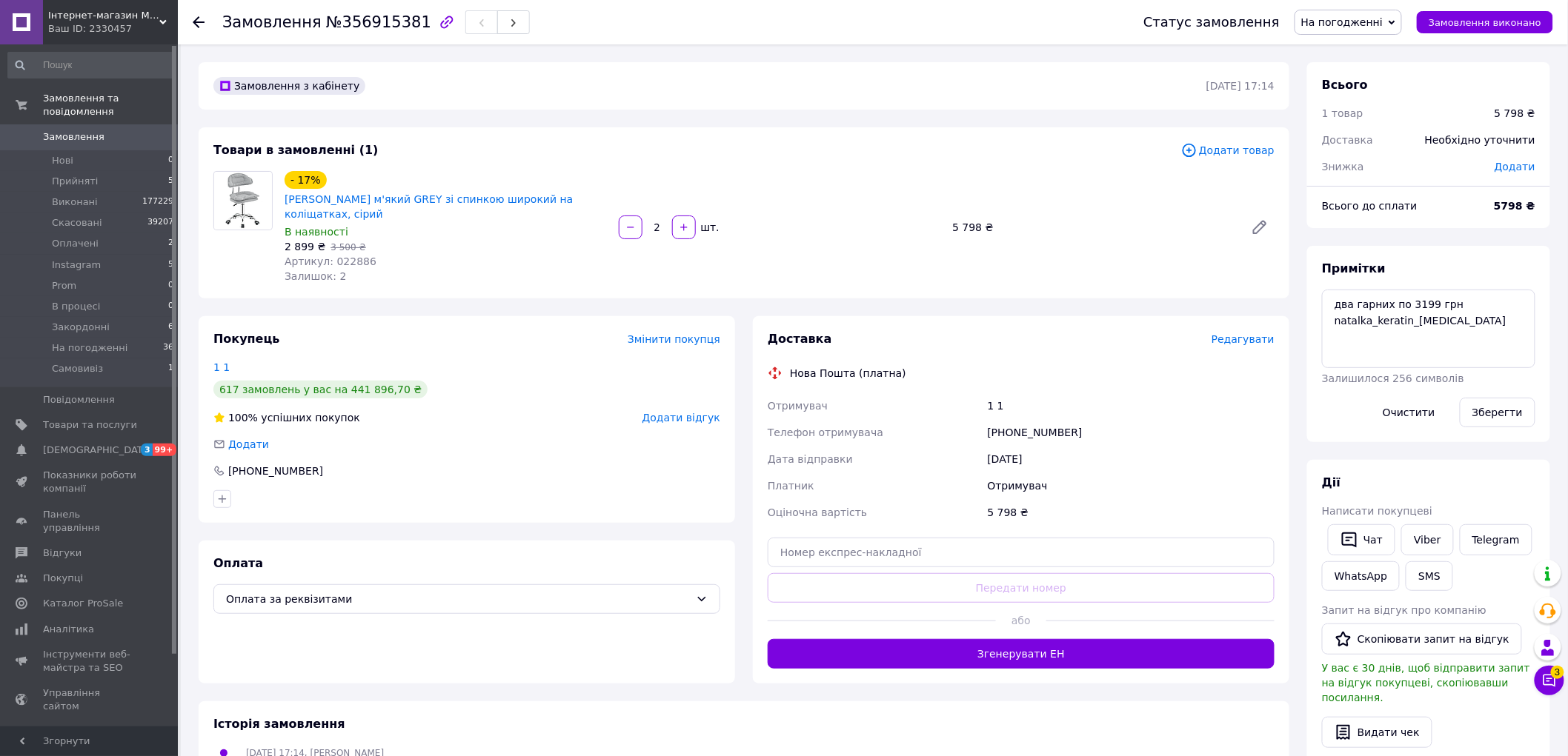
click at [99, 130] on span "Замовлення" at bounding box center [89, 137] width 94 height 13
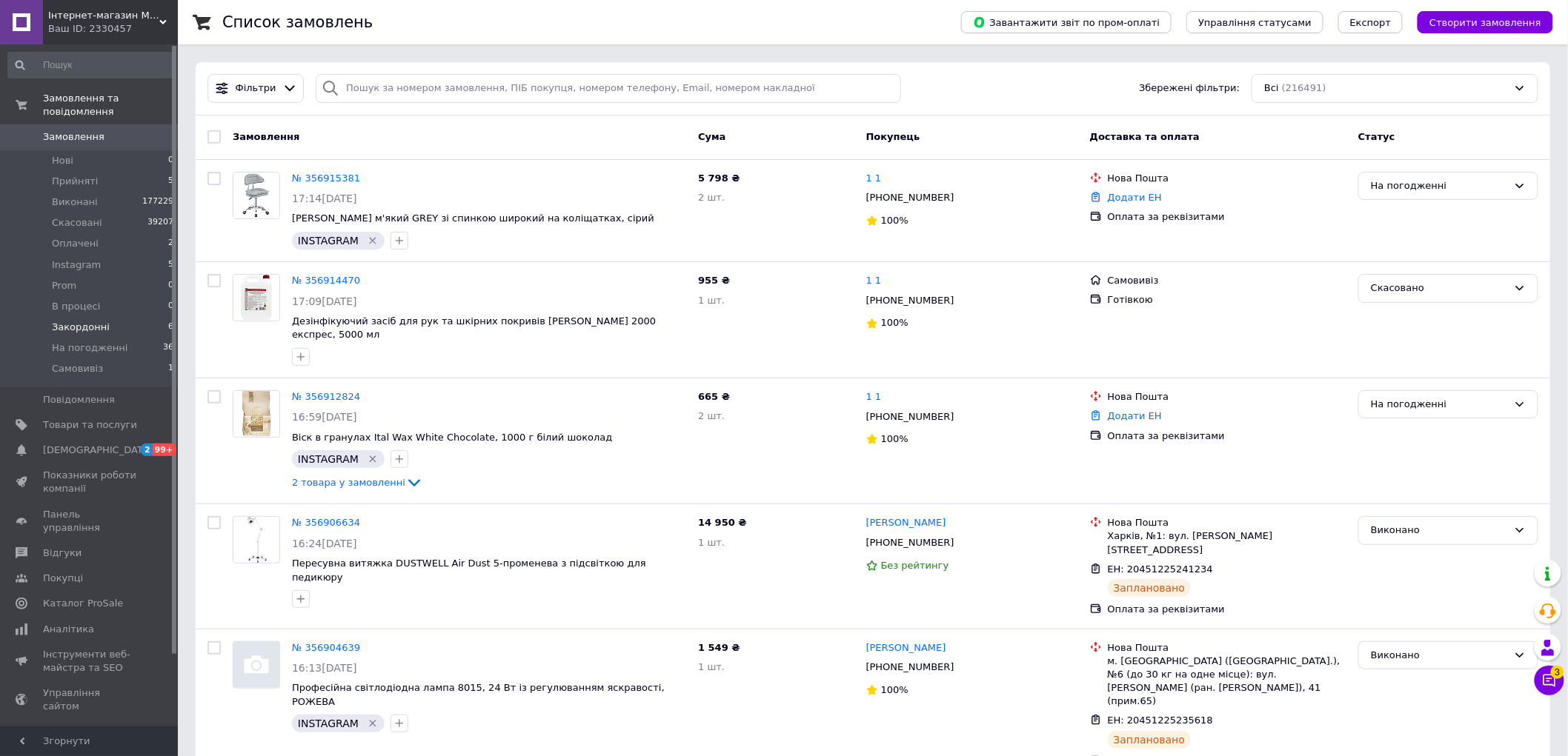
click at [69, 321] on span "Закордонні" at bounding box center [80, 327] width 58 height 13
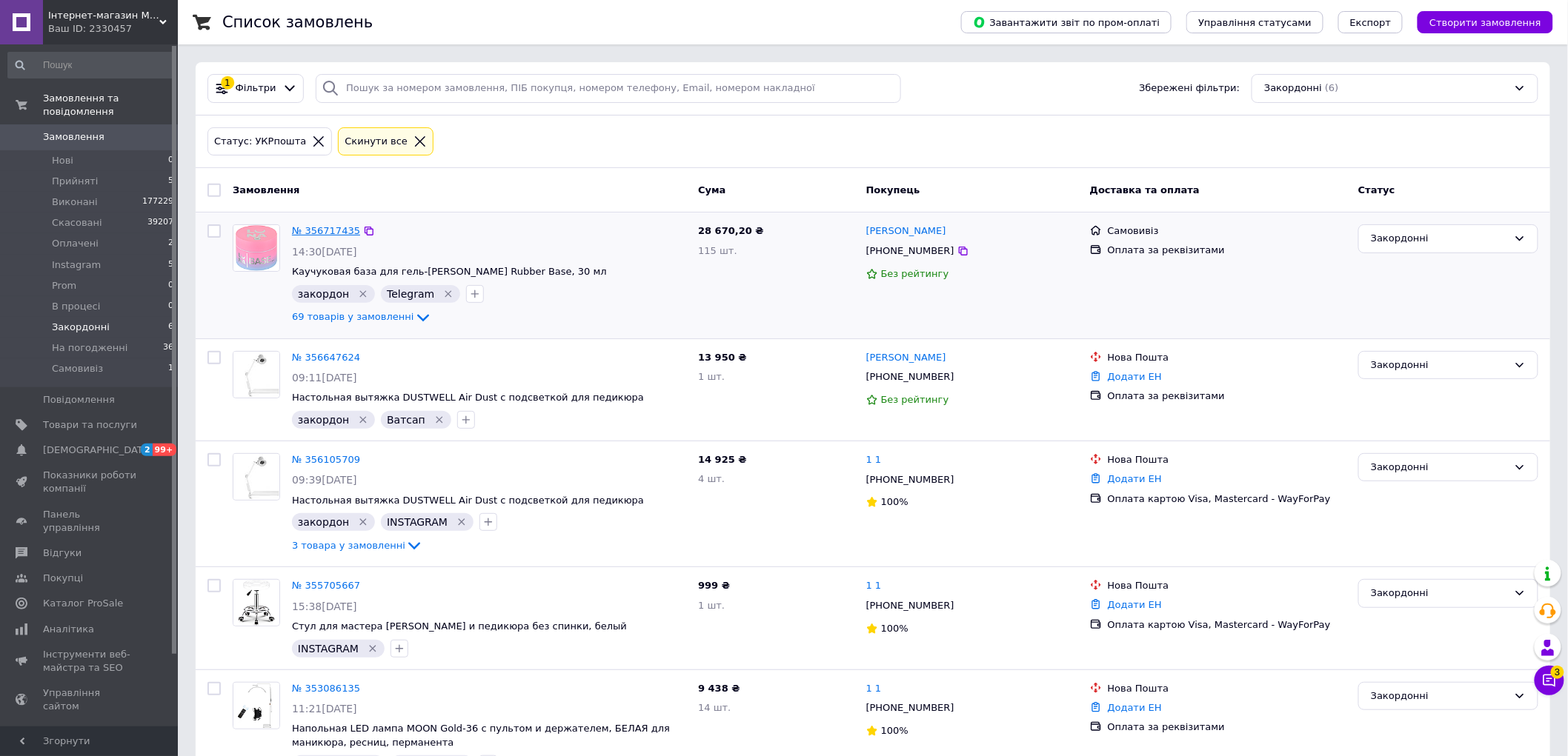
click at [334, 236] on link "№ 356717435" at bounding box center [326, 231] width 69 height 11
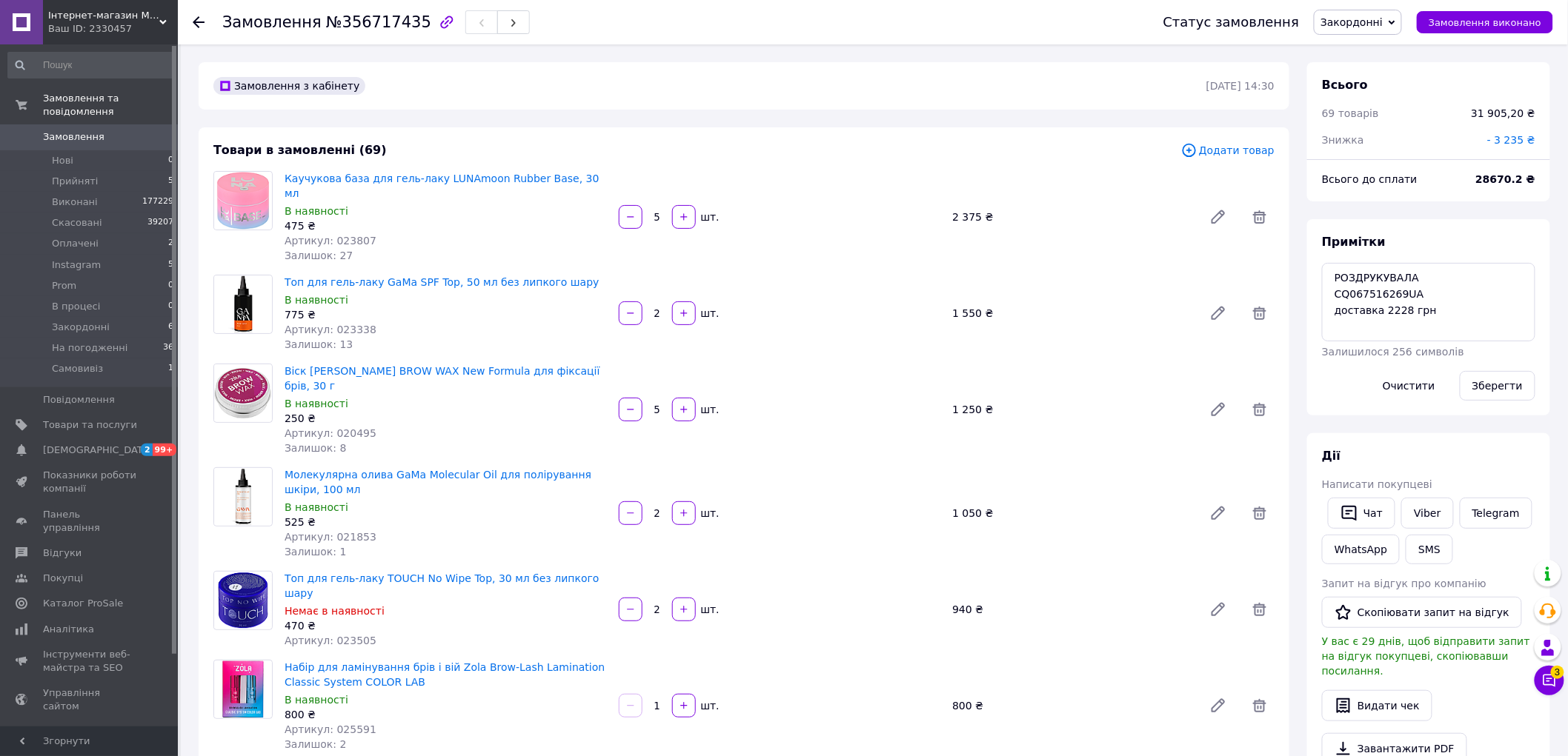
scroll to position [2748, 0]
click at [1525, 141] on span "- 3 235 ₴" at bounding box center [1511, 140] width 48 height 12
click at [1433, 195] on input "3235" at bounding box center [1413, 200] width 88 height 29
type input "3235.2"
click at [1482, 236] on button "Зберегти" at bounding box center [1487, 241] width 74 height 29
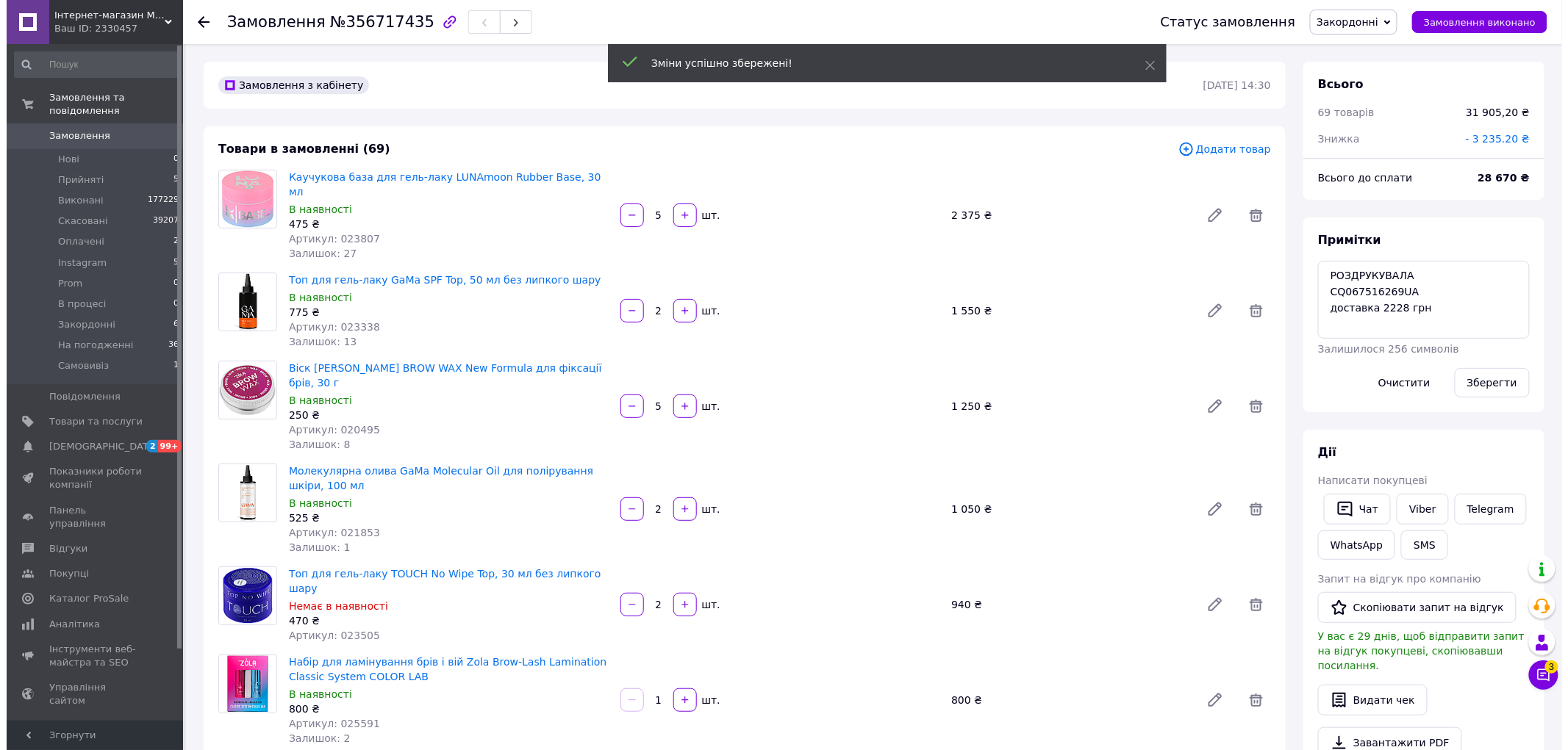
scroll to position [2761, 0]
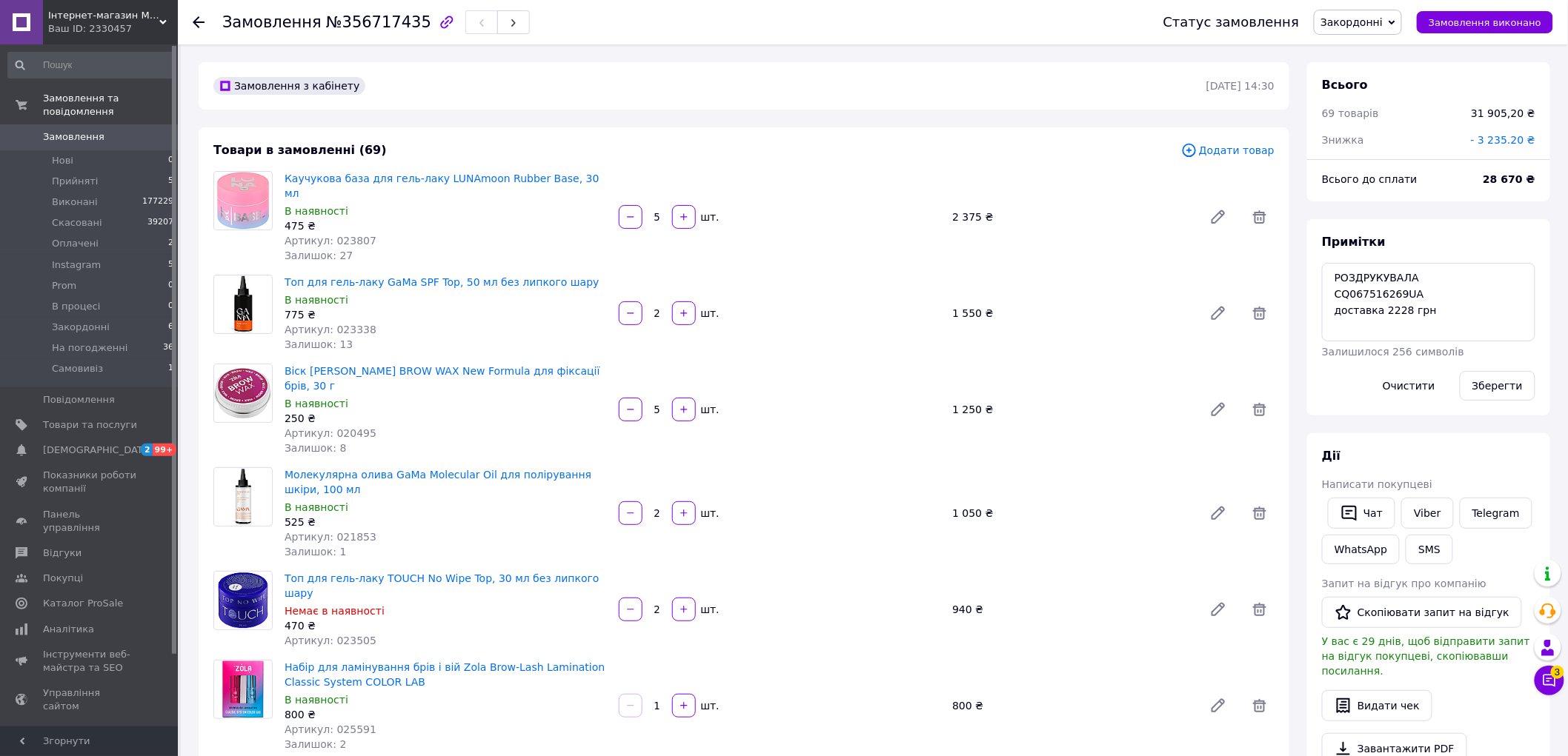
click at [77, 130] on span "Замовлення" at bounding box center [74, 137] width 62 height 13
